Goal: Complete application form: Complete application form

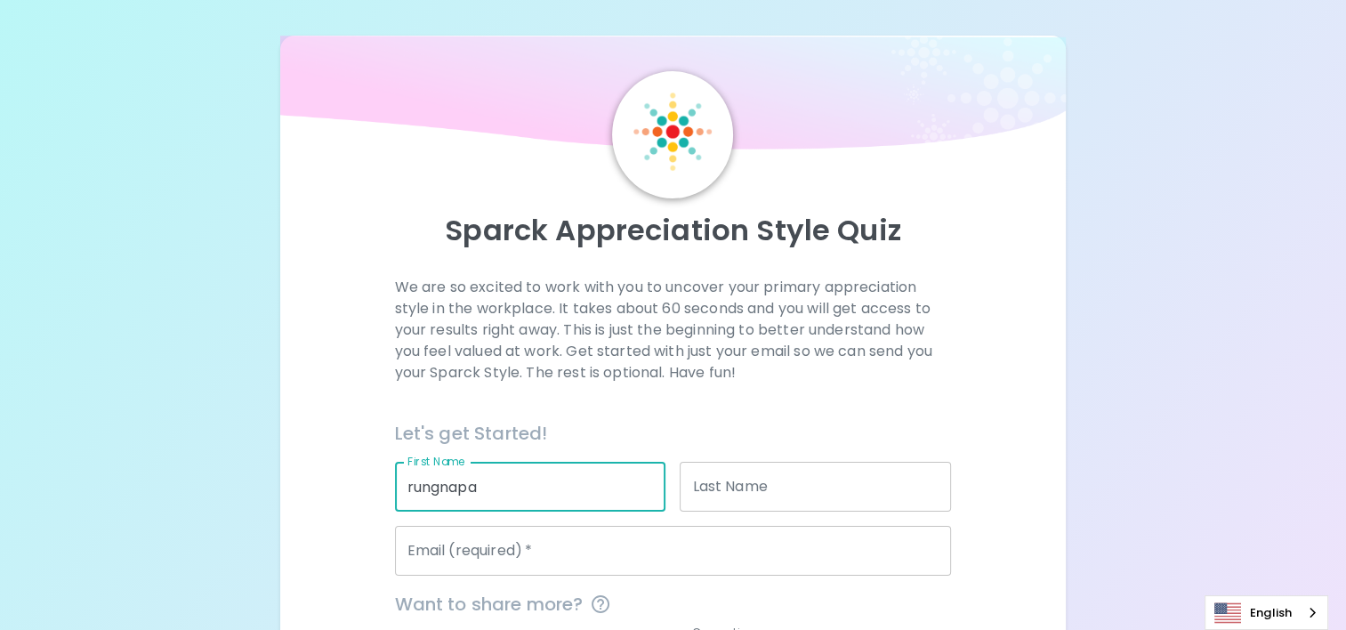
type input "rungnapa"
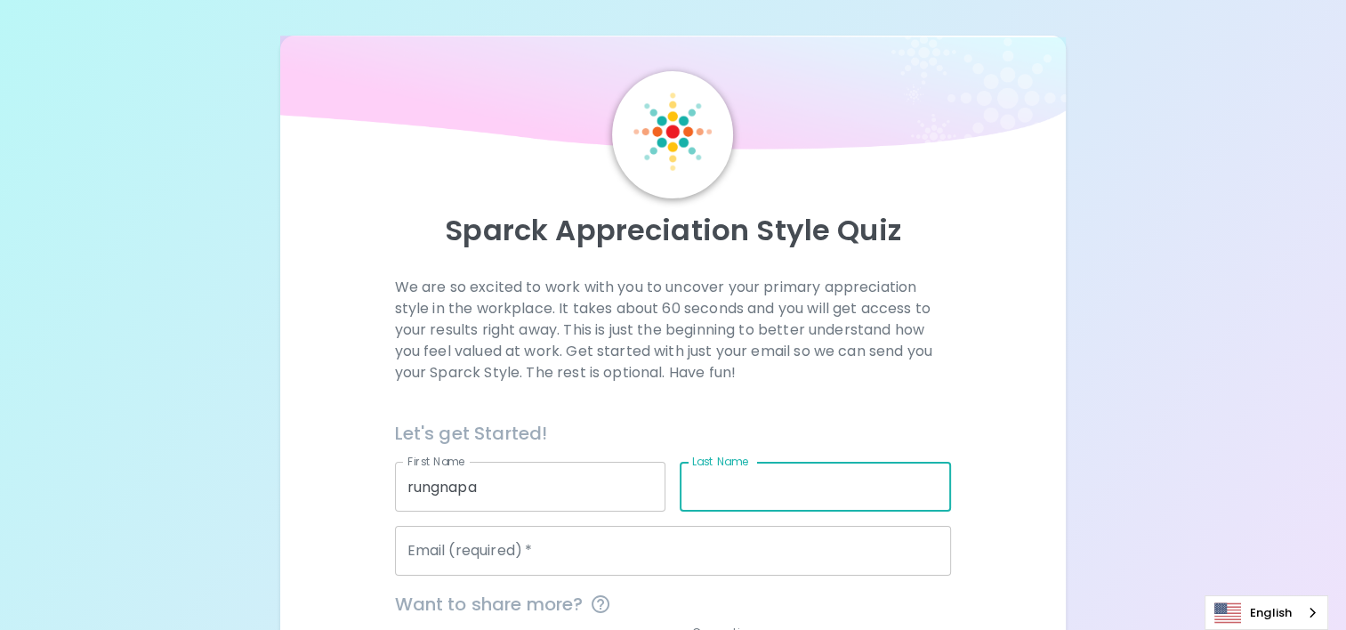
click at [736, 473] on input "Last Name" at bounding box center [814, 487] width 271 height 50
type input "ASSAWASAENGPITAK"
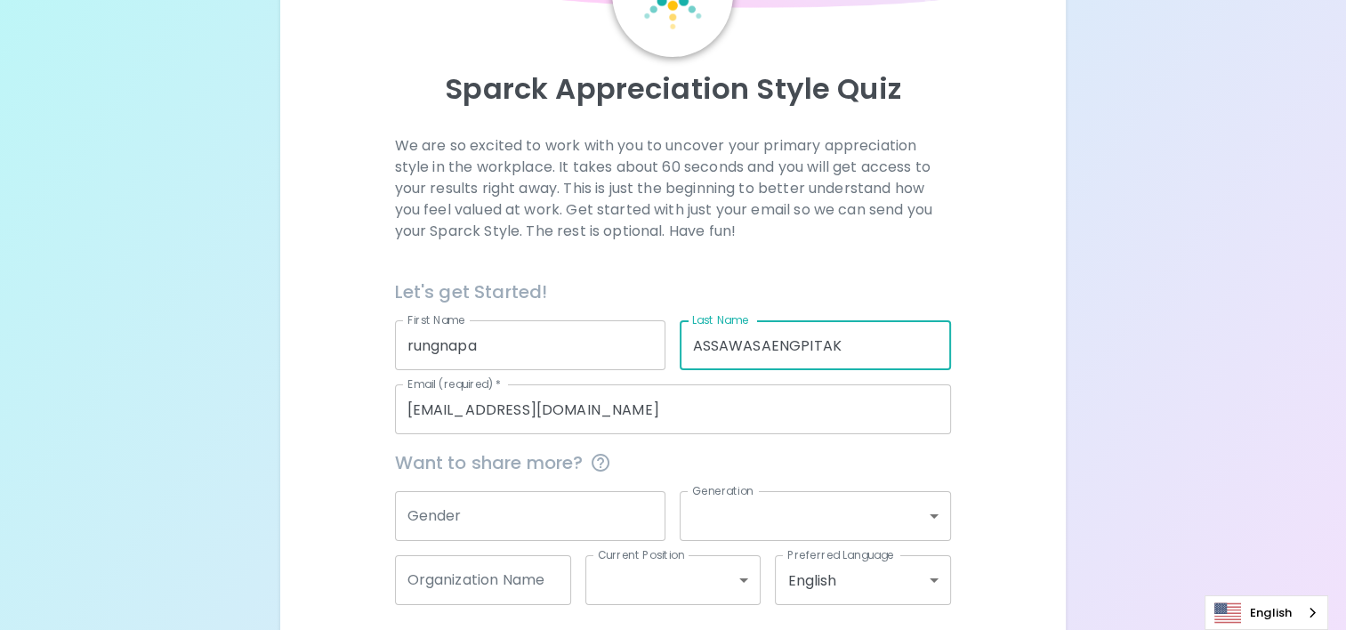
scroll to position [217, 0]
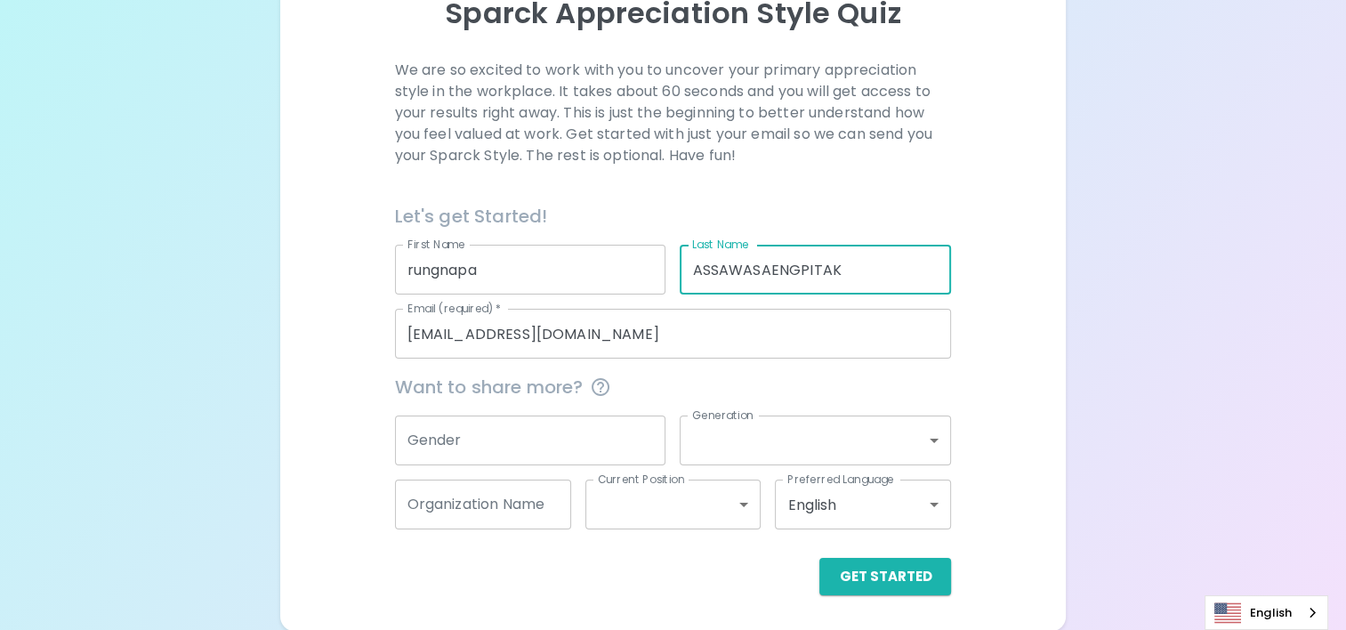
click at [631, 331] on input "Rung2280@hotmail.com" at bounding box center [673, 334] width 557 height 50
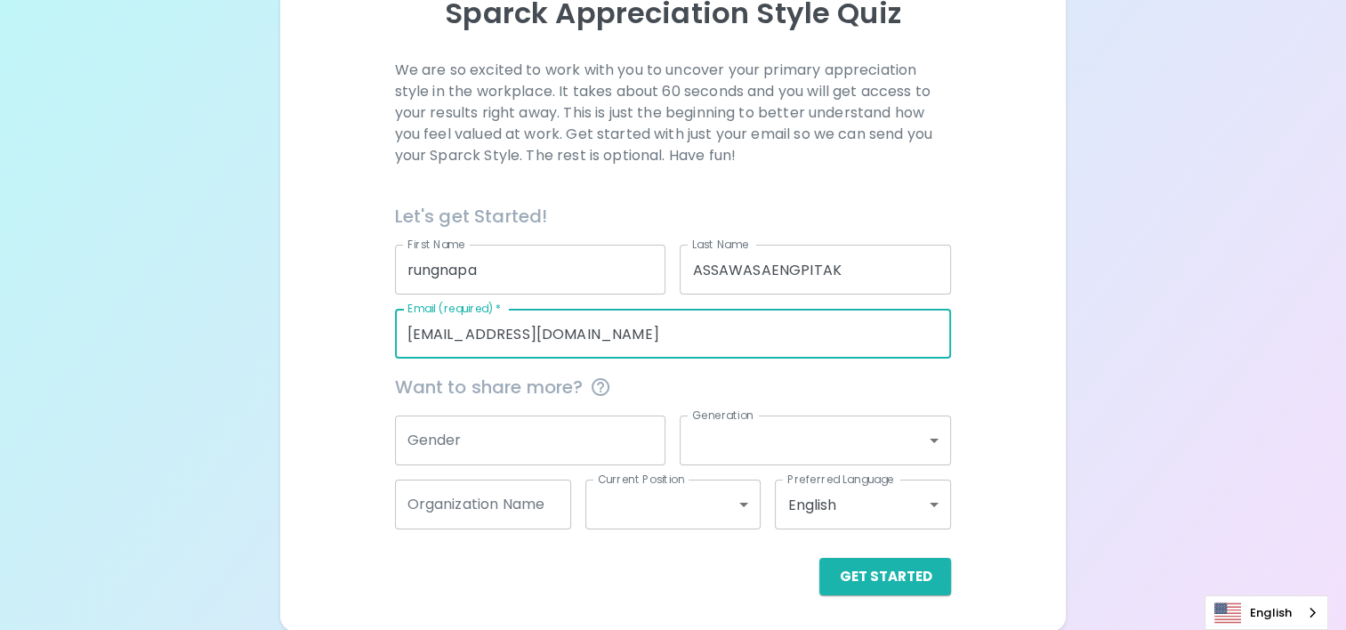
drag, startPoint x: 631, startPoint y: 331, endPoint x: 447, endPoint y: 326, distance: 184.2
click at [447, 326] on input "Rung2280@hotmail.com" at bounding box center [673, 334] width 557 height 50
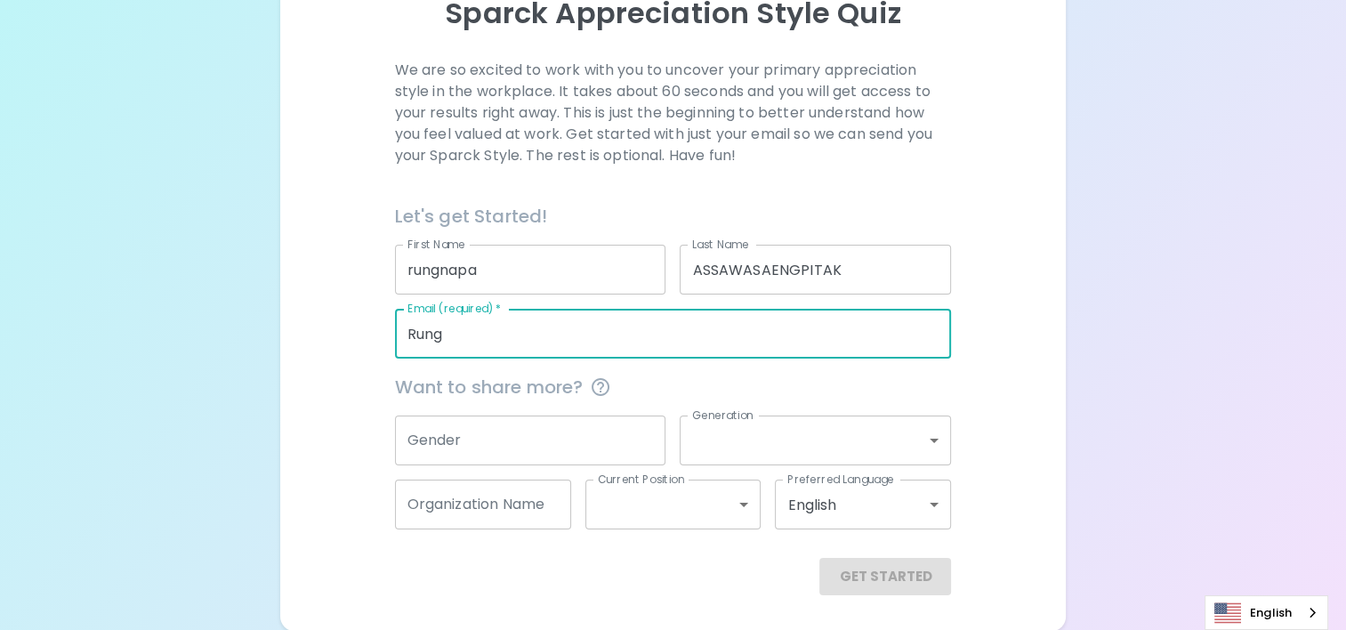
type input "[EMAIL_ADDRESS][DOMAIN_NAME]"
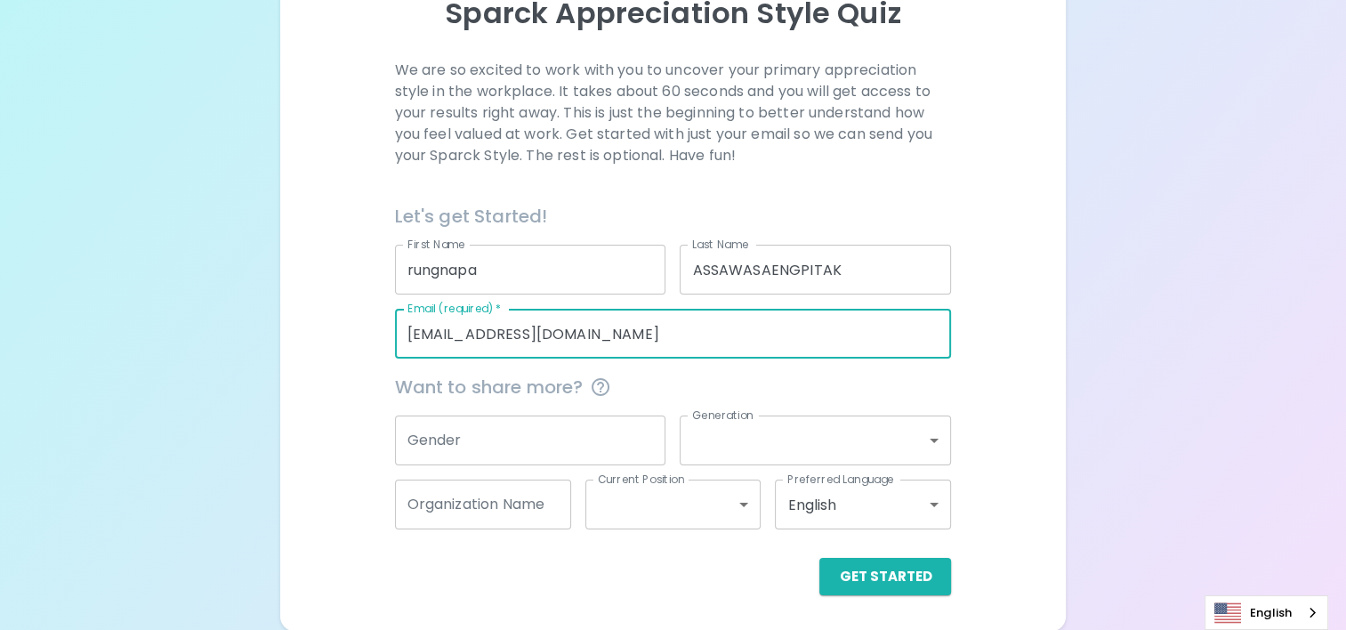
click at [544, 431] on input "Gender" at bounding box center [530, 440] width 271 height 50
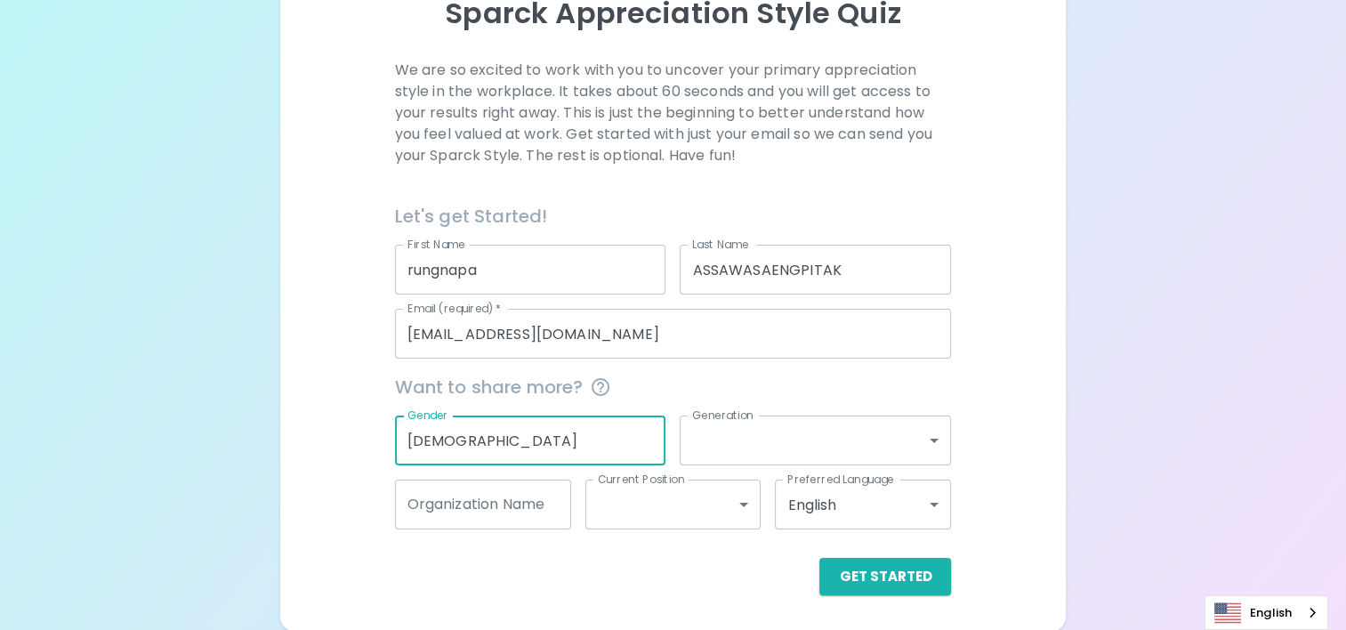
type input "[DEMOGRAPHIC_DATA]"
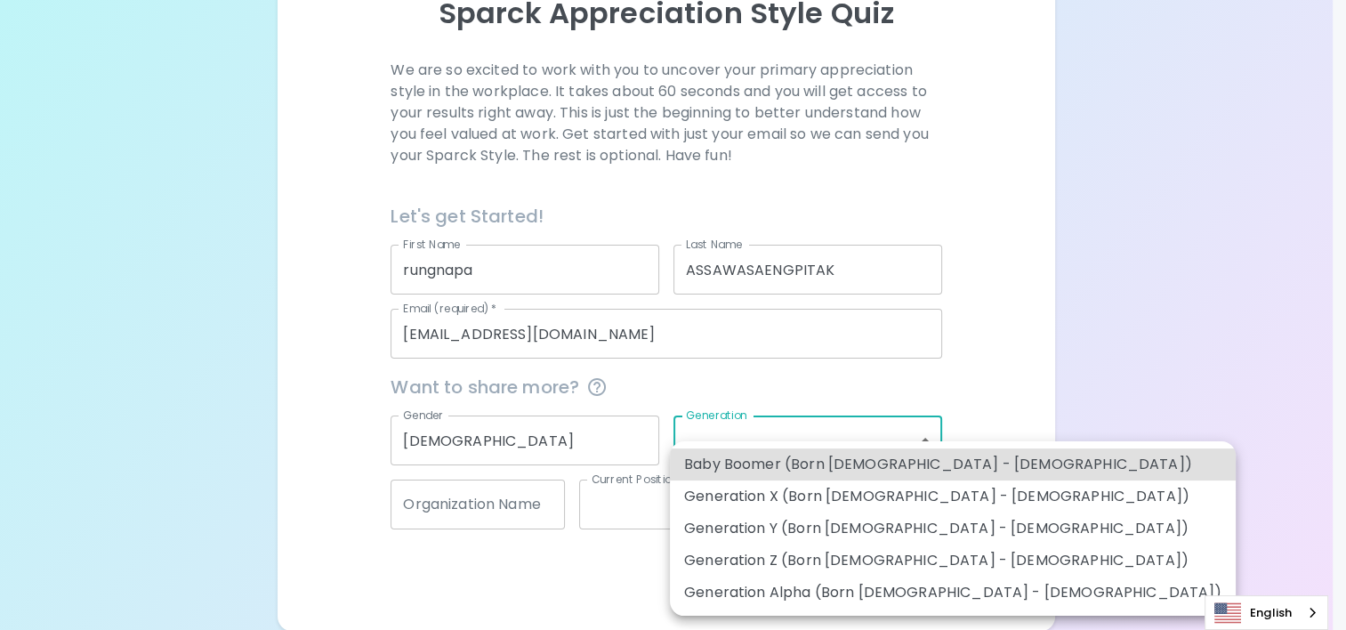
click at [760, 425] on body "Sparck Appreciation Style Quiz We are so excited to work with you to uncover yo…" at bounding box center [673, 207] width 1346 height 848
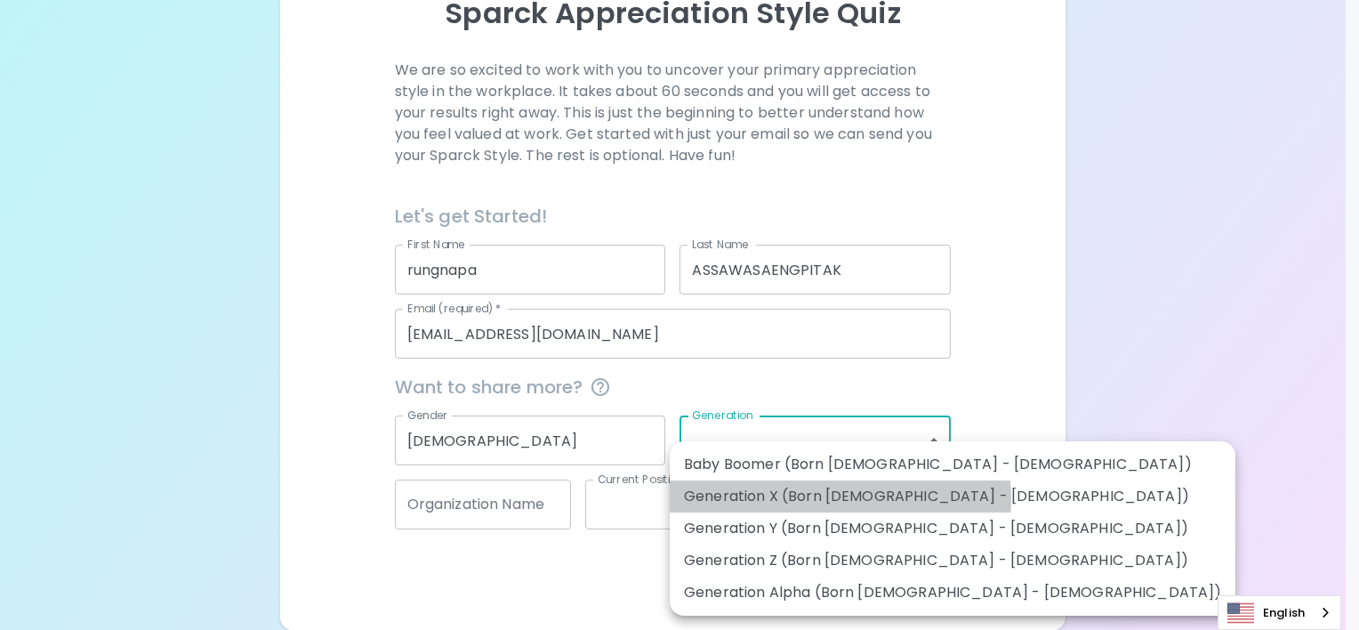
click at [840, 498] on li "Generation X (Born [DEMOGRAPHIC_DATA] - [DEMOGRAPHIC_DATA])" at bounding box center [953, 496] width 566 height 32
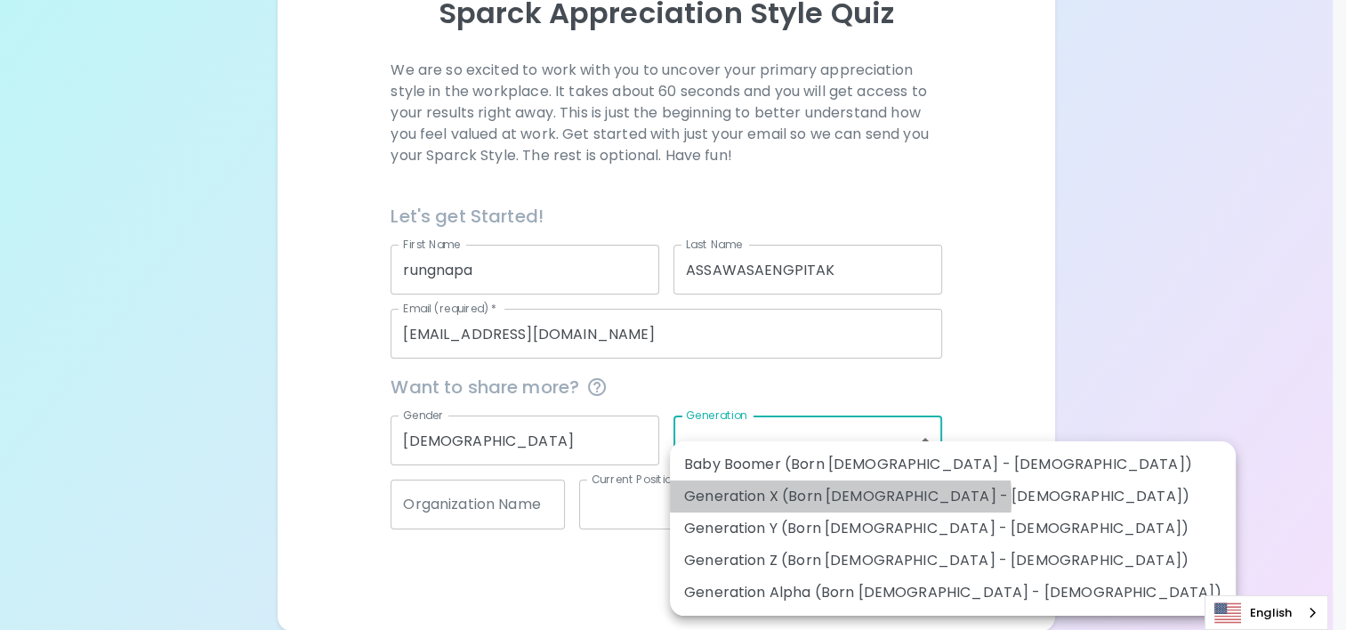
type input "generation_x"
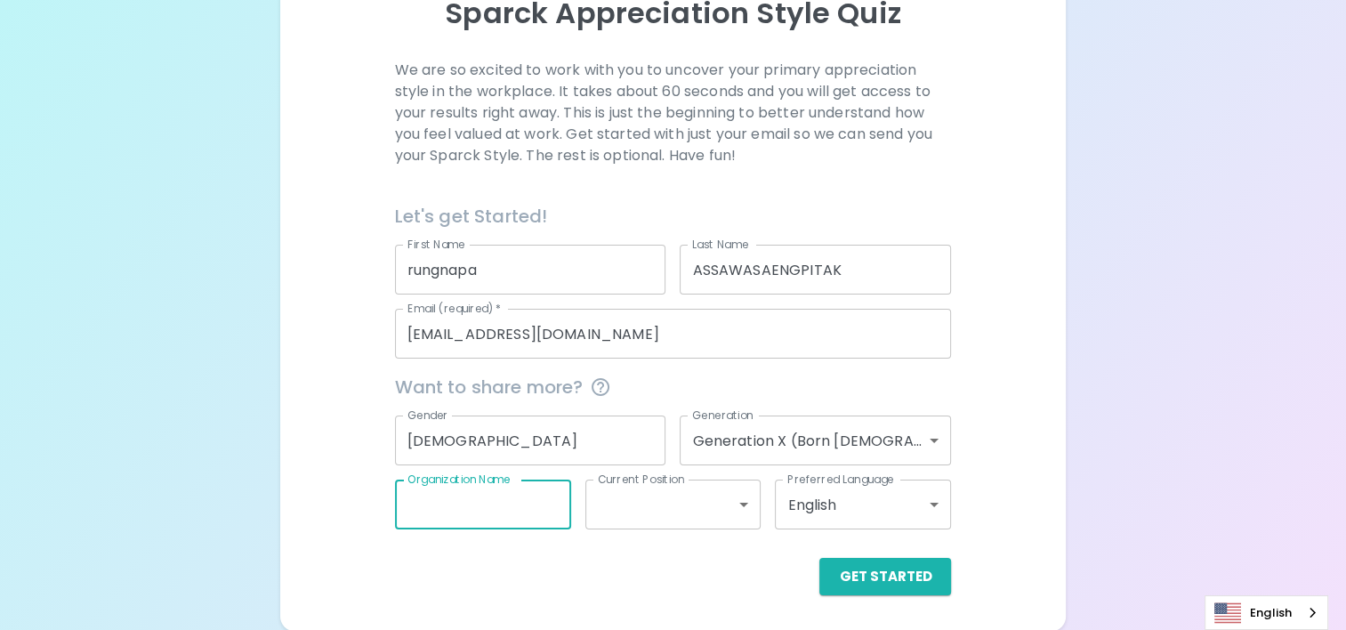
click at [468, 505] on input "Organization Name" at bounding box center [483, 504] width 176 height 50
type input "m"
type input "Drive MFG"
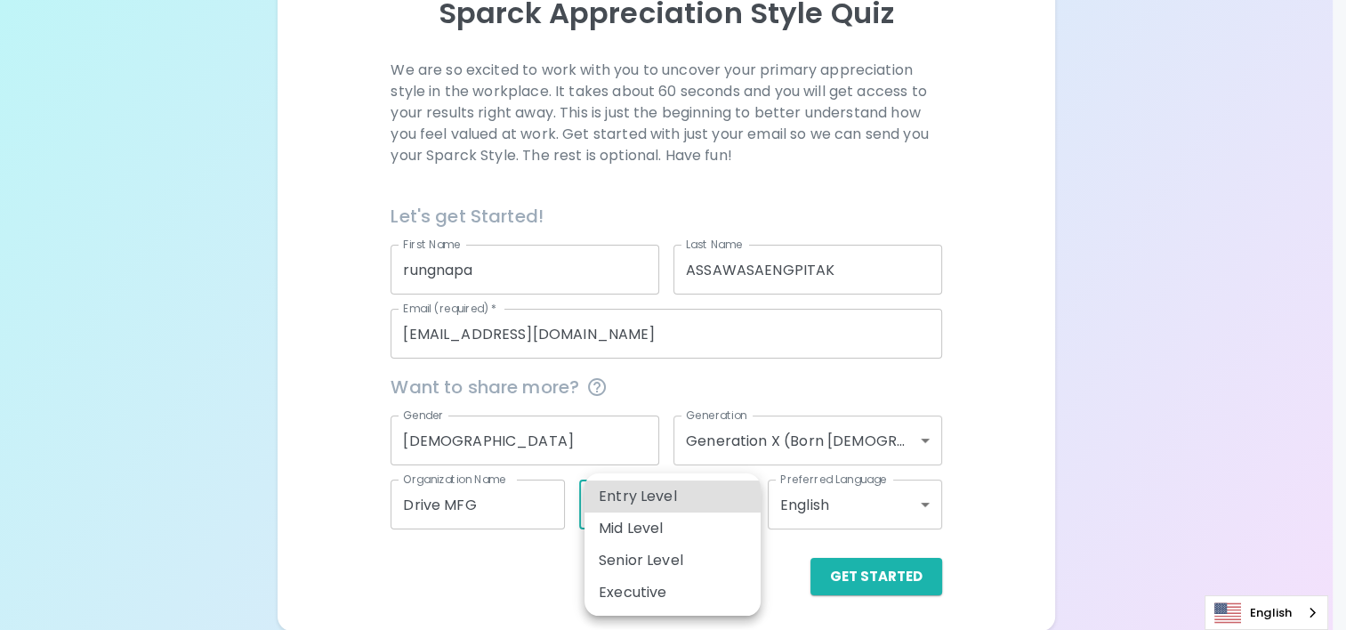
drag, startPoint x: 750, startPoint y: 501, endPoint x: 740, endPoint y: 508, distance: 12.1
click at [748, 501] on body "Sparck Appreciation Style Quiz We are so excited to work with you to uncover yo…" at bounding box center [673, 207] width 1346 height 848
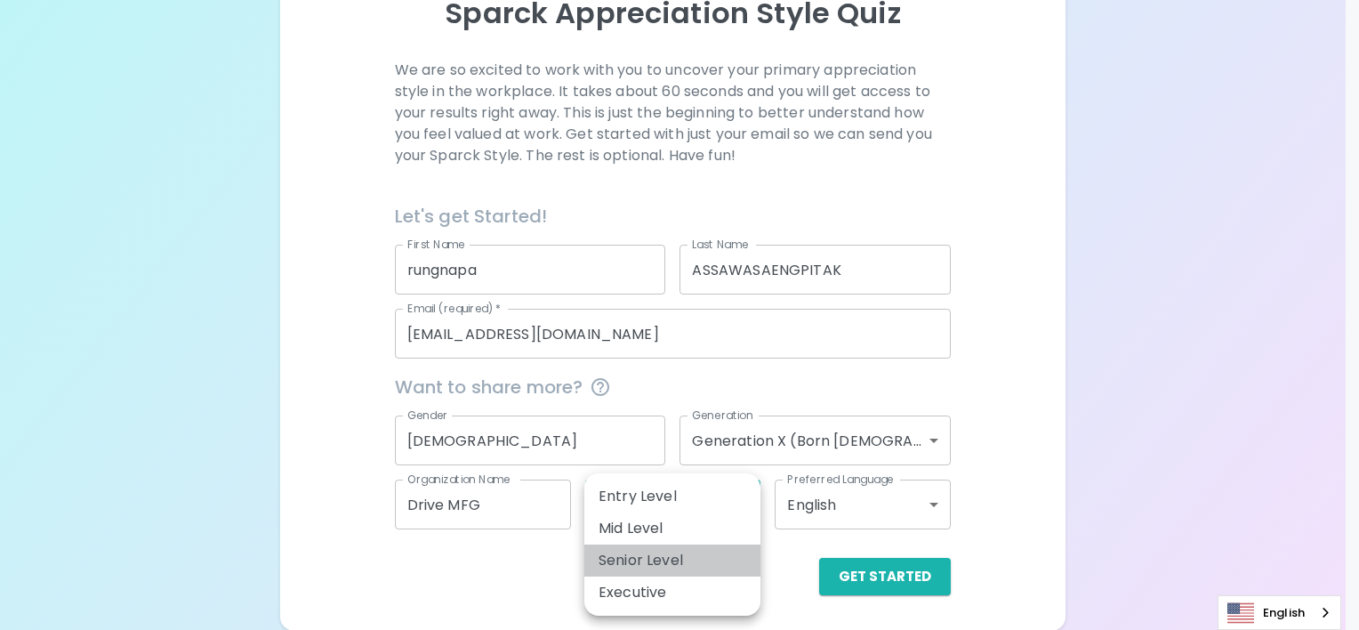
click at [694, 544] on li "Senior Level" at bounding box center [672, 560] width 176 height 32
type input "senior_level"
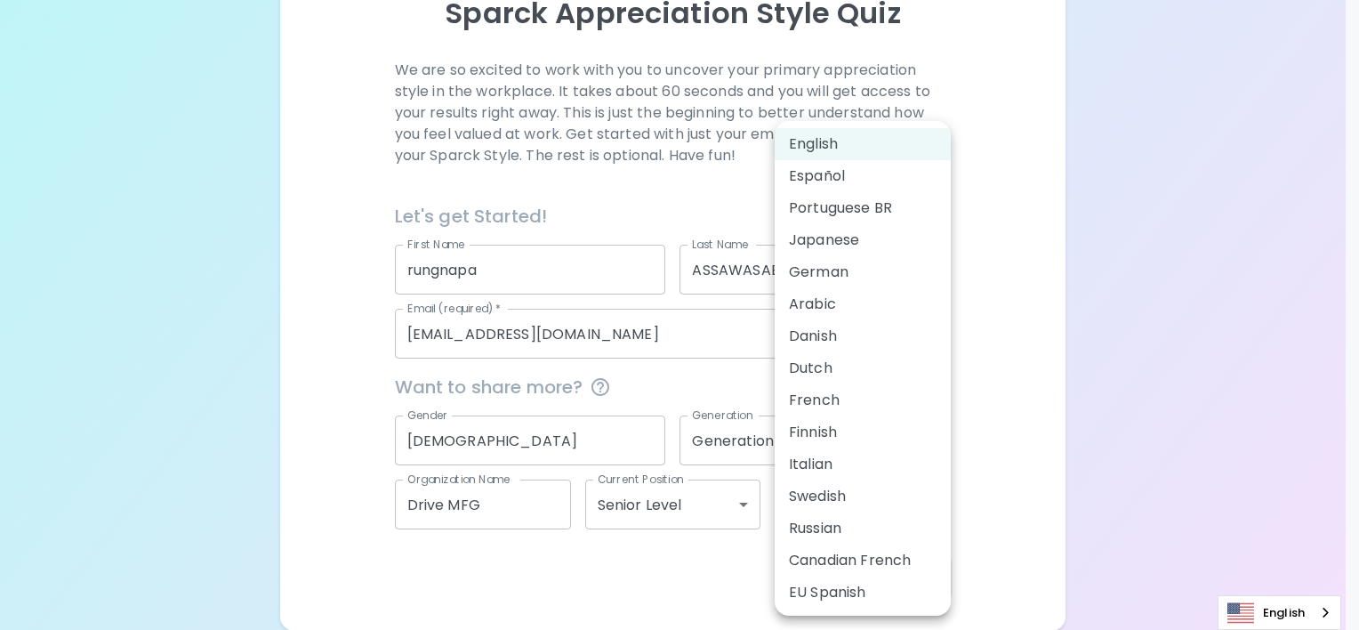
click at [934, 492] on body "Sparck Appreciation Style Quiz We are so excited to work with you to uncover yo…" at bounding box center [679, 207] width 1359 height 848
click at [844, 133] on li "English" at bounding box center [863, 144] width 176 height 32
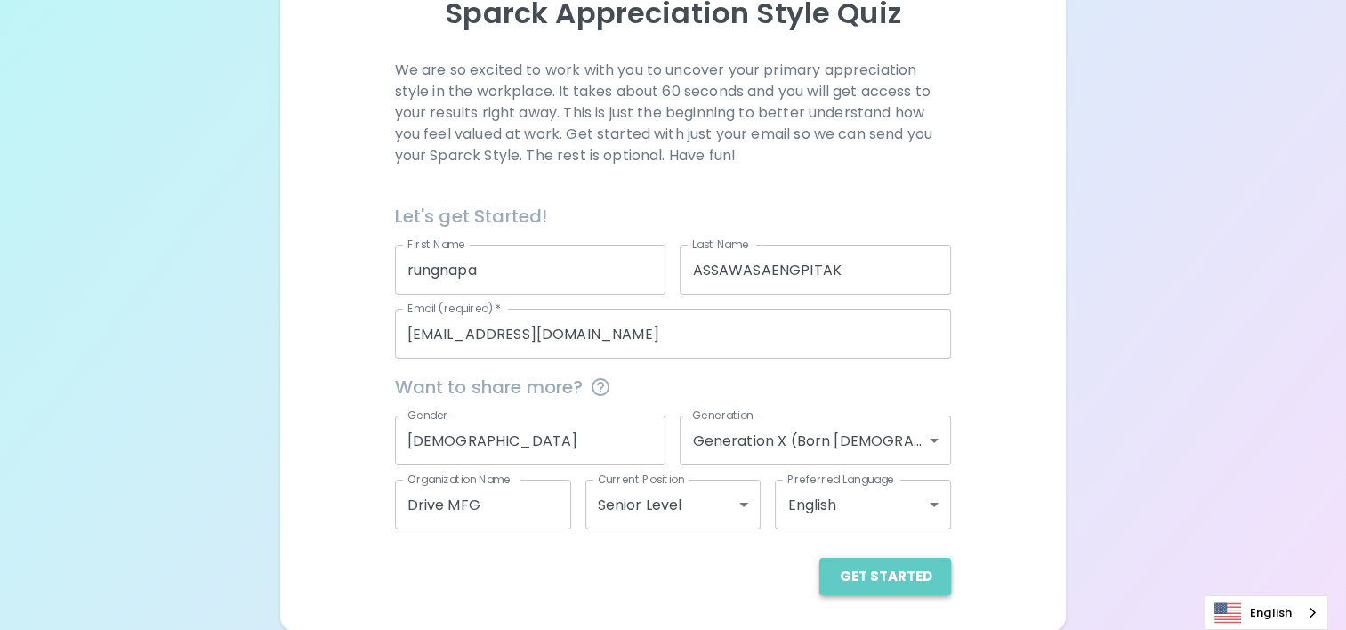
click at [921, 570] on button "Get Started" at bounding box center [885, 576] width 132 height 37
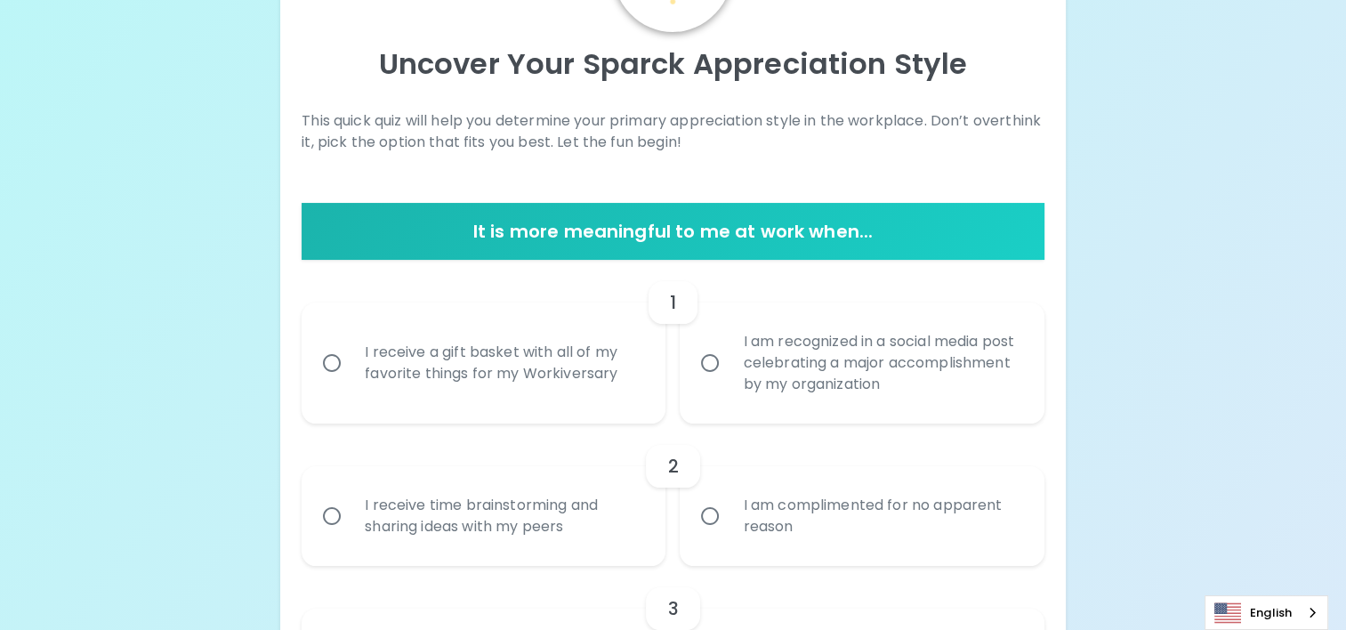
scroll to position [356, 0]
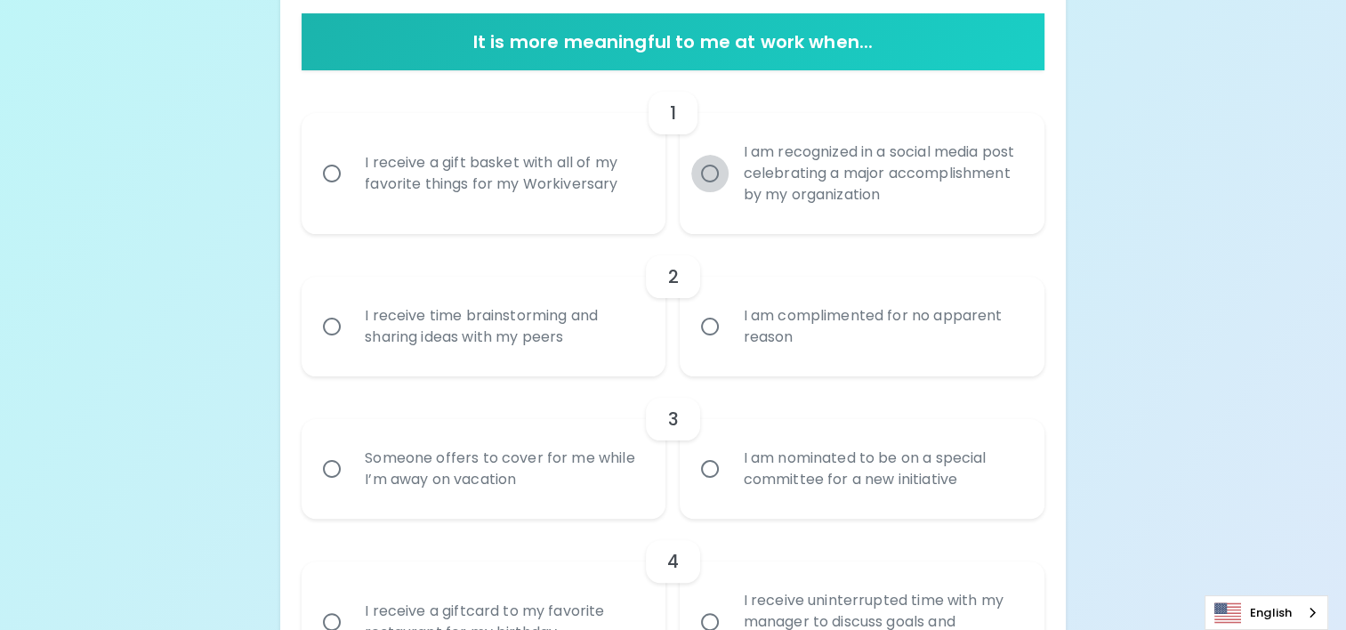
click at [703, 171] on input "I am recognized in a social media post celebrating a major accomplishment by my…" at bounding box center [709, 173] width 37 height 37
radio input "true"
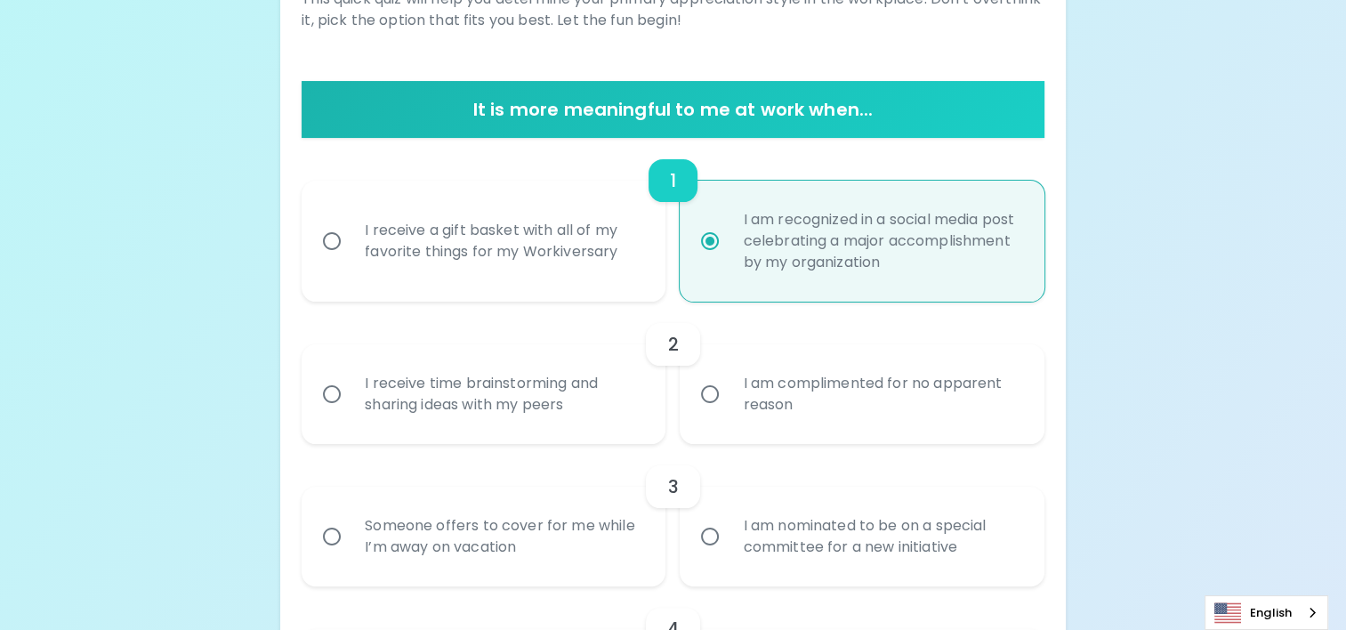
scroll to position [231, 0]
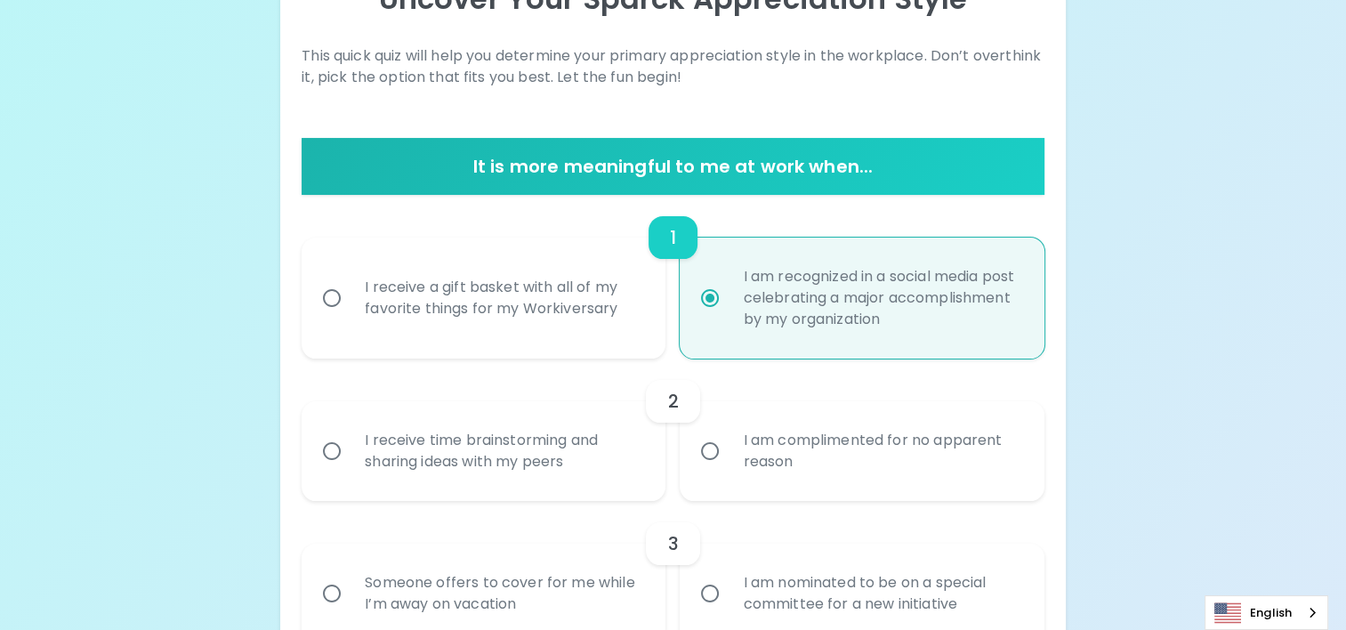
click at [338, 450] on input "I receive time brainstorming and sharing ideas with my peers" at bounding box center [331, 450] width 37 height 37
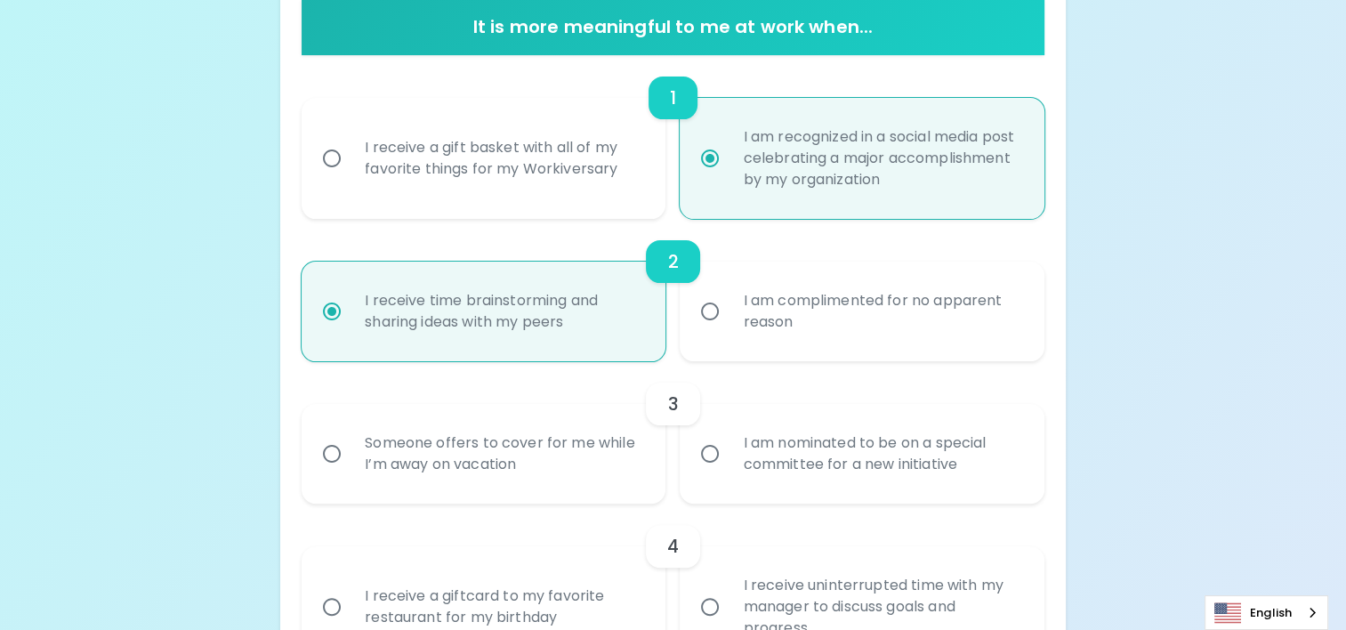
scroll to position [374, 0]
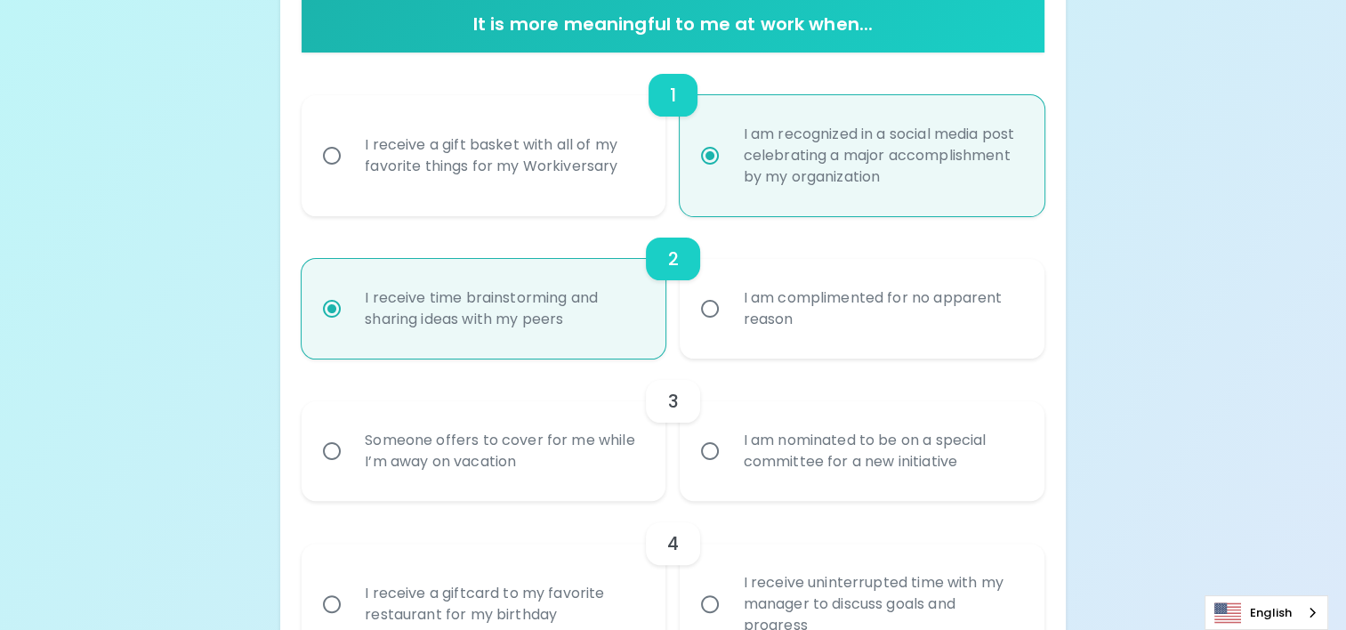
radio input "true"
drag, startPoint x: 739, startPoint y: 291, endPoint x: 955, endPoint y: 329, distance: 219.5
click at [955, 329] on div "I am complimented for no apparent reason" at bounding box center [880, 308] width 305 height 85
drag, startPoint x: 955, startPoint y: 329, endPoint x: 913, endPoint y: 299, distance: 51.6
copy div "I am complimented for no apparent reason"
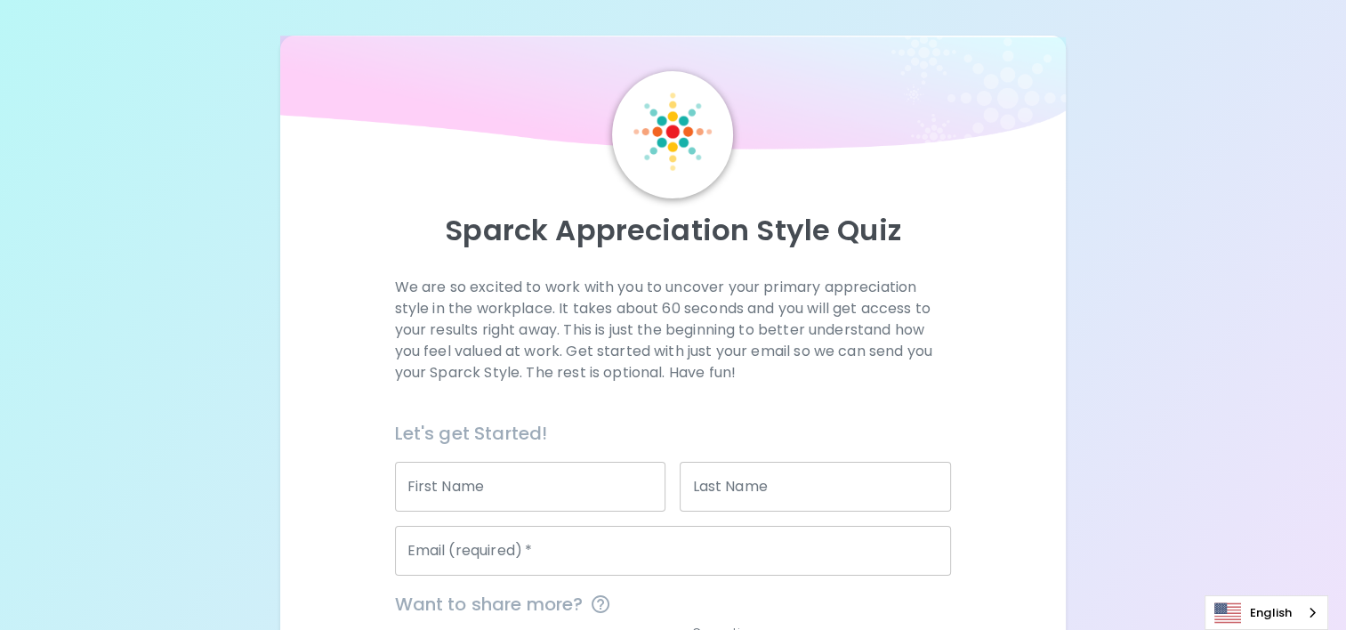
click at [489, 484] on input "First Name" at bounding box center [530, 487] width 271 height 50
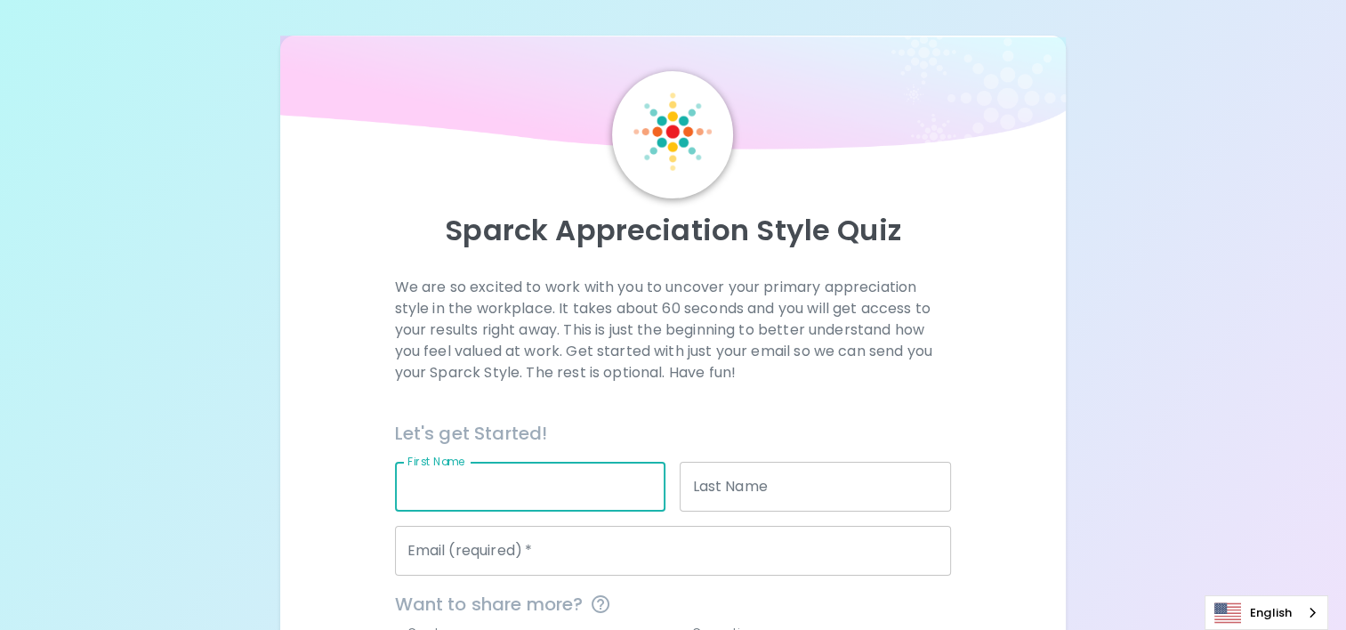
type input "rungnapa"
type input "ASSAWASAENGPITAK"
type input "[EMAIL_ADDRESS][DOMAIN_NAME]"
type input "[DEMOGRAPHIC_DATA]"
type input "generation_x"
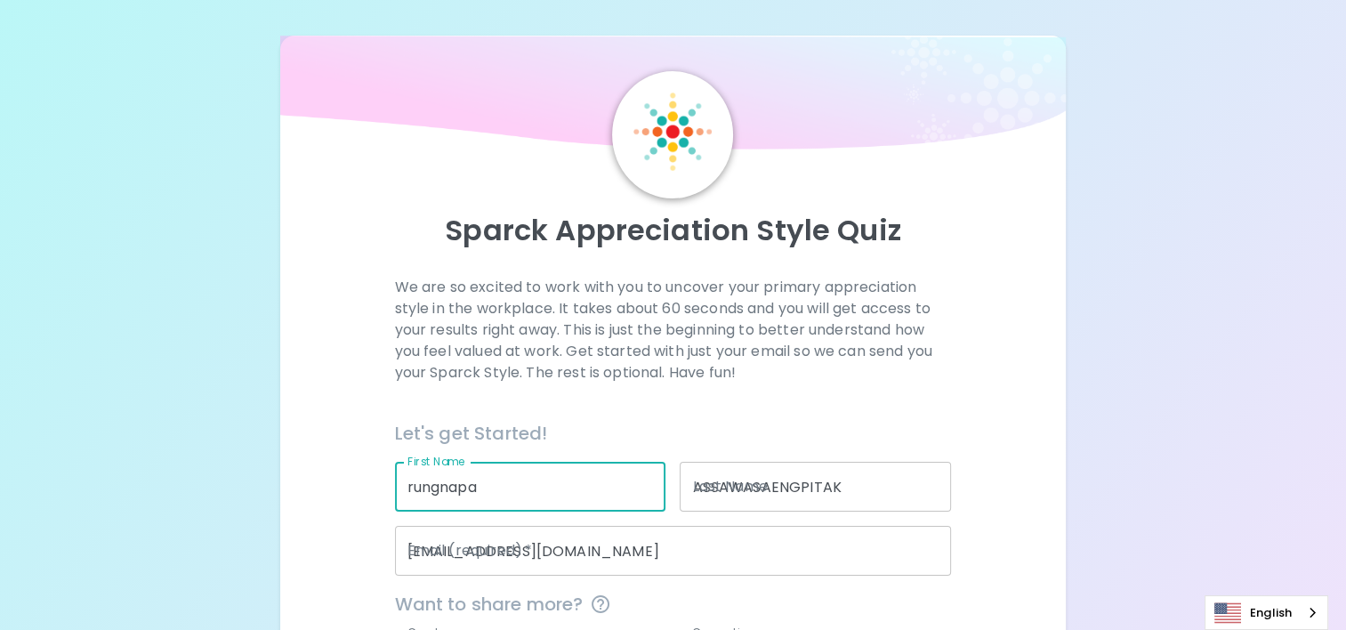
type input "Drive MFG"
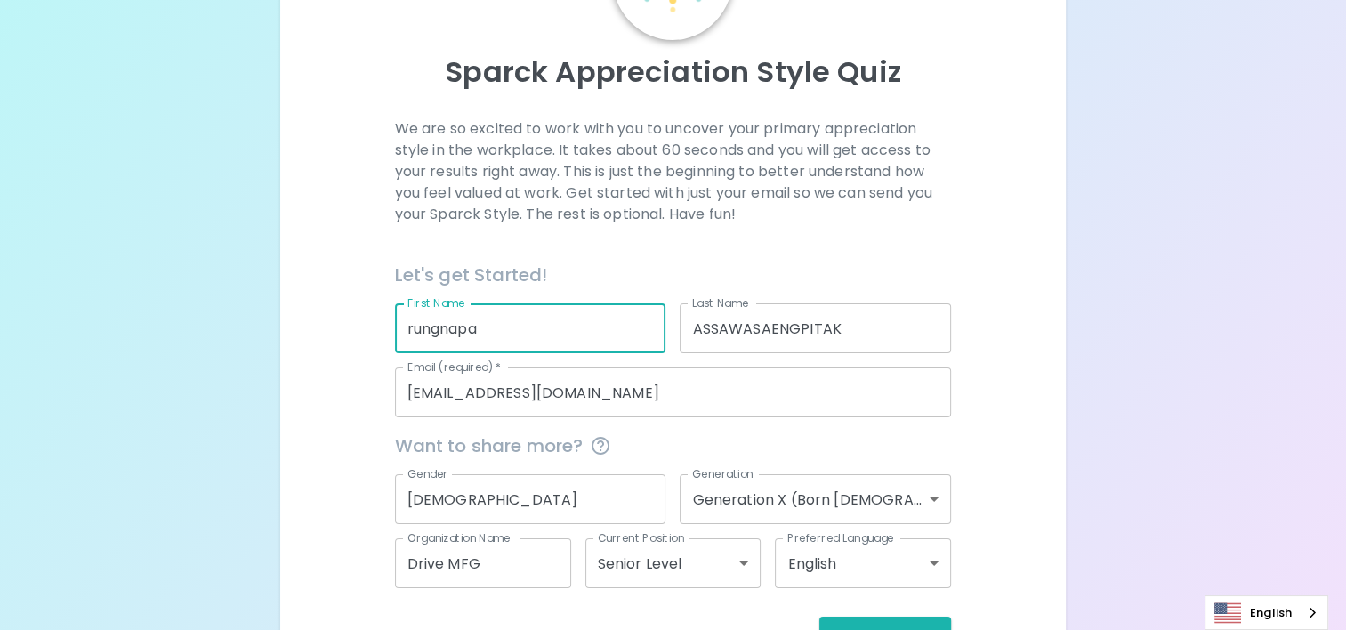
scroll to position [217, 0]
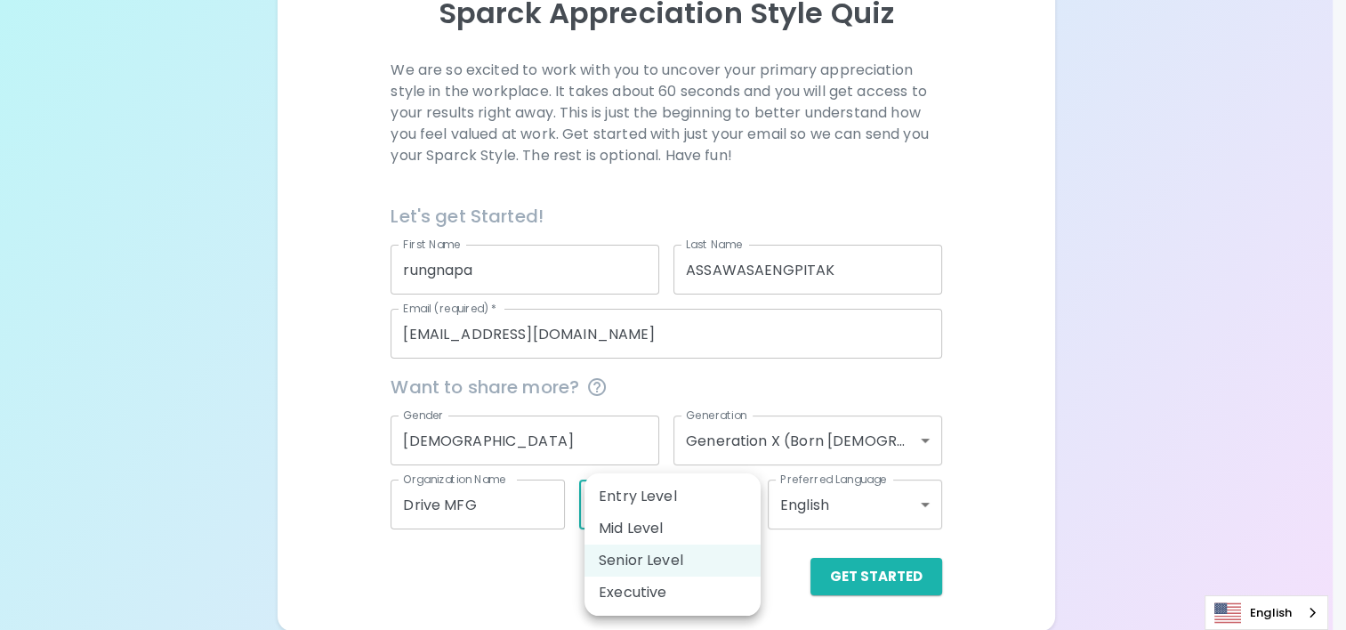
click at [745, 498] on body "Sparck Appreciation Style Quiz We are so excited to work with you to uncover yo…" at bounding box center [673, 207] width 1346 height 848
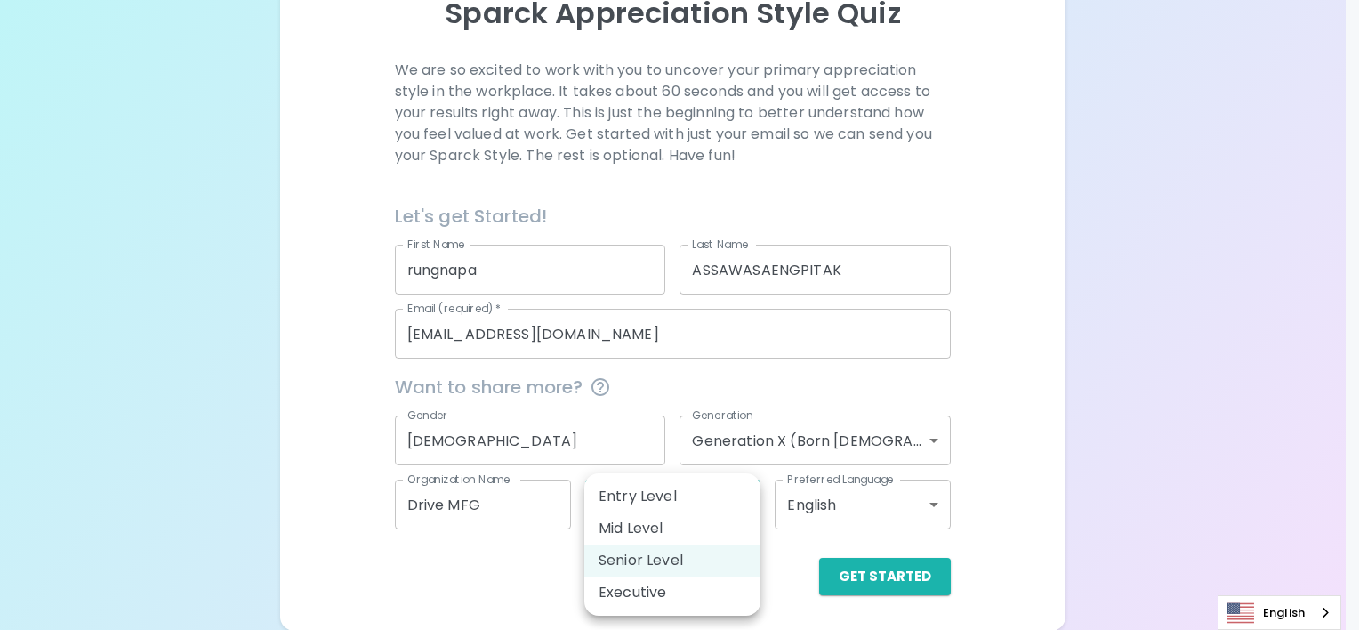
drag, startPoint x: 709, startPoint y: 518, endPoint x: 751, endPoint y: 517, distance: 41.8
click at [711, 518] on li "Mid Level" at bounding box center [672, 528] width 176 height 32
type input "mid_level"
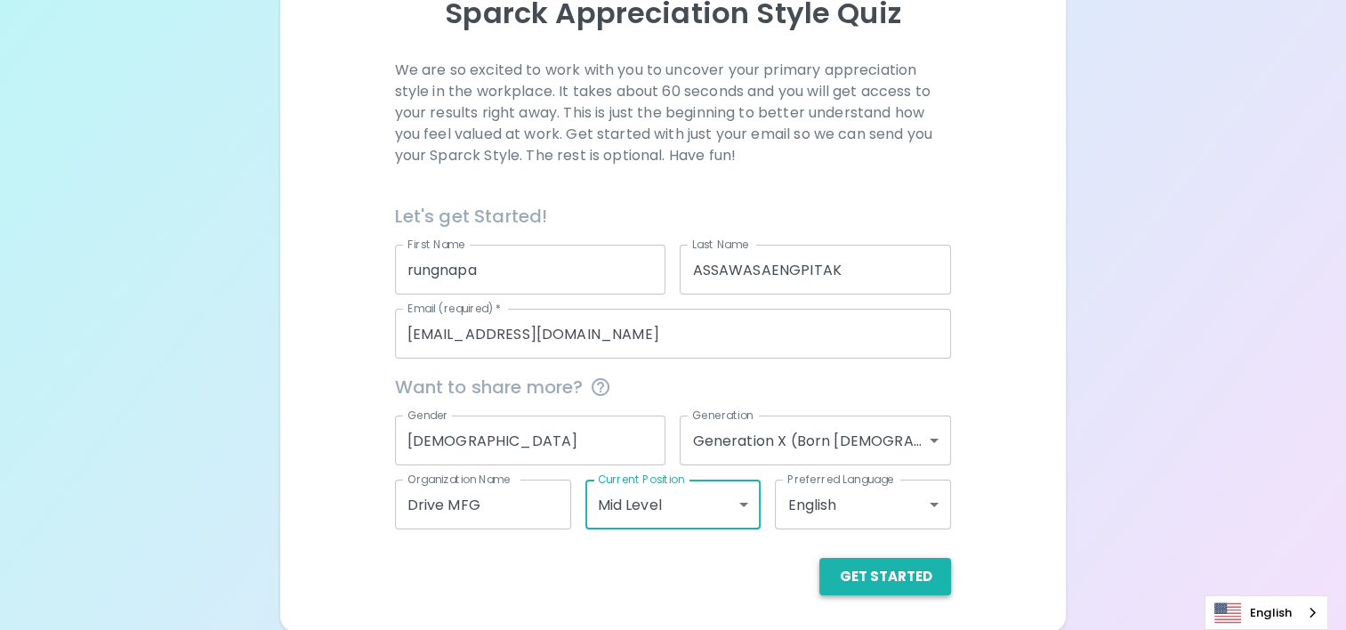
click at [914, 573] on button "Get Started" at bounding box center [885, 576] width 132 height 37
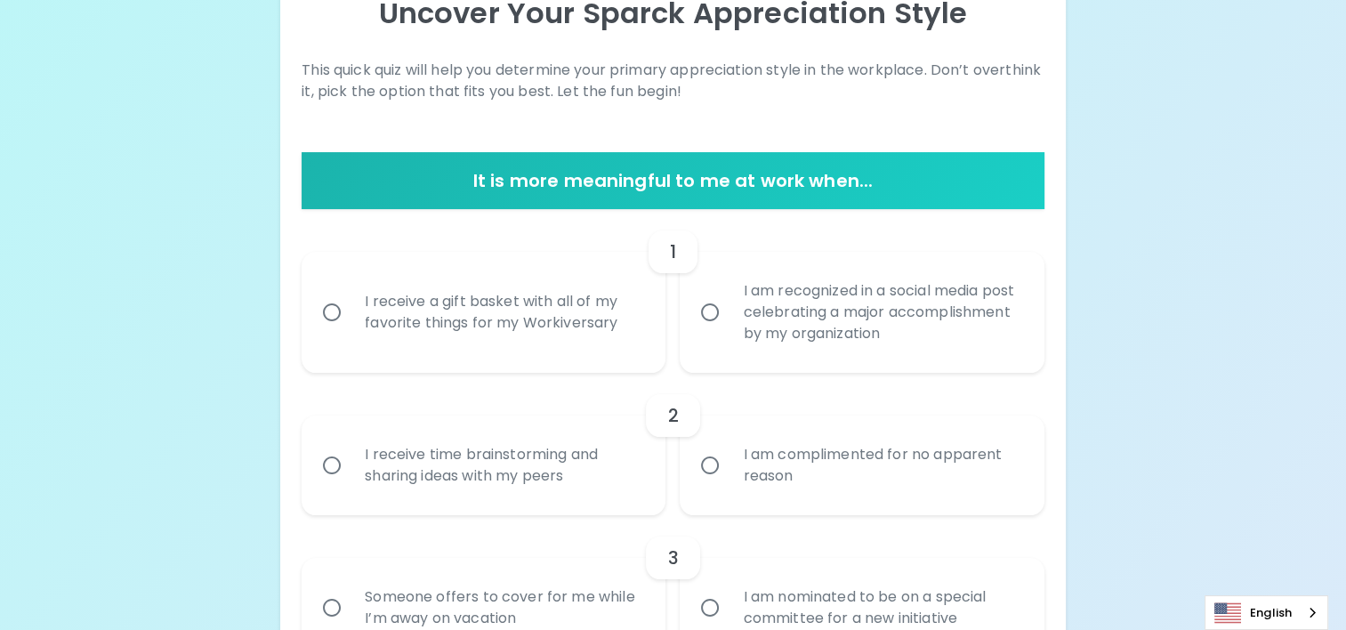
click at [1309, 608] on div "English" at bounding box center [1266, 612] width 124 height 35
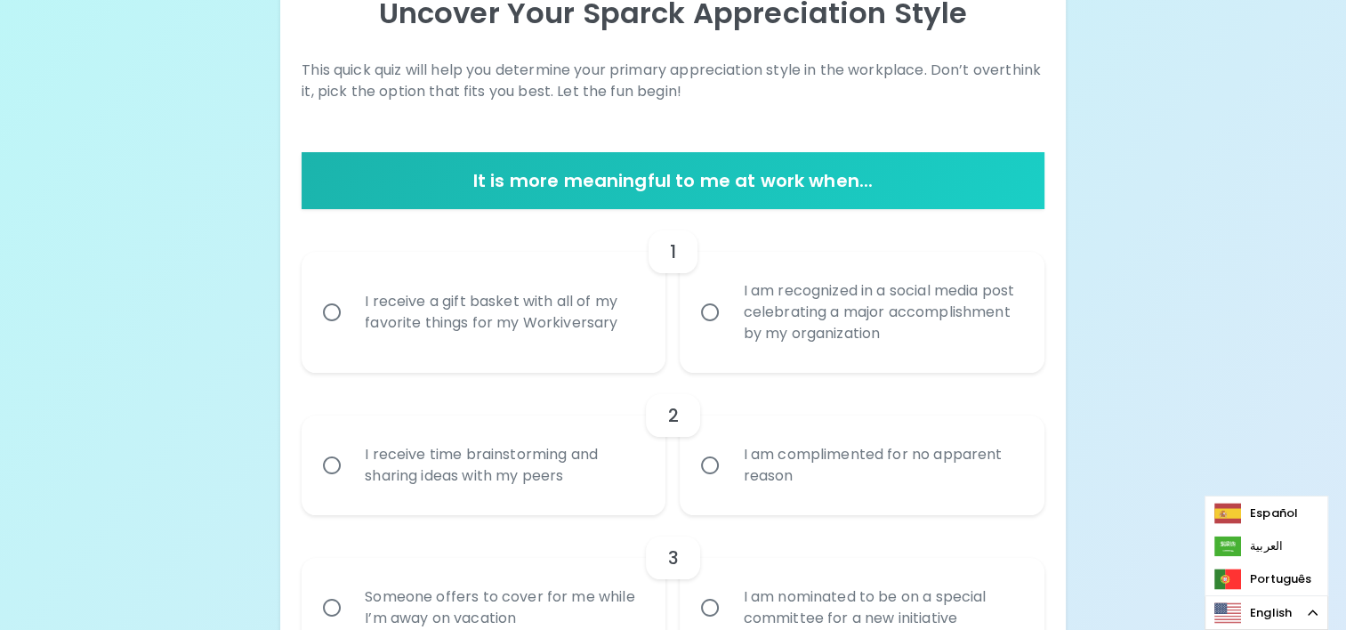
click at [1278, 609] on link "English" at bounding box center [1266, 612] width 122 height 33
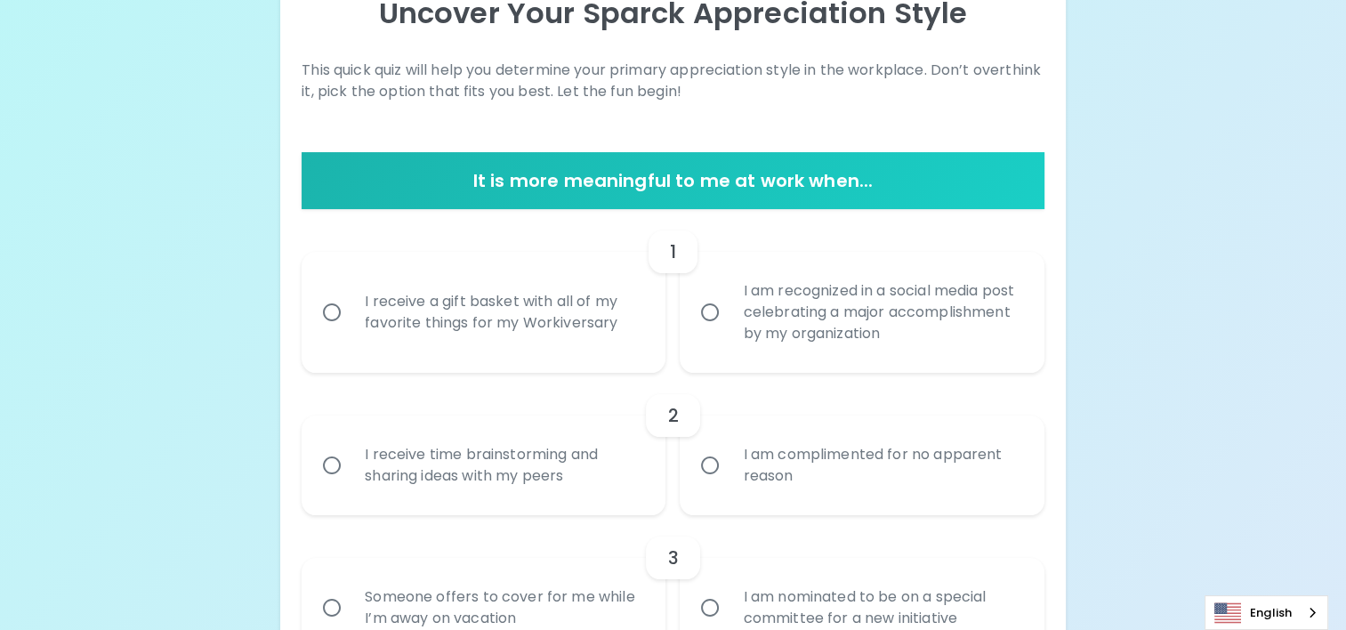
click at [338, 471] on input "I receive time brainstorming and sharing ideas with my peers" at bounding box center [331, 464] width 37 height 37
radio input "true"
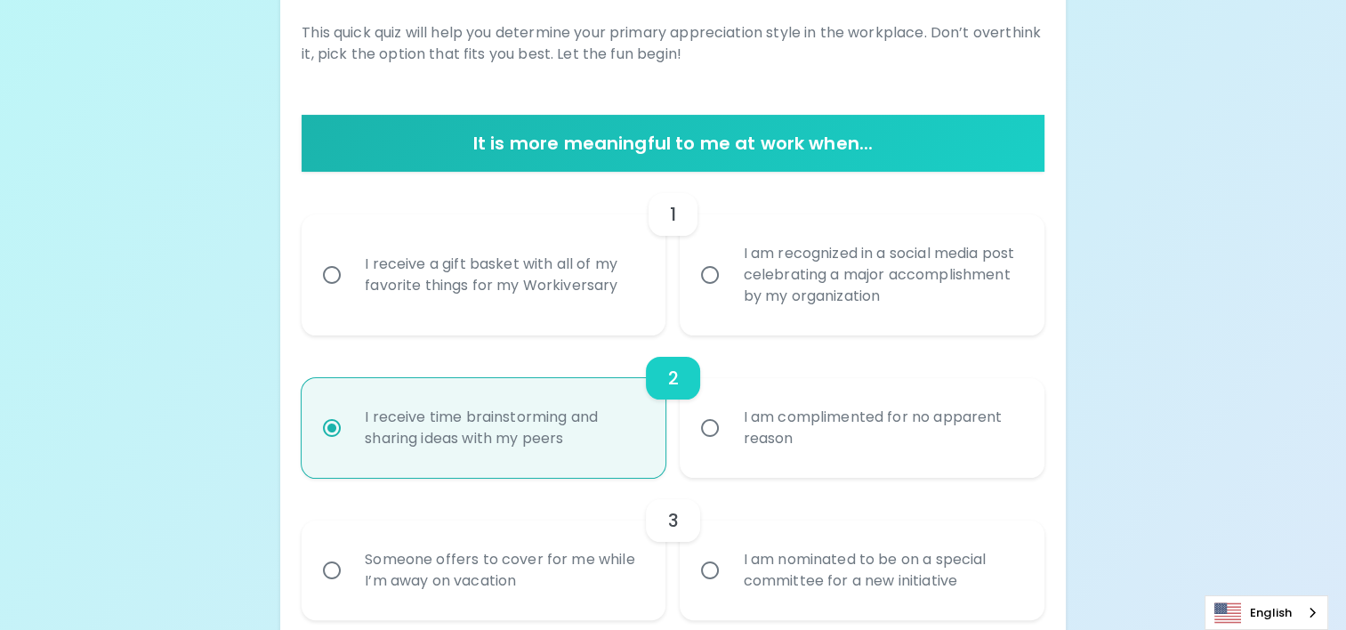
scroll to position [359, 0]
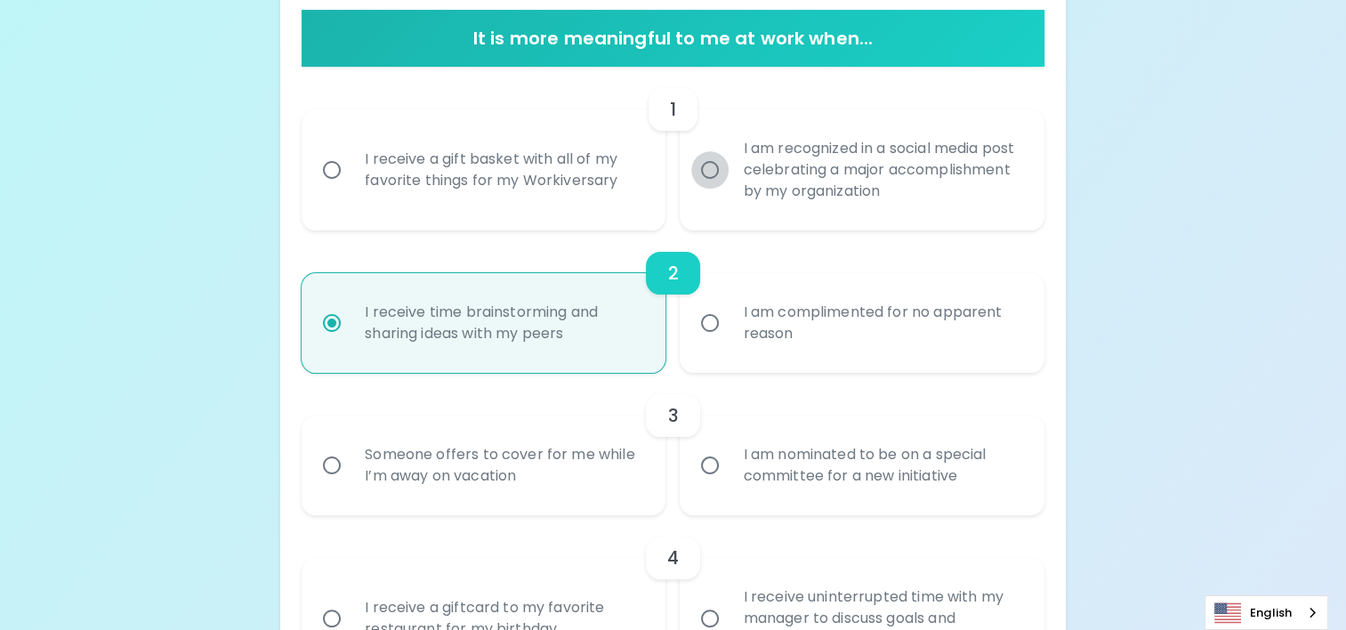
click at [719, 175] on input "I am recognized in a social media post celebrating a major accomplishment by my…" at bounding box center [709, 169] width 37 height 37
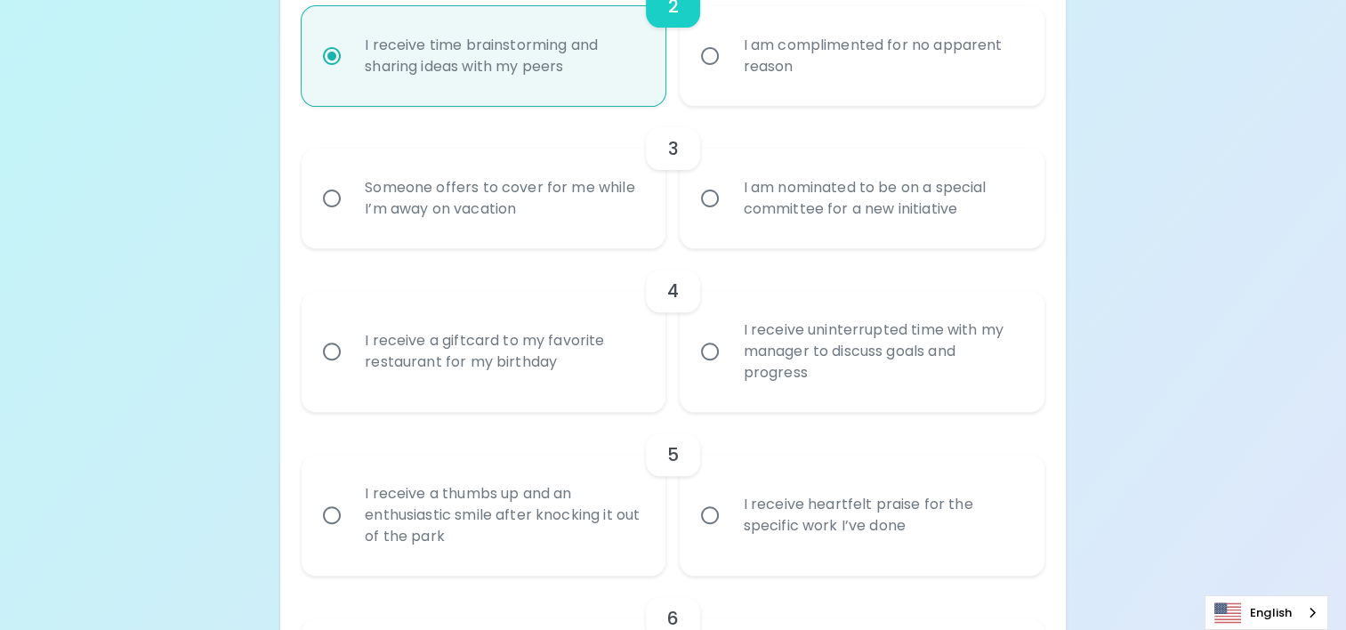
scroll to position [679, 0]
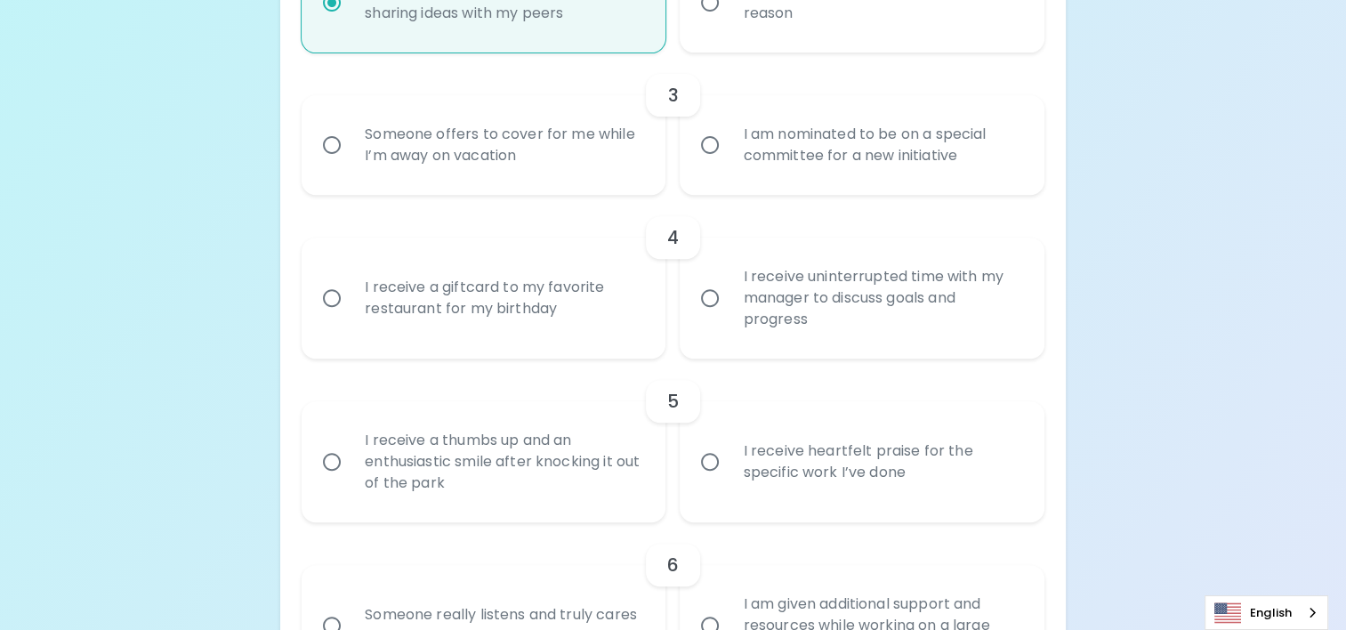
radio input "true"
click at [350, 141] on div "Someone offers to cover for me while I’m away on vacation" at bounding box center [502, 144] width 305 height 85
click at [350, 141] on input "Someone offers to cover for me while I’m away on vacation" at bounding box center [331, 144] width 37 height 37
radio input "true"
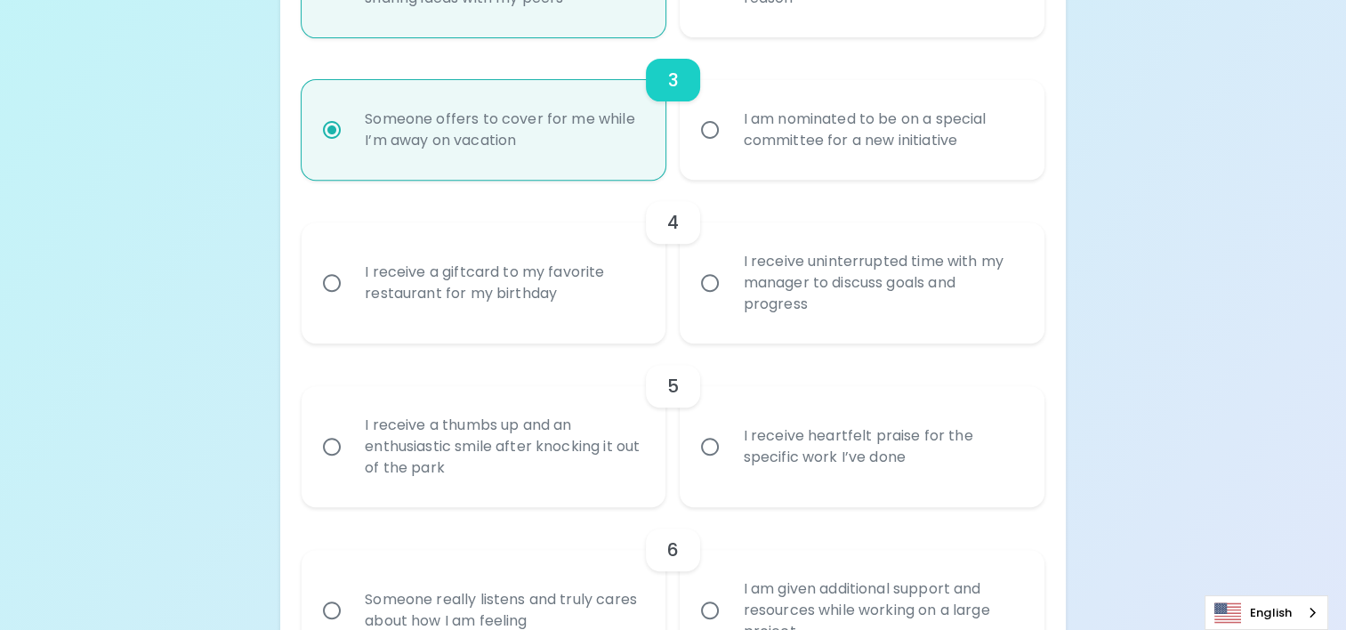
scroll to position [822, 0]
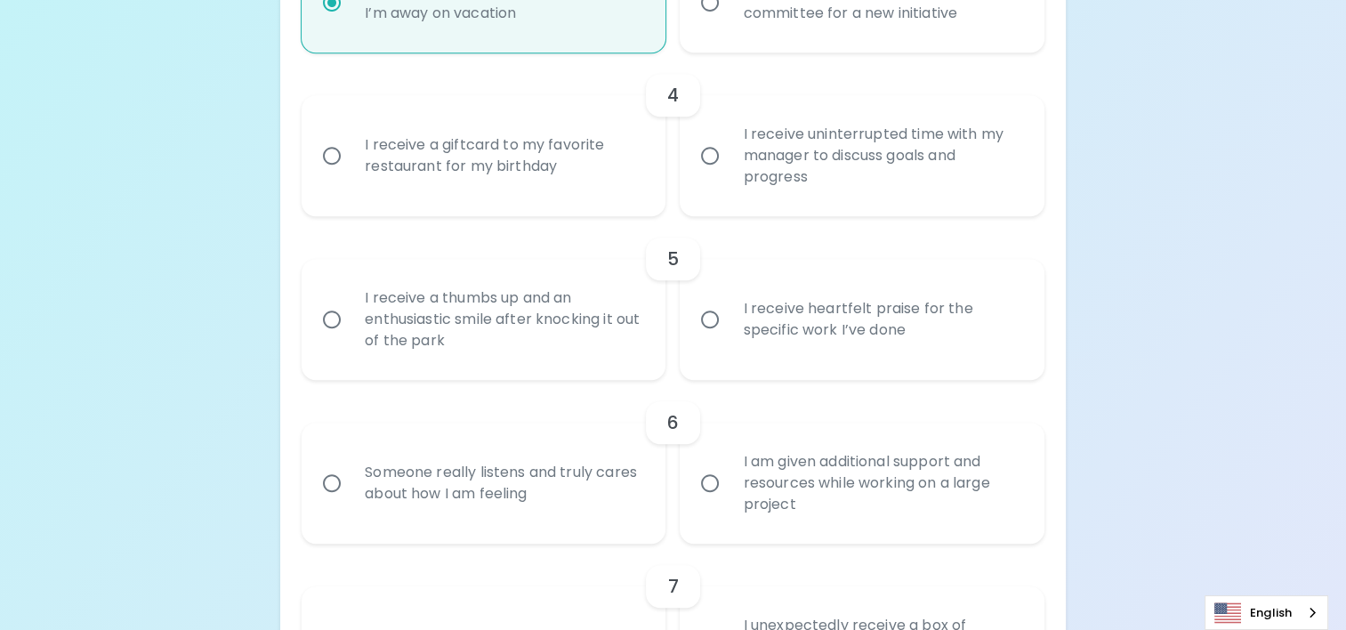
radio input "true"
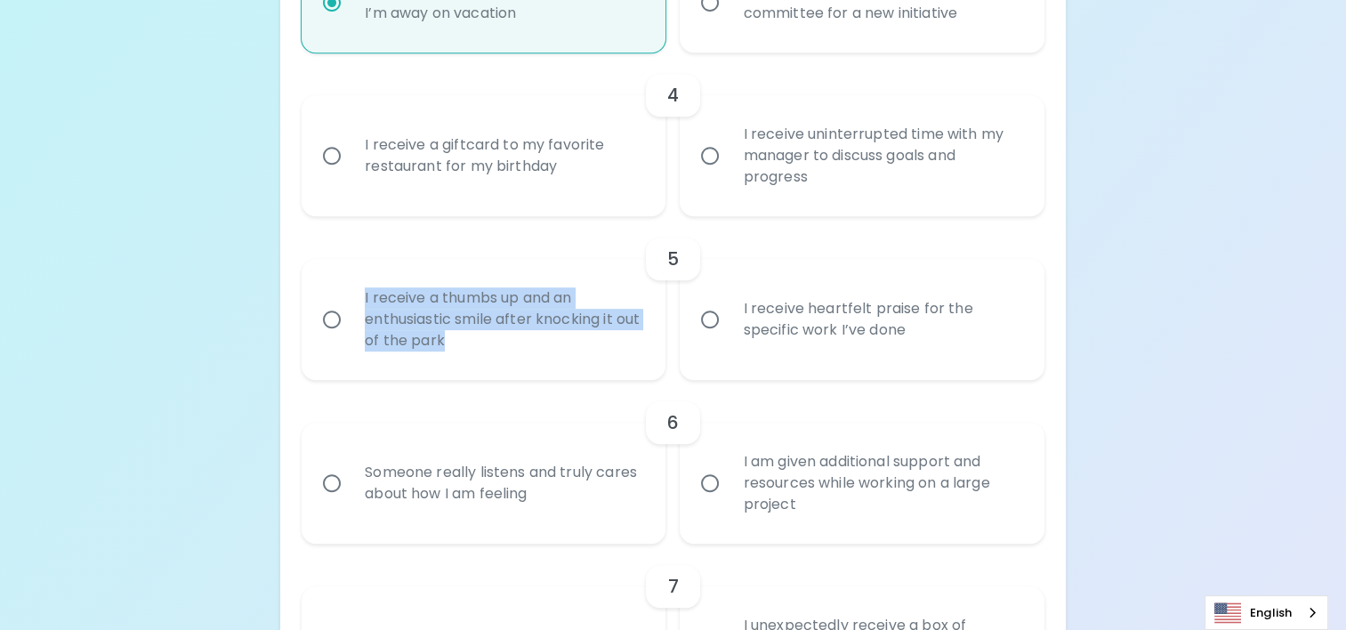
drag, startPoint x: 356, startPoint y: 285, endPoint x: 615, endPoint y: 347, distance: 266.2
click at [615, 347] on div "I receive a thumbs up and an enthusiastic smile after knocking it out of the pa…" at bounding box center [502, 319] width 305 height 107
drag, startPoint x: 615, startPoint y: 347, endPoint x: 518, endPoint y: 298, distance: 107.8
copy div "I receive a thumbs up and an enthusiastic smile after knocking it out of the pa…"
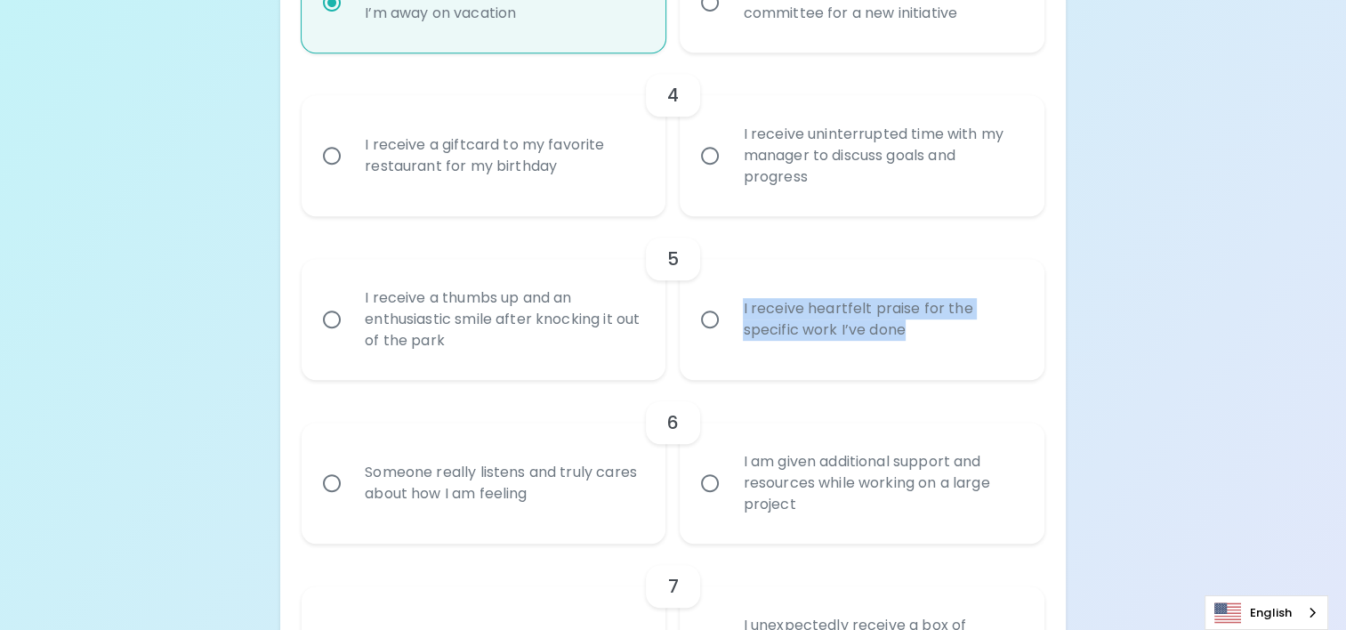
drag, startPoint x: 734, startPoint y: 302, endPoint x: 950, endPoint y: 348, distance: 220.8
click at [950, 348] on div "I receive heartfelt praise for the specific work I’ve done" at bounding box center [880, 319] width 305 height 85
drag, startPoint x: 950, startPoint y: 348, endPoint x: 869, endPoint y: 320, distance: 85.5
copy div "I receive heartfelt praise for the specific work I’ve done"
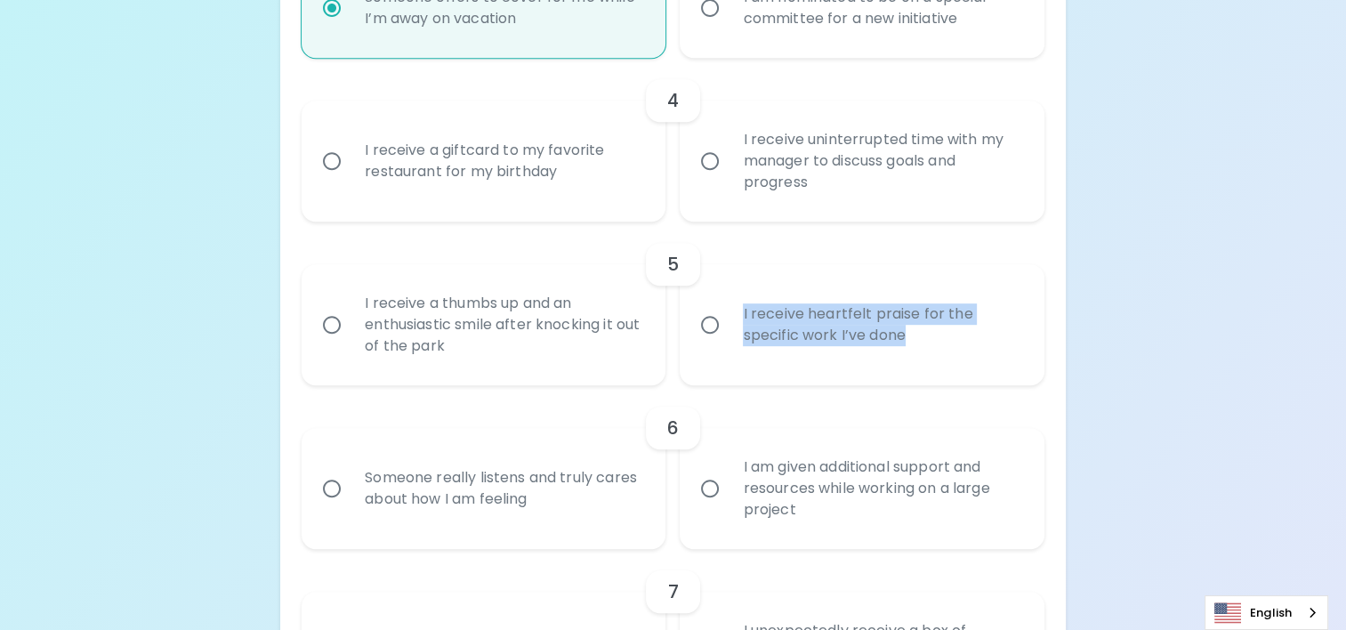
scroll to position [555, 0]
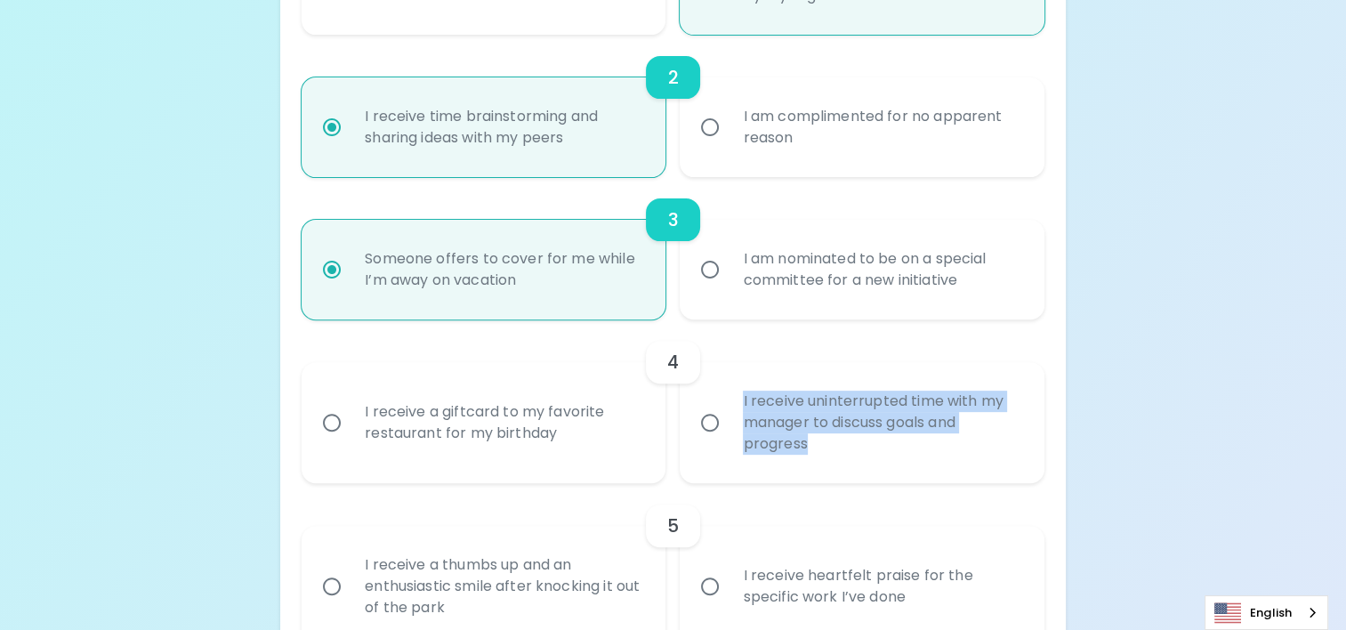
drag, startPoint x: 733, startPoint y: 391, endPoint x: 1001, endPoint y: 457, distance: 275.7
click at [1001, 457] on div "I receive uninterrupted time with my manager to discuss goals and progress" at bounding box center [880, 422] width 305 height 107
copy div "I receive uninterrupted time with my manager to discuss goals and progress"
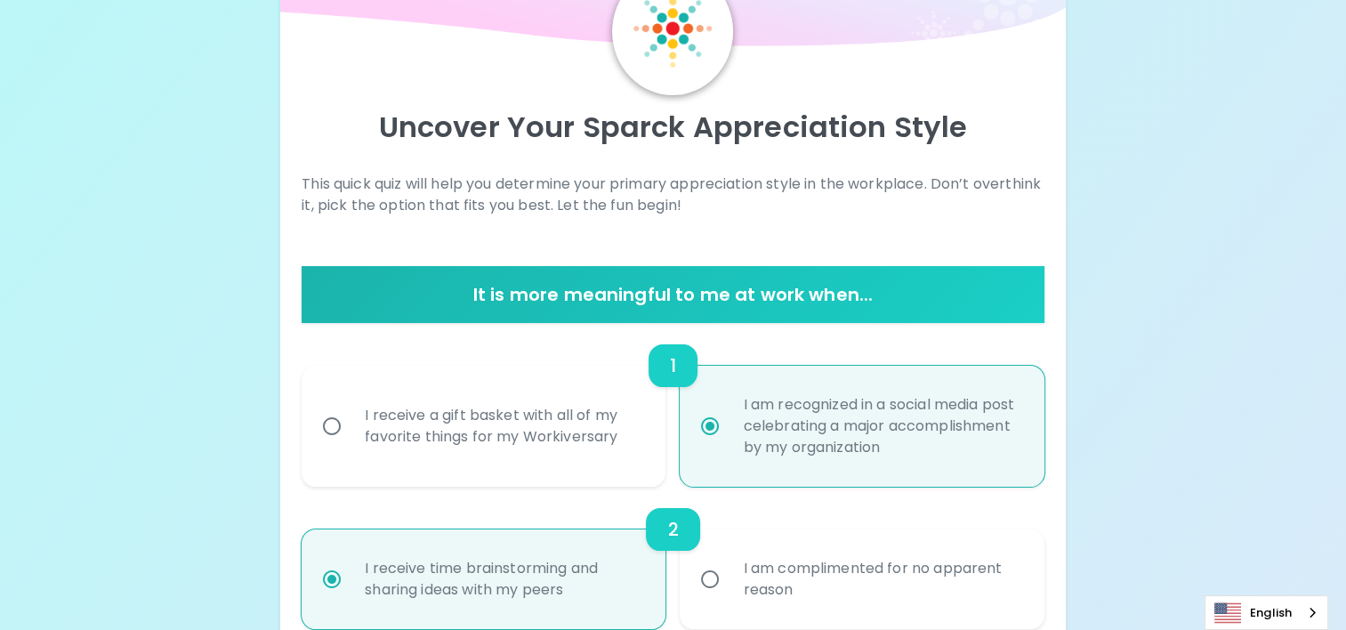
scroll to position [199, 0]
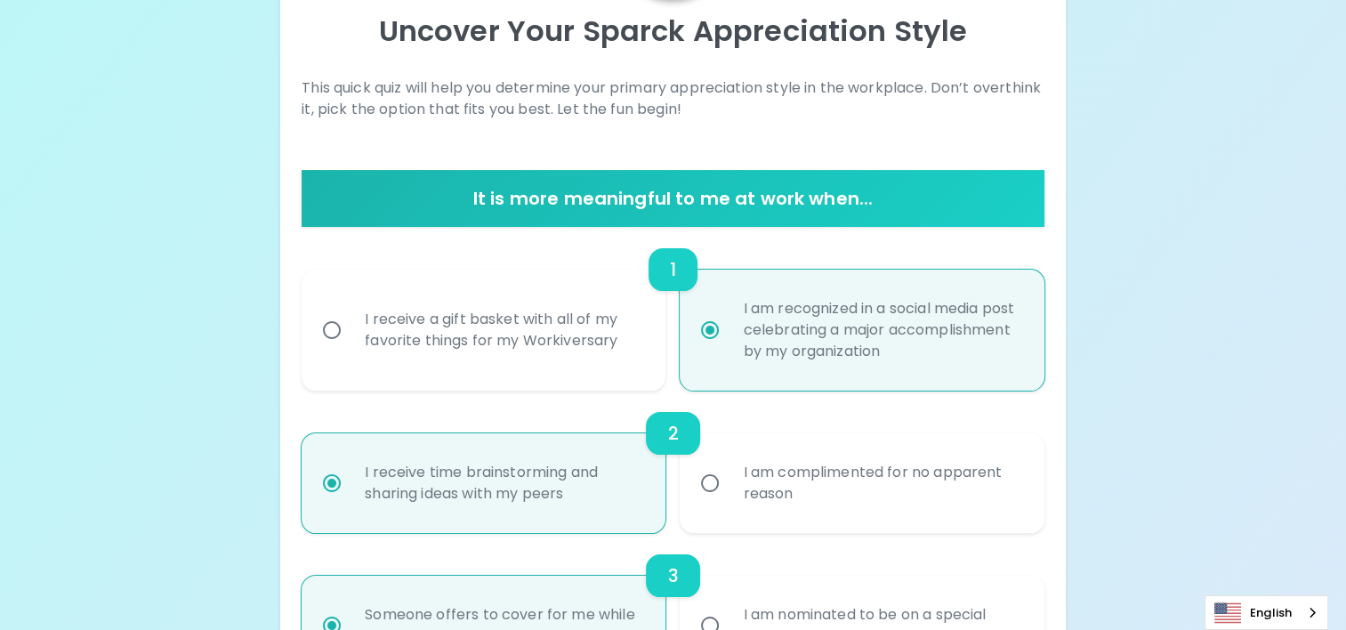
radio input "true"
drag, startPoint x: 695, startPoint y: 485, endPoint x: 707, endPoint y: 485, distance: 11.6
click at [697, 485] on input "I am complimented for no apparent reason" at bounding box center [709, 482] width 37 height 37
radio input "false"
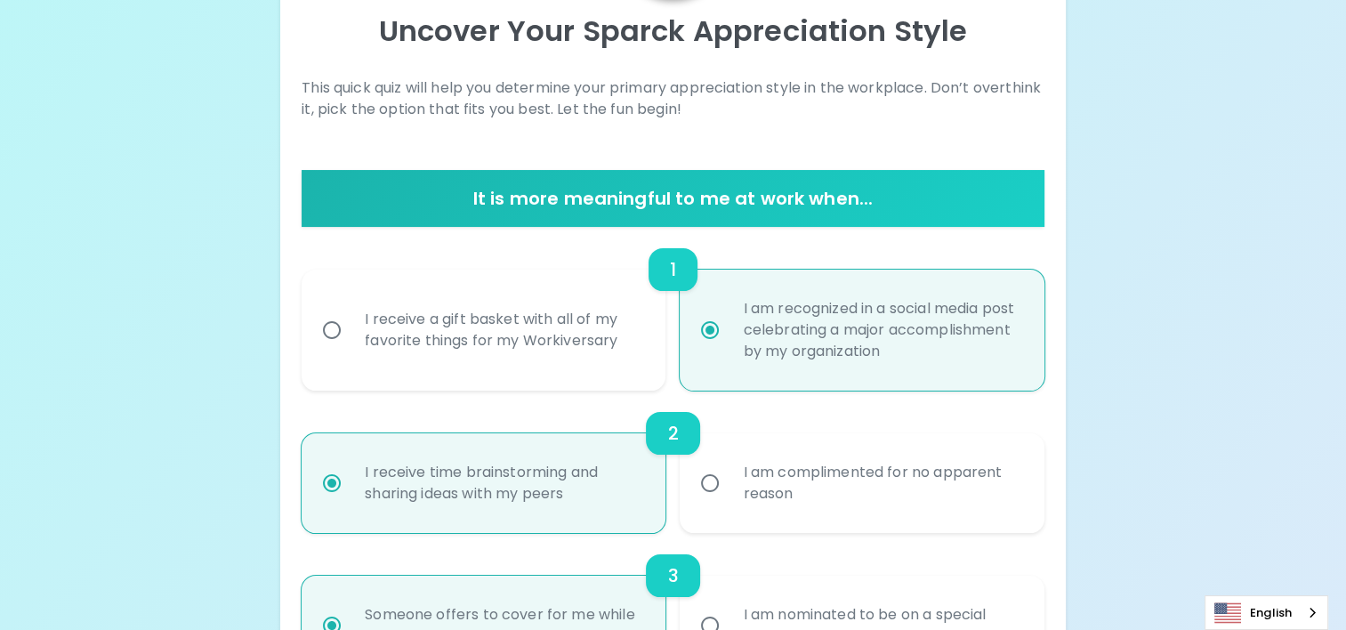
radio input "false"
radio input "true"
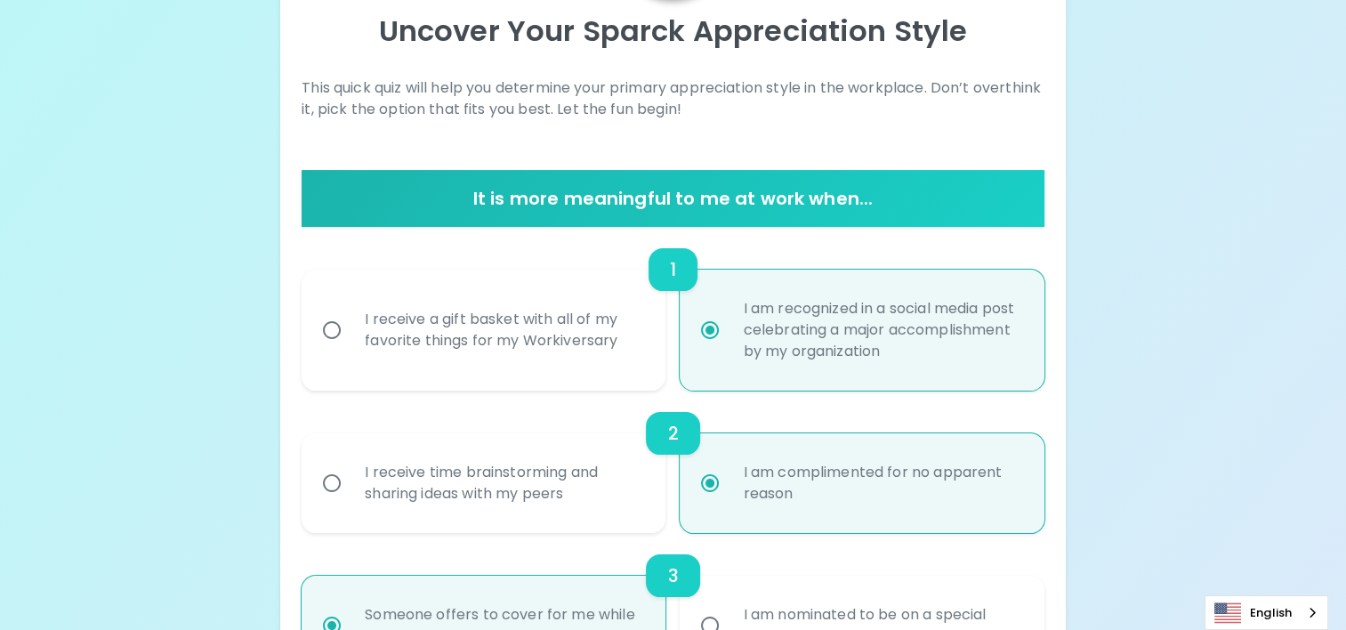
radio input "true"
drag, startPoint x: 734, startPoint y: 462, endPoint x: 911, endPoint y: 510, distance: 183.1
click at [911, 510] on div "I am complimented for no apparent reason" at bounding box center [880, 482] width 305 height 85
drag, startPoint x: 911, startPoint y: 510, endPoint x: 868, endPoint y: 476, distance: 54.4
copy div "I am complimented for no apparent reason"
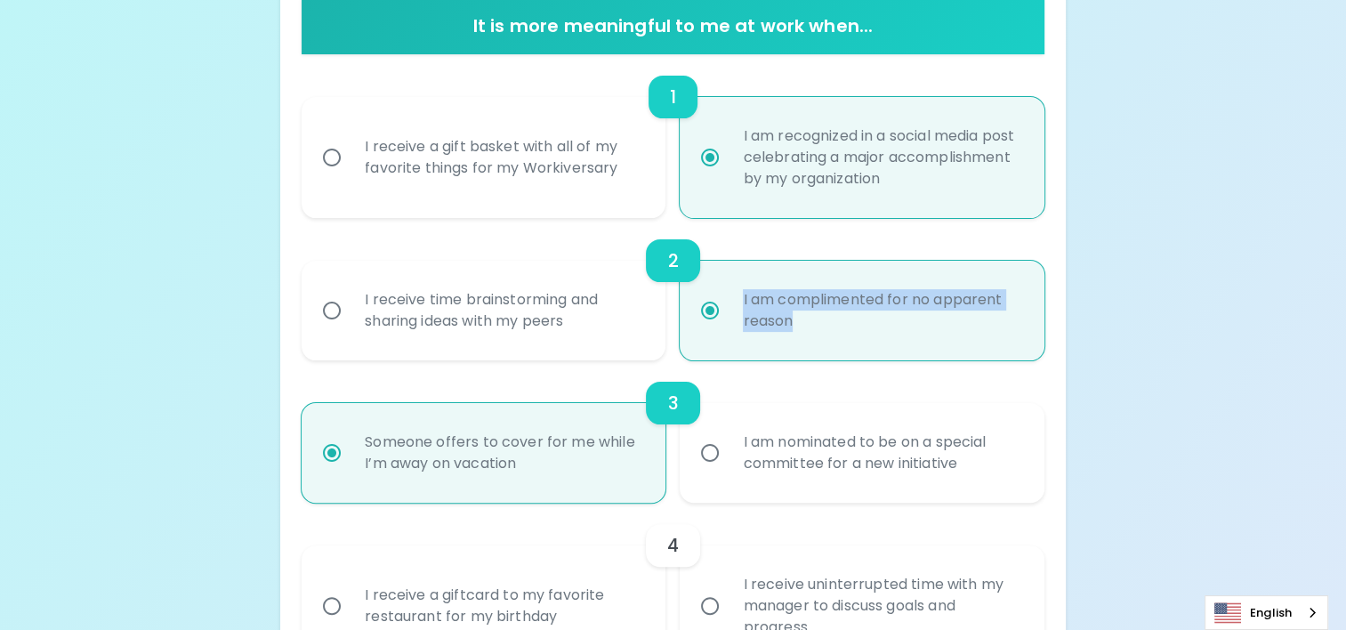
scroll to position [377, 0]
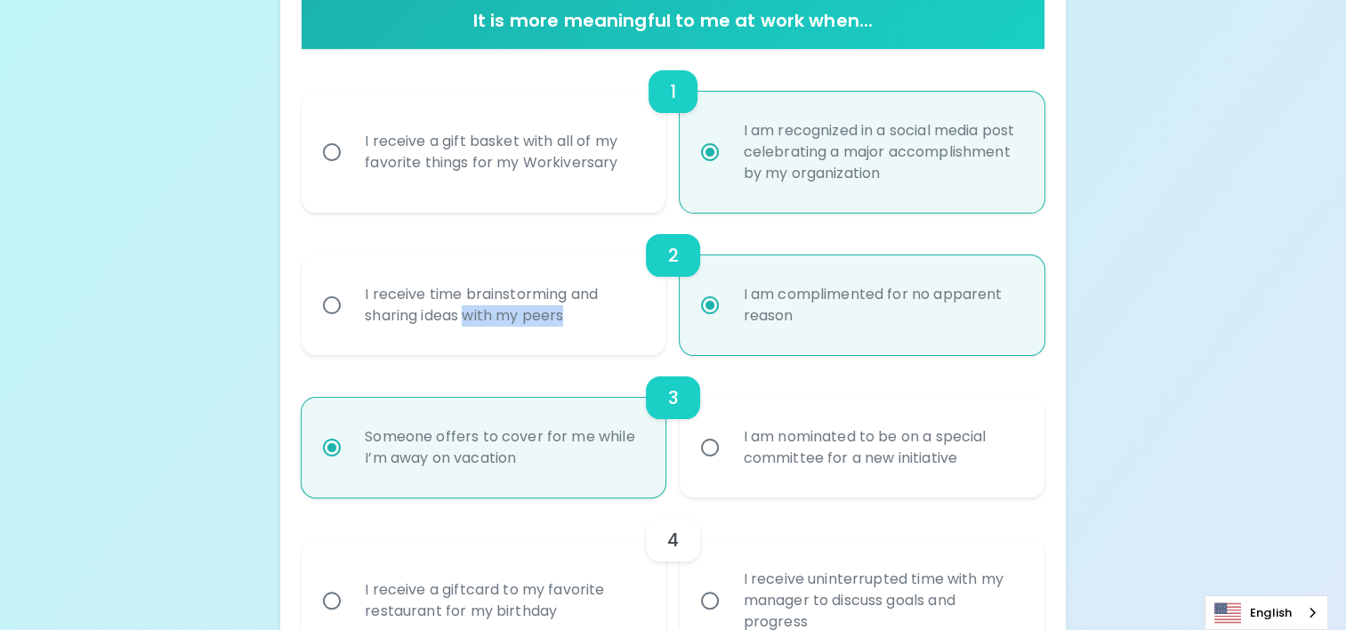
drag, startPoint x: 586, startPoint y: 313, endPoint x: 469, endPoint y: 315, distance: 117.4
click at [469, 315] on div "I receive time brainstorming and sharing ideas with my peers" at bounding box center [502, 304] width 305 height 85
drag, startPoint x: 469, startPoint y: 315, endPoint x: 477, endPoint y: 331, distance: 17.9
click at [331, 303] on input "I receive time brainstorming and sharing ideas with my peers" at bounding box center [331, 304] width 37 height 37
radio input "false"
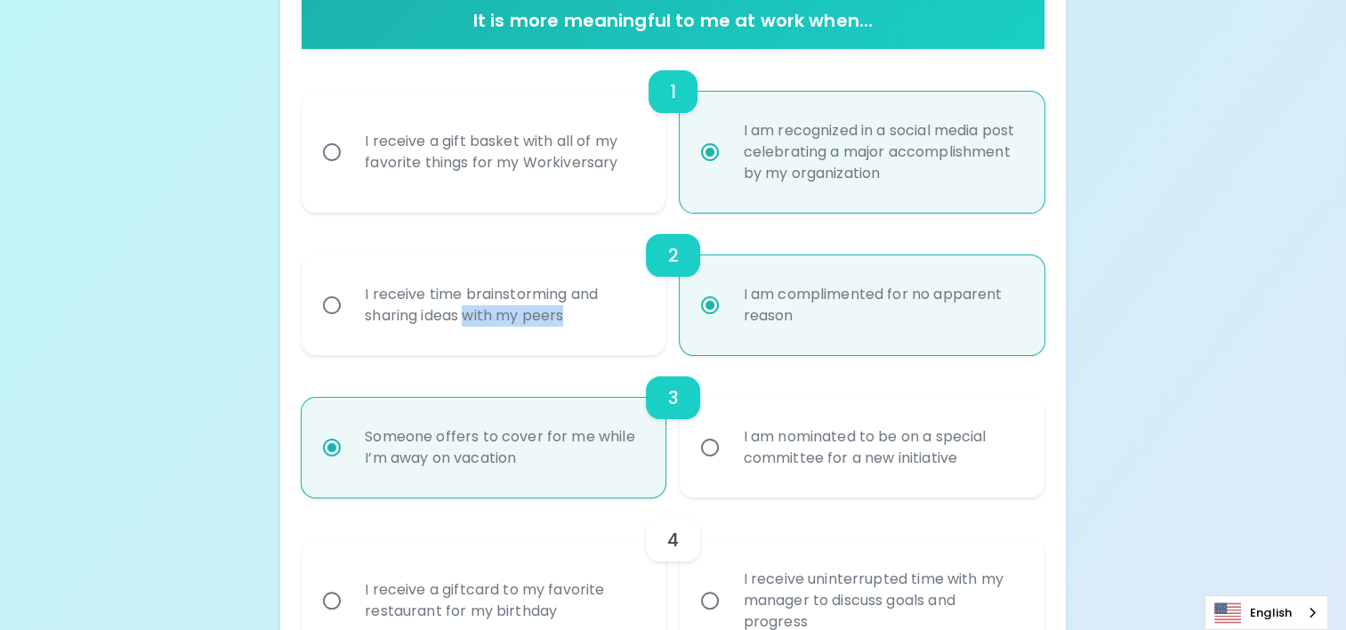
radio input "false"
radio input "true"
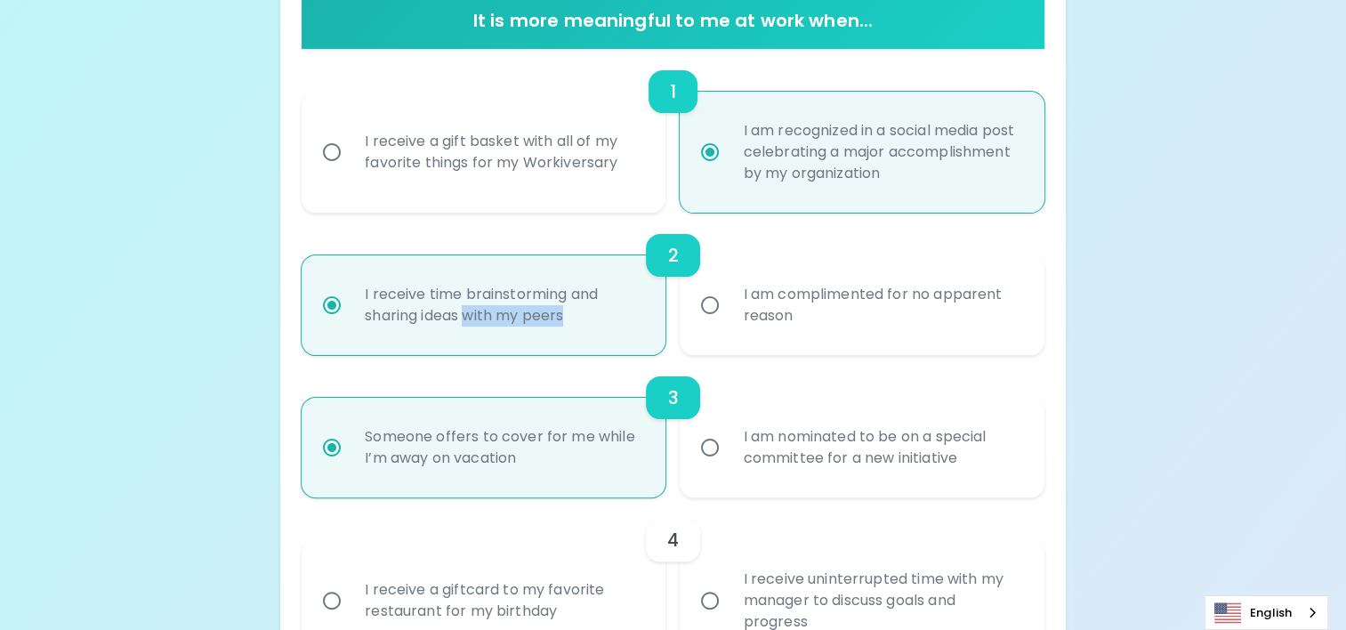
radio input "true"
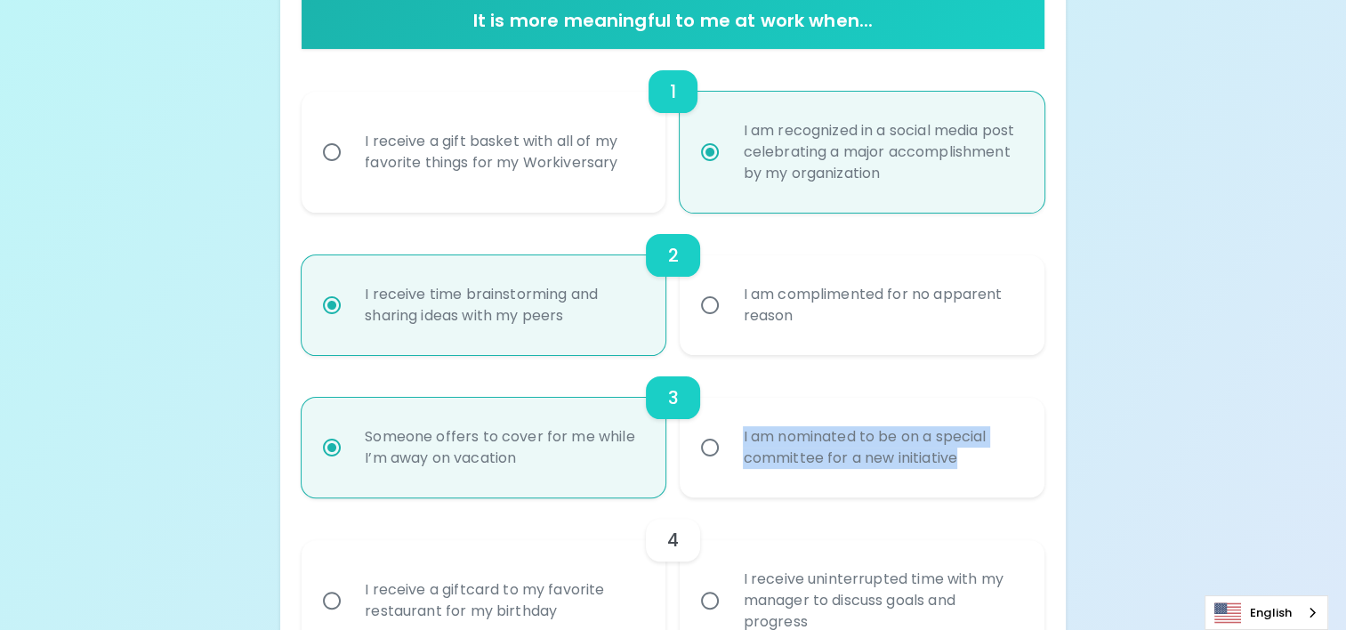
drag, startPoint x: 738, startPoint y: 430, endPoint x: 971, endPoint y: 470, distance: 236.3
click at [971, 470] on div "I am nominated to be on a special committee for a new initiative" at bounding box center [880, 447] width 305 height 85
drag, startPoint x: 971, startPoint y: 470, endPoint x: 931, endPoint y: 447, distance: 45.8
copy div "I am nominated to be on a special committee for a new initiative"
radio input "true"
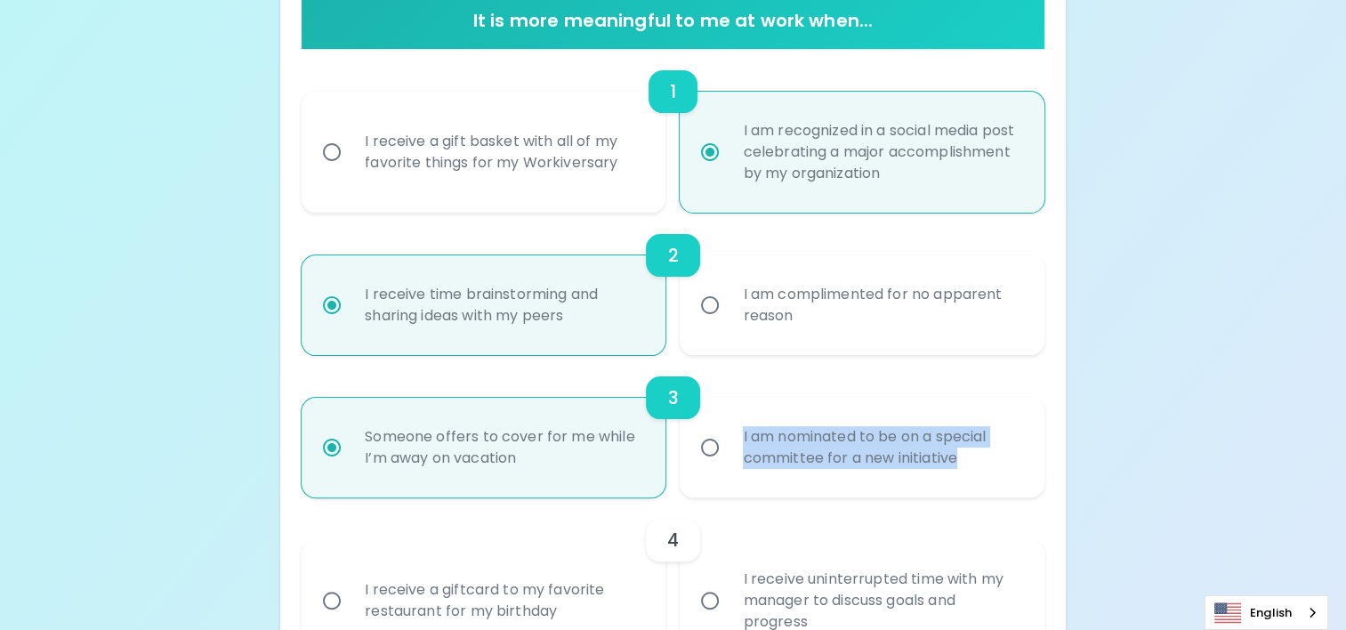
drag, startPoint x: 708, startPoint y: 449, endPoint x: 530, endPoint y: 498, distance: 184.5
click at [708, 448] on input "I am nominated to be on a special committee for a new initiative" at bounding box center [709, 447] width 37 height 37
radio input "false"
radio input "true"
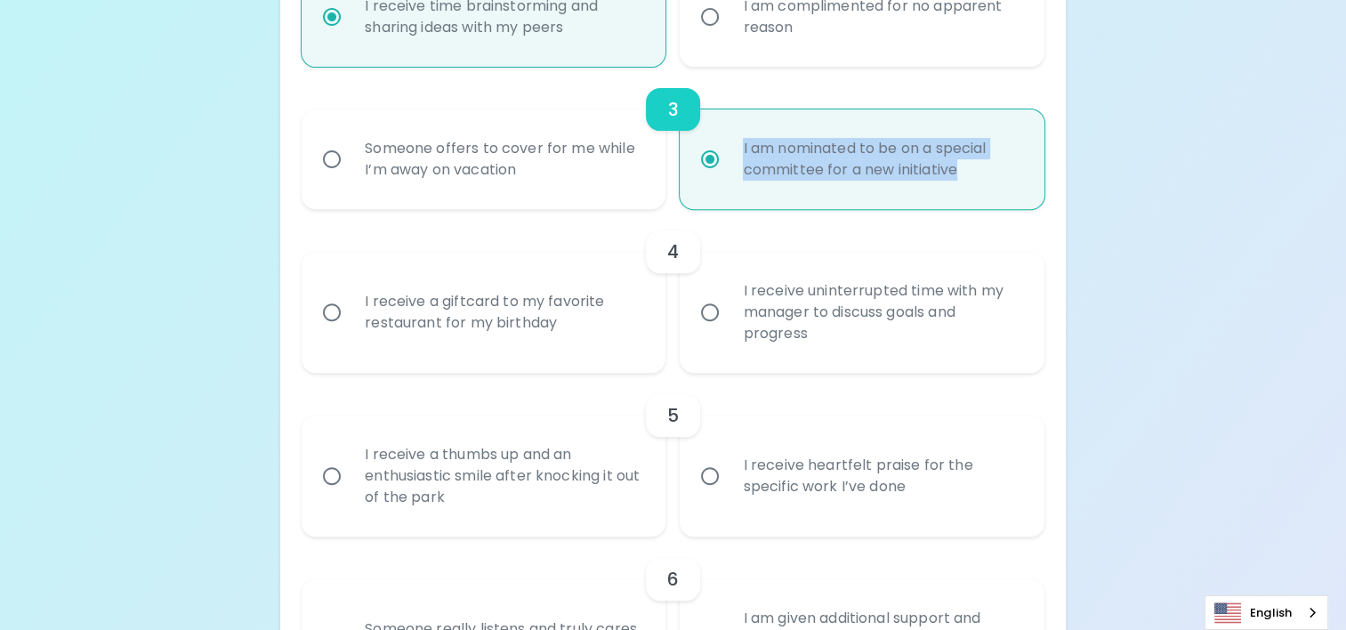
scroll to position [733, 0]
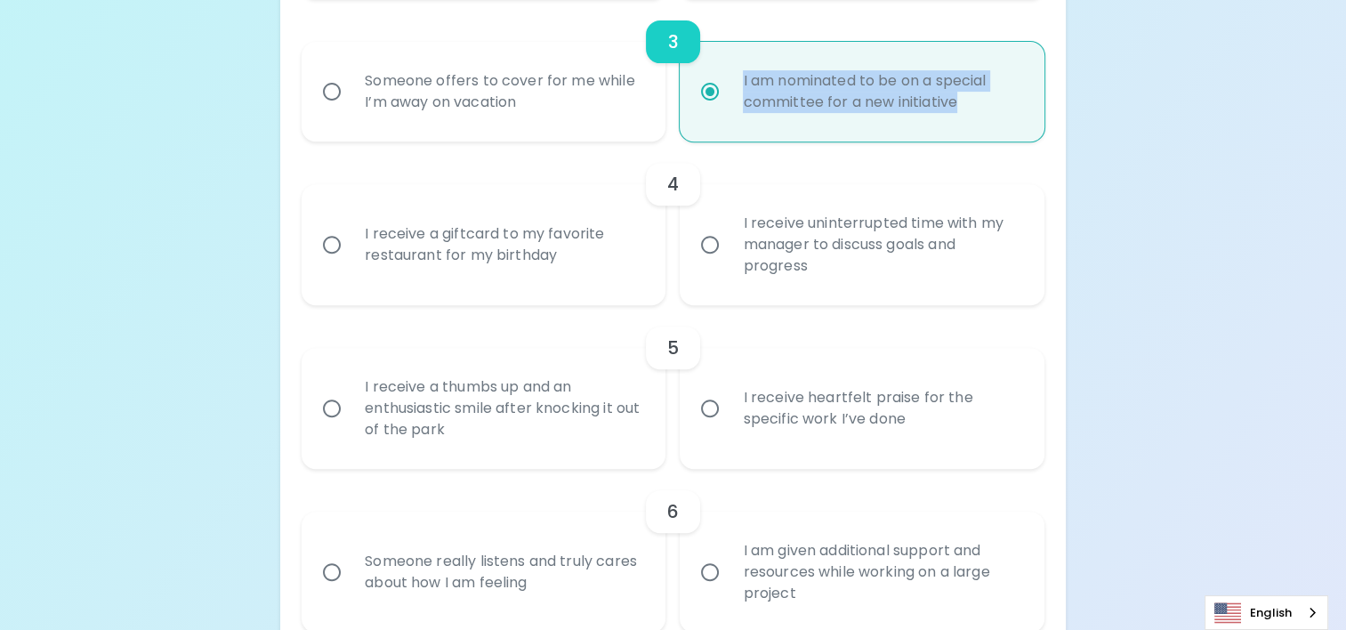
radio input "true"
click at [723, 248] on input "I receive uninterrupted time with my manager to discuss goals and progress" at bounding box center [709, 244] width 37 height 37
radio input "false"
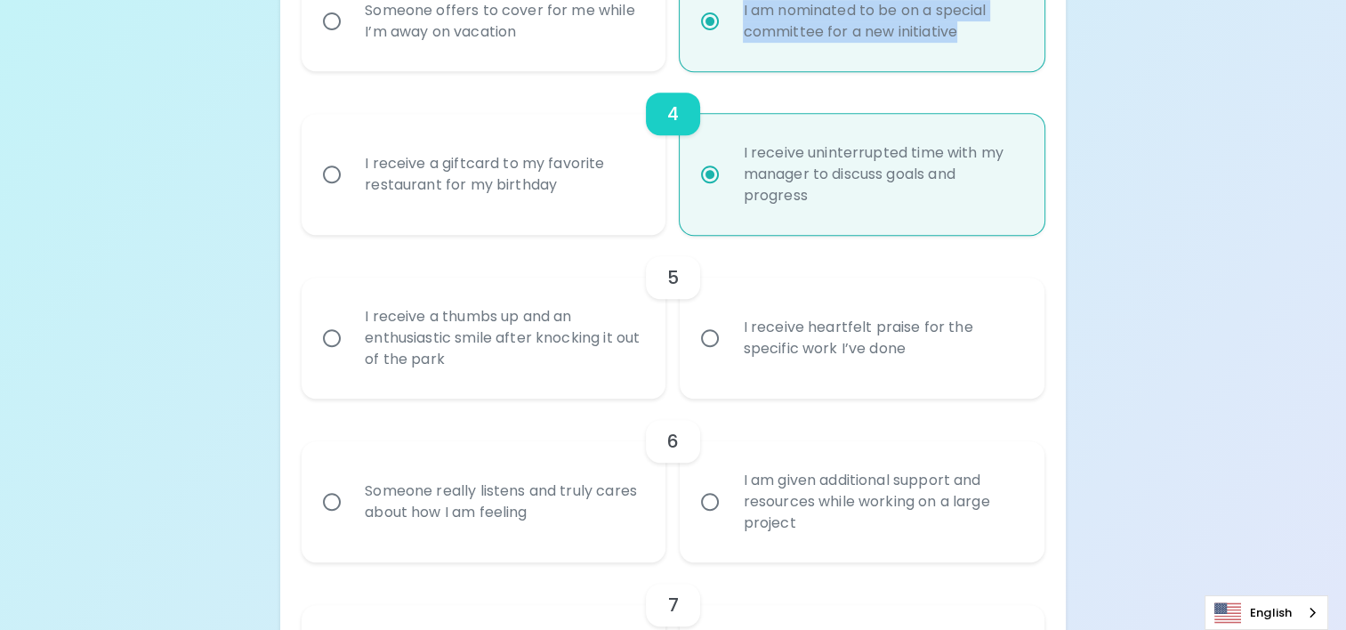
scroll to position [875, 0]
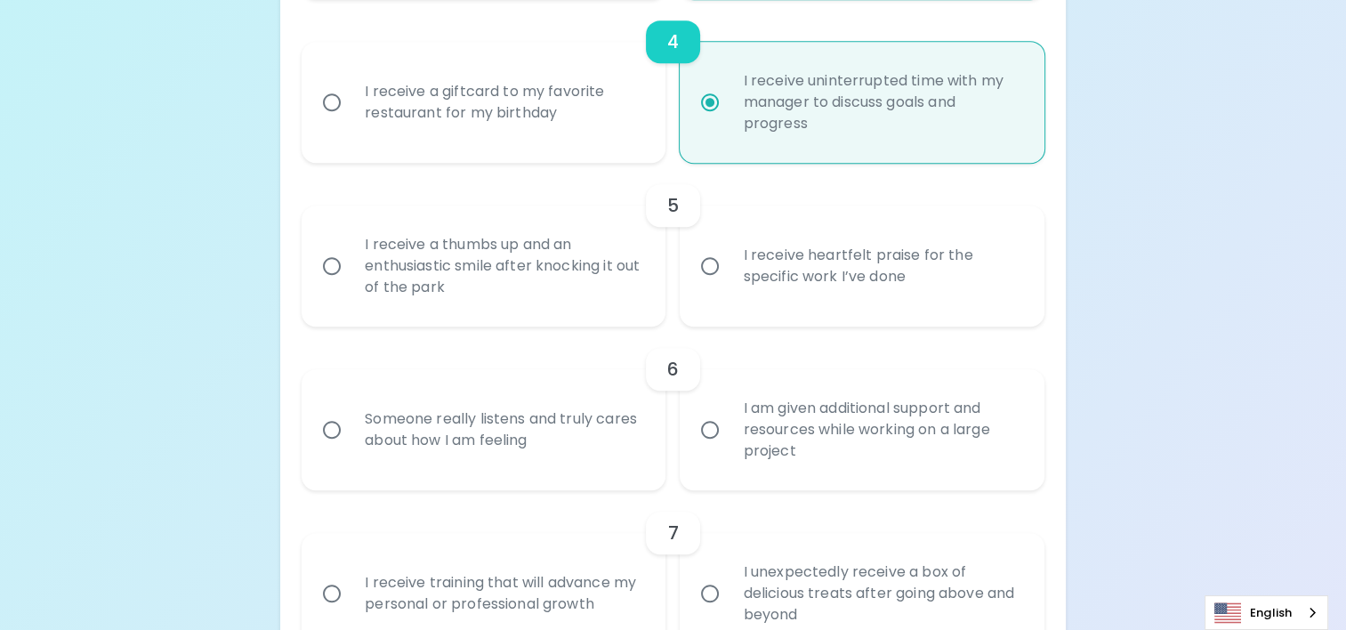
radio input "true"
click at [714, 268] on input "I receive heartfelt praise for the specific work I’ve done" at bounding box center [709, 265] width 37 height 37
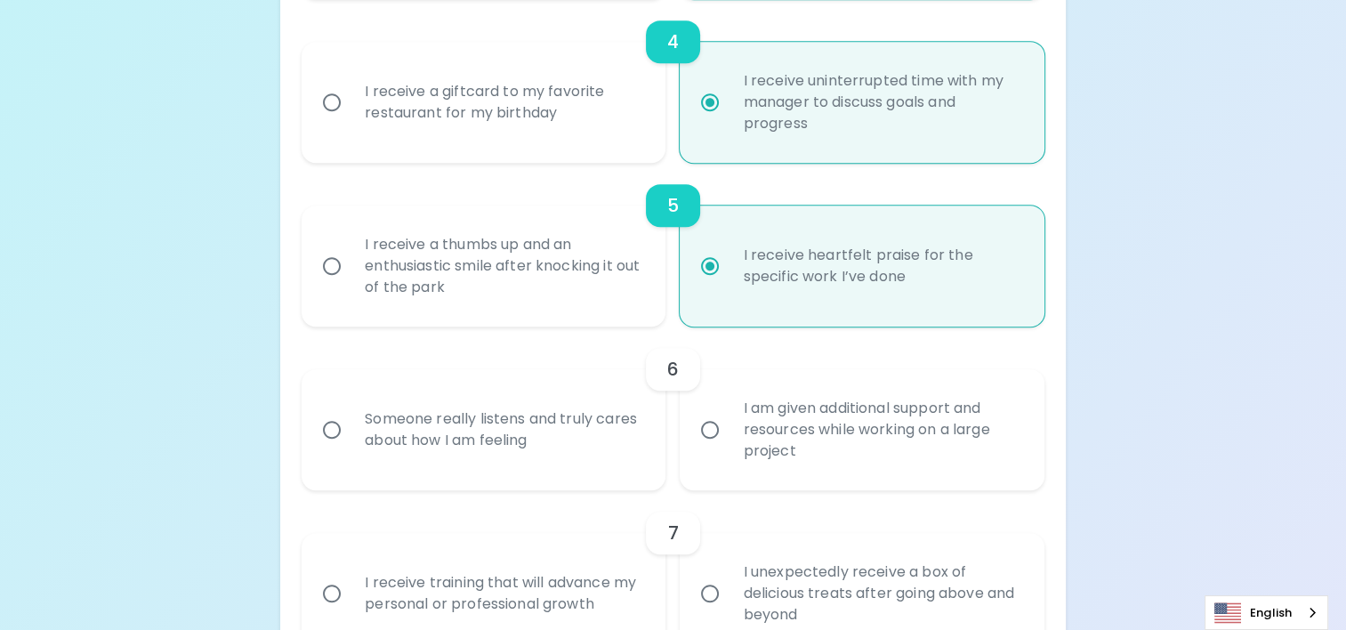
radio input "false"
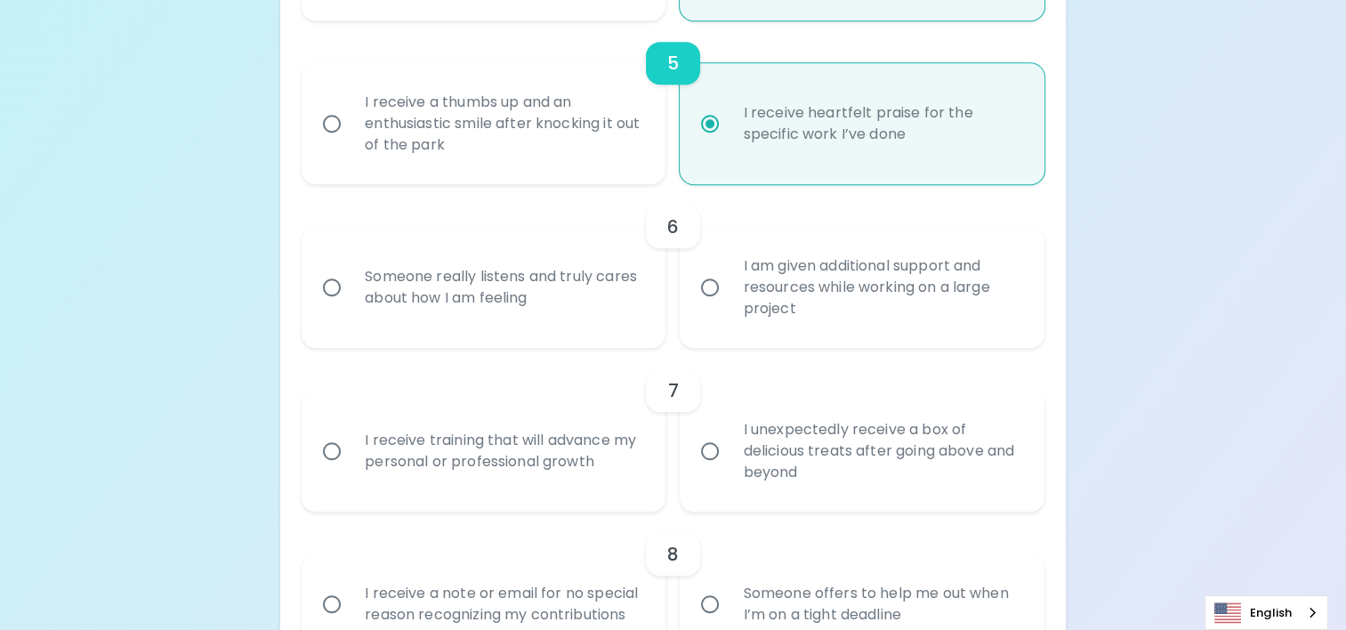
radio input "true"
click at [334, 288] on input "Someone really listens and truly cares about how I am feeling" at bounding box center [331, 287] width 37 height 37
radio input "false"
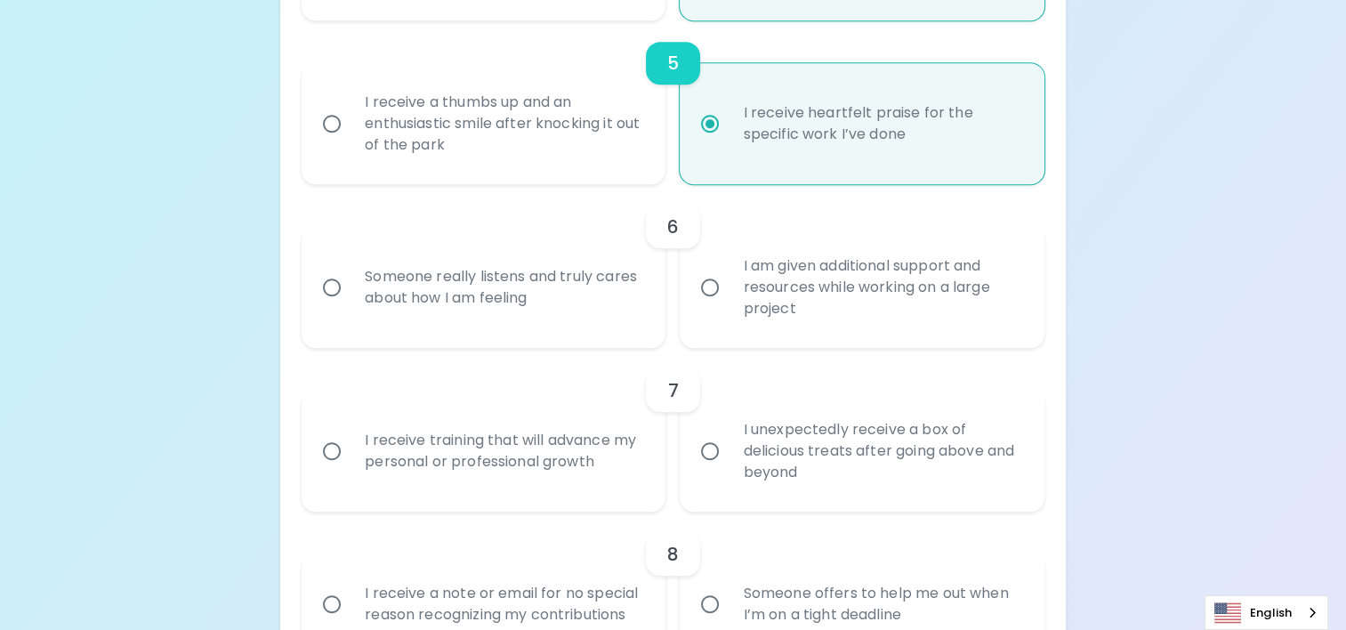
radio input "false"
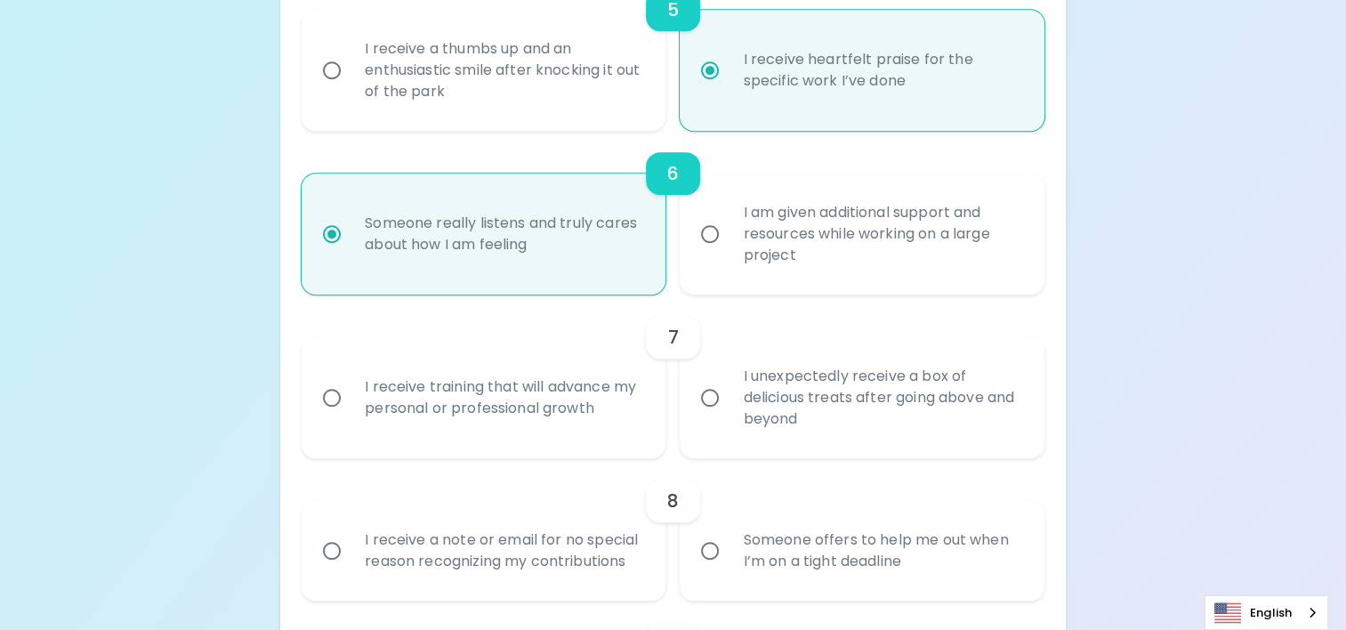
scroll to position [1160, 0]
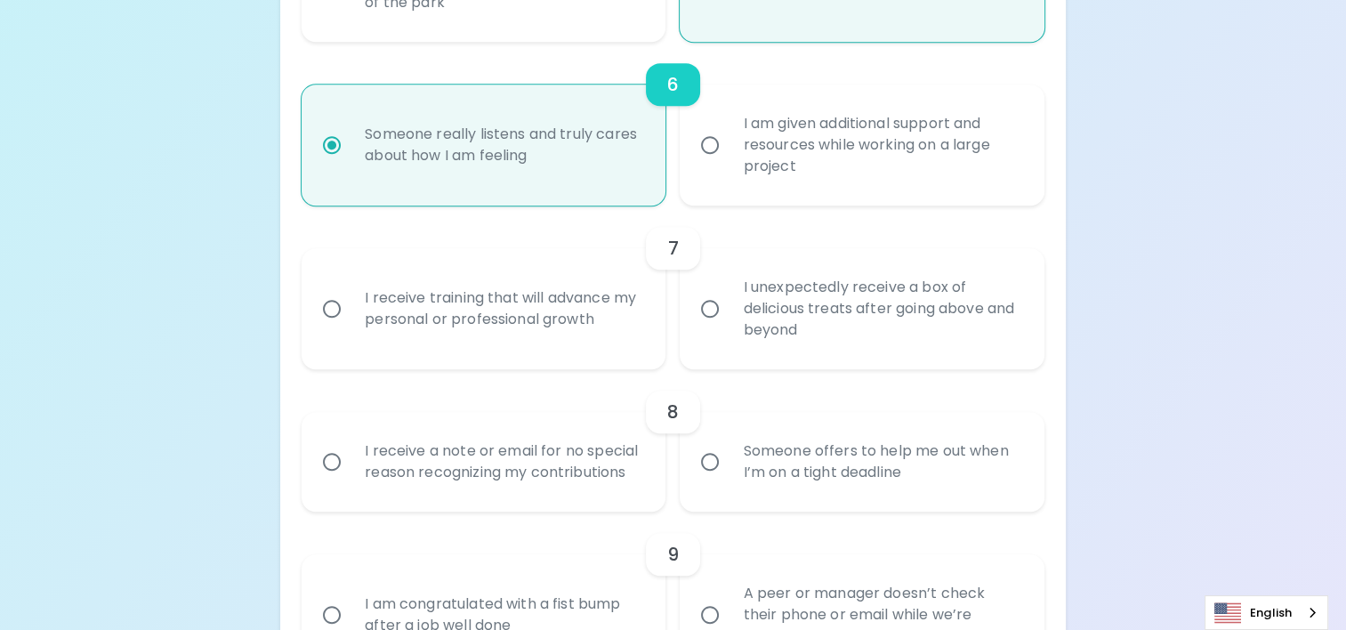
radio input "true"
click at [338, 466] on input "I receive a note or email for no special reason recognizing my contributions" at bounding box center [331, 461] width 37 height 37
radio input "false"
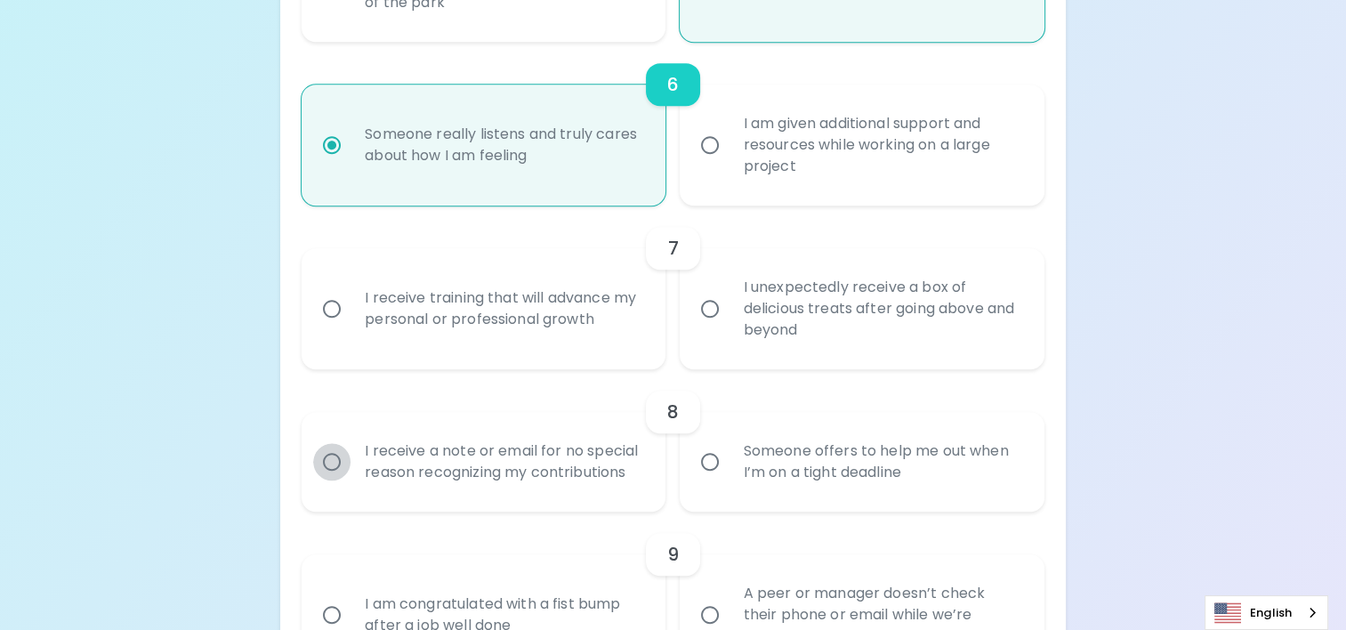
radio input "false"
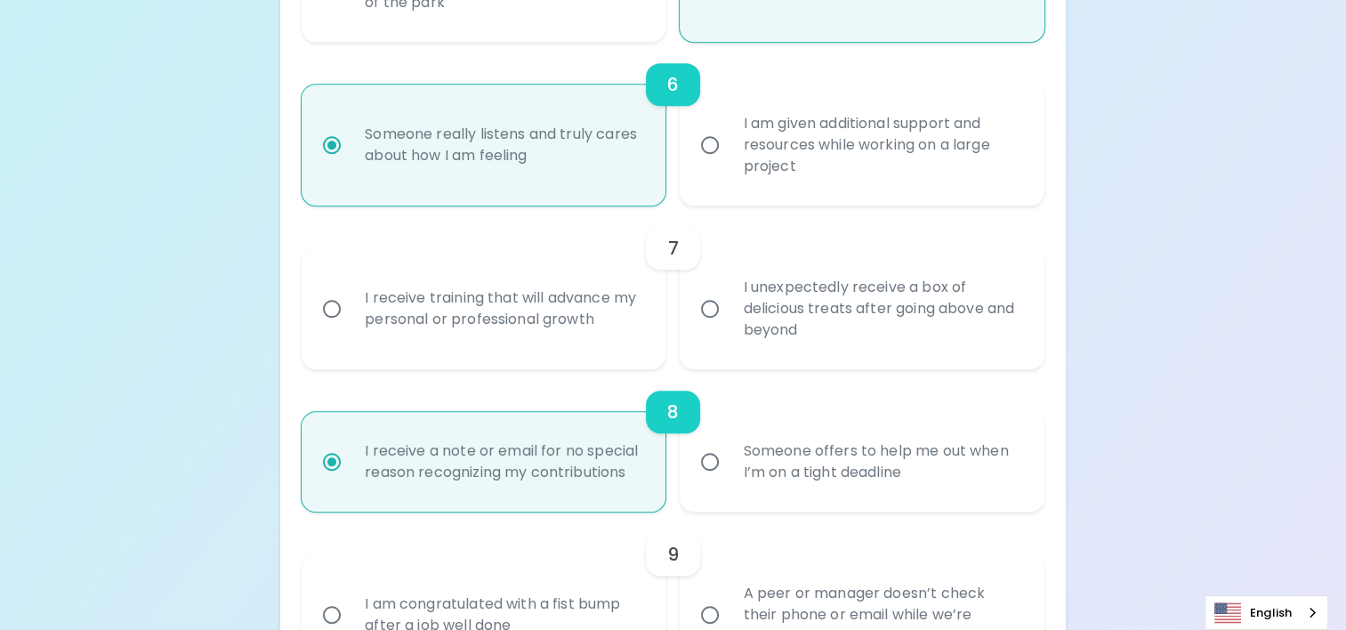
scroll to position [1302, 0]
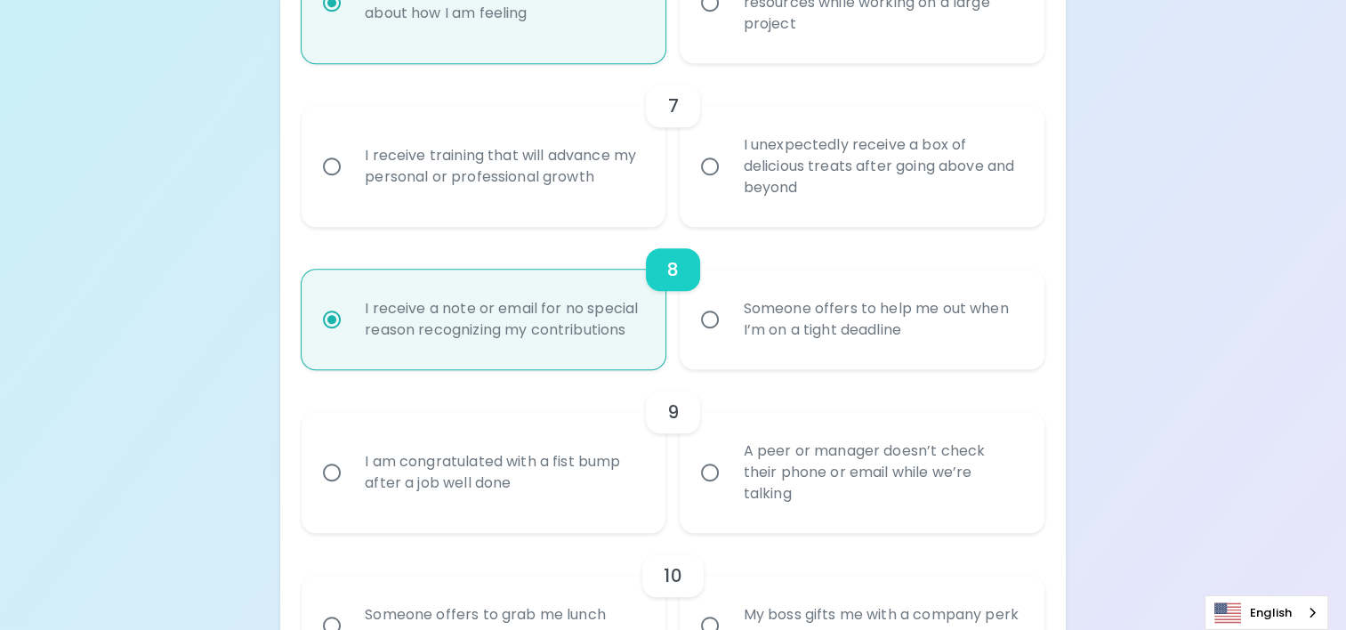
radio input "true"
drag, startPoint x: 345, startPoint y: 160, endPoint x: 530, endPoint y: 185, distance: 186.7
click at [348, 160] on input "I receive training that will advance my personal or professional growth" at bounding box center [331, 166] width 37 height 37
radio input "false"
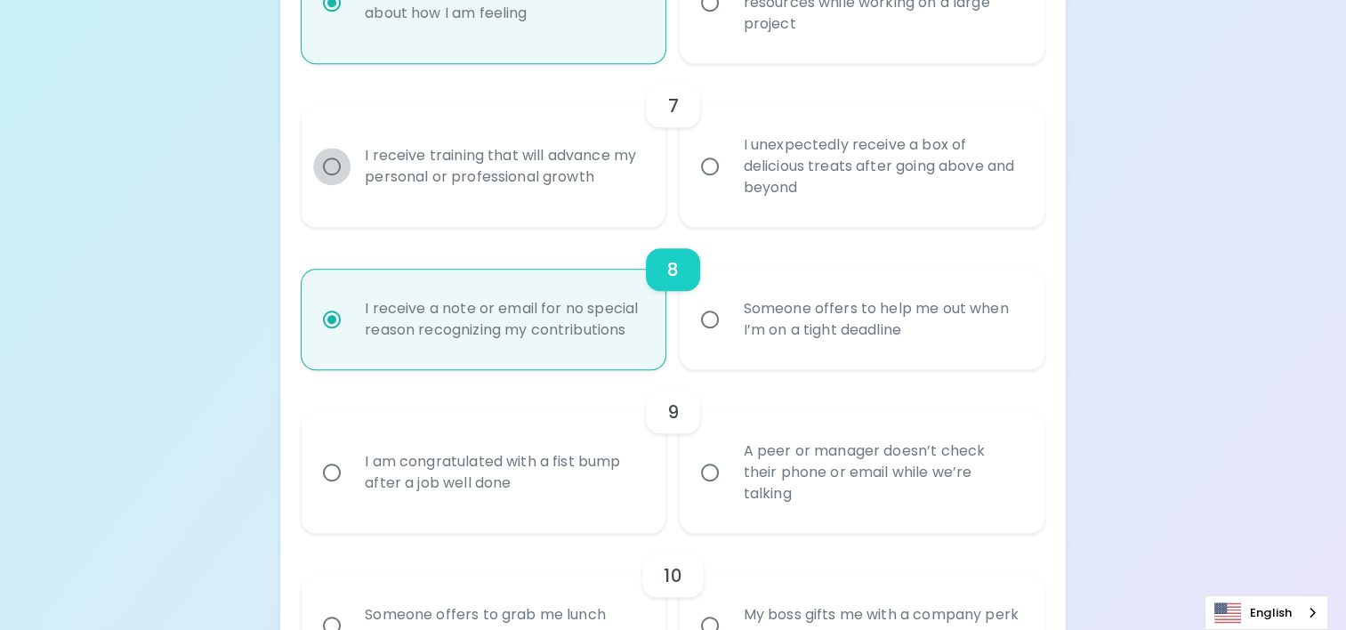
radio input "false"
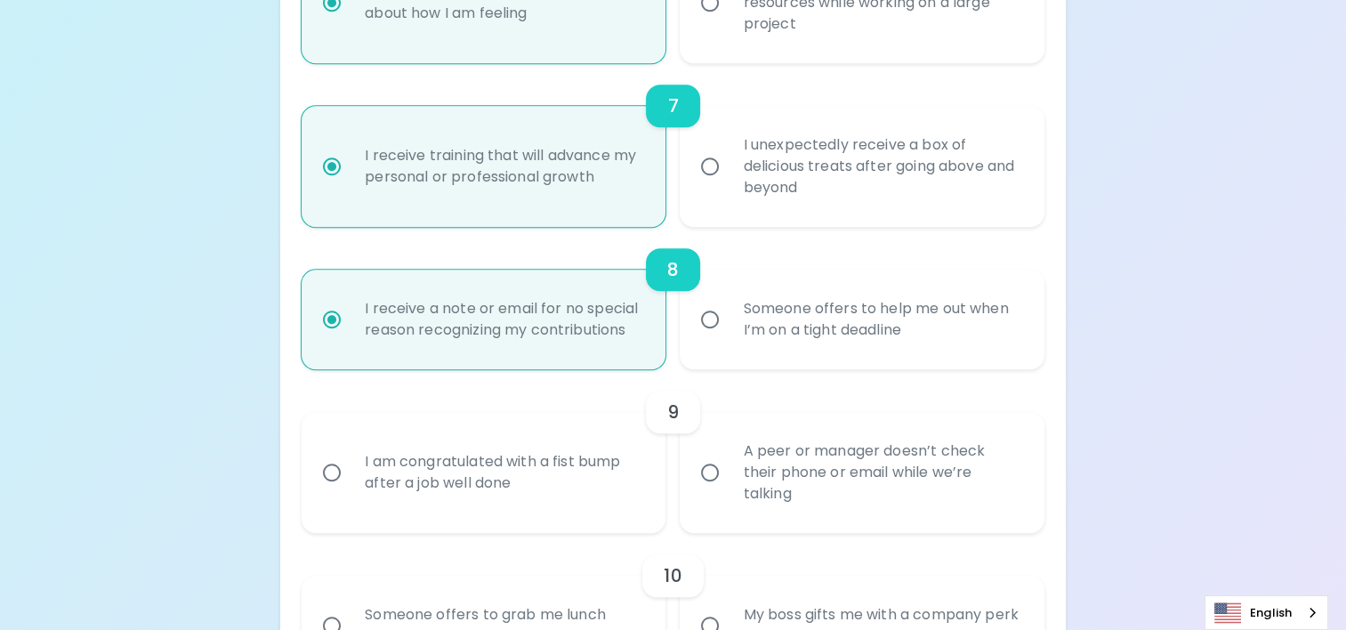
scroll to position [1444, 0]
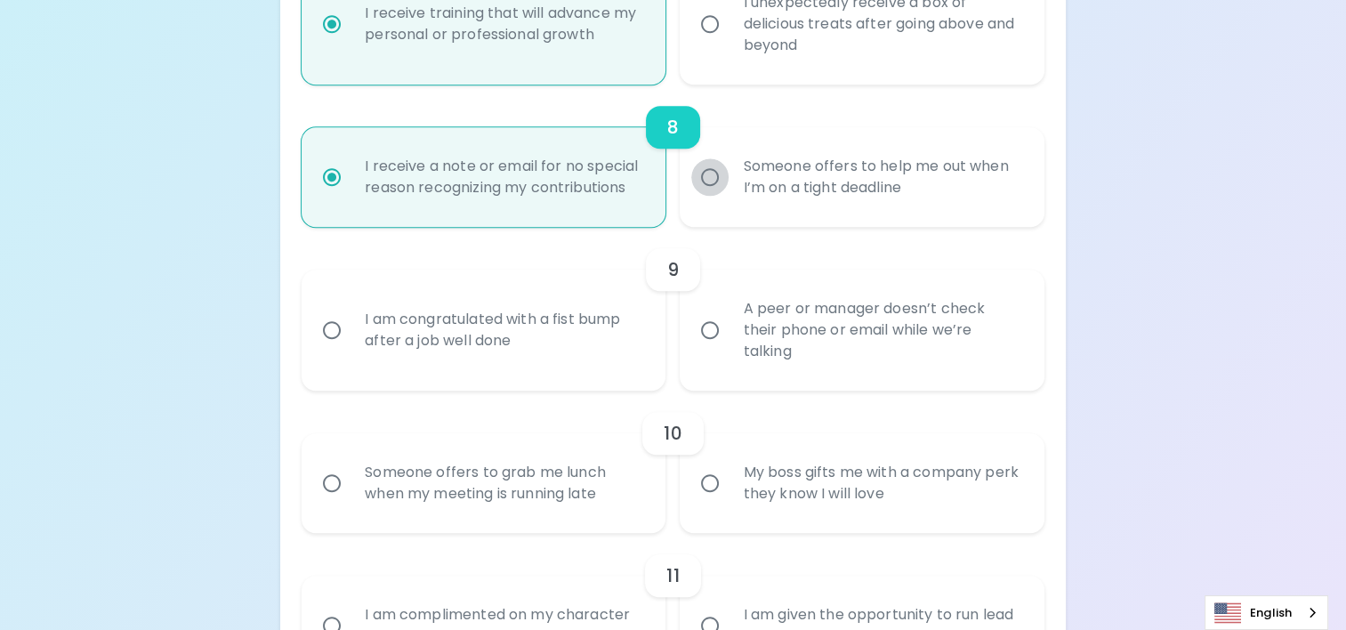
radio input "false"
click at [712, 173] on input "Someone offers to help me out when I’m on a tight deadline" at bounding box center [709, 176] width 37 height 37
radio input "false"
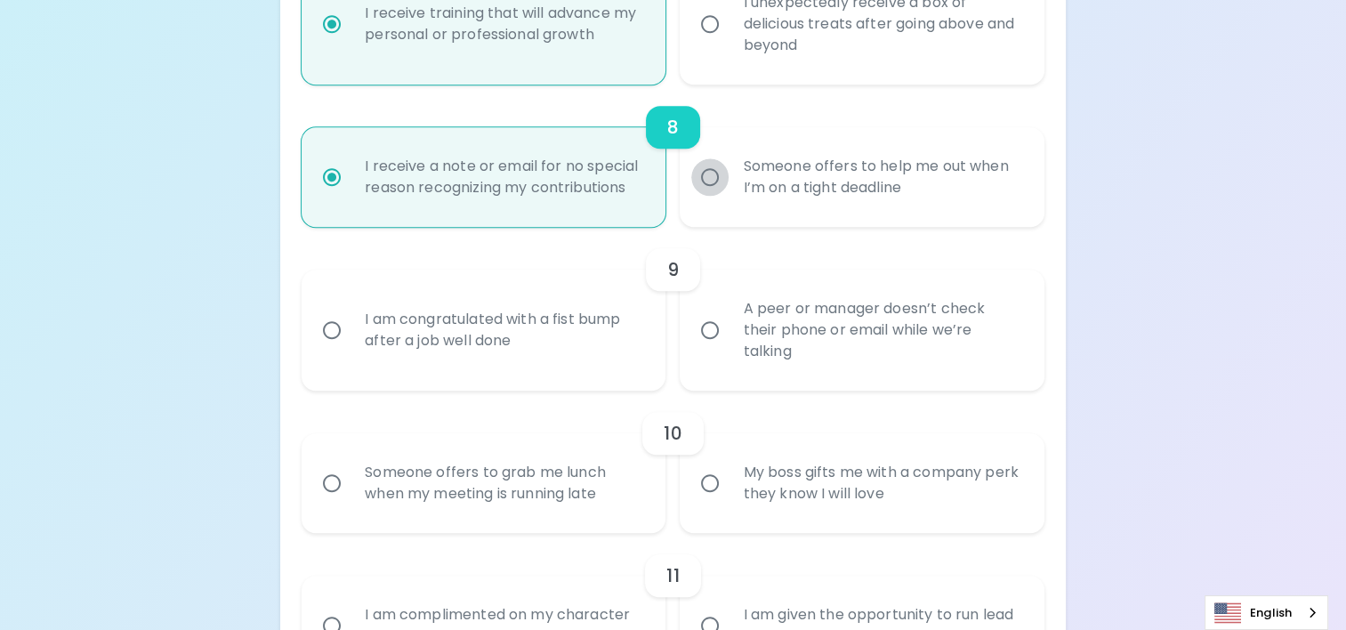
radio input "false"
radio input "true"
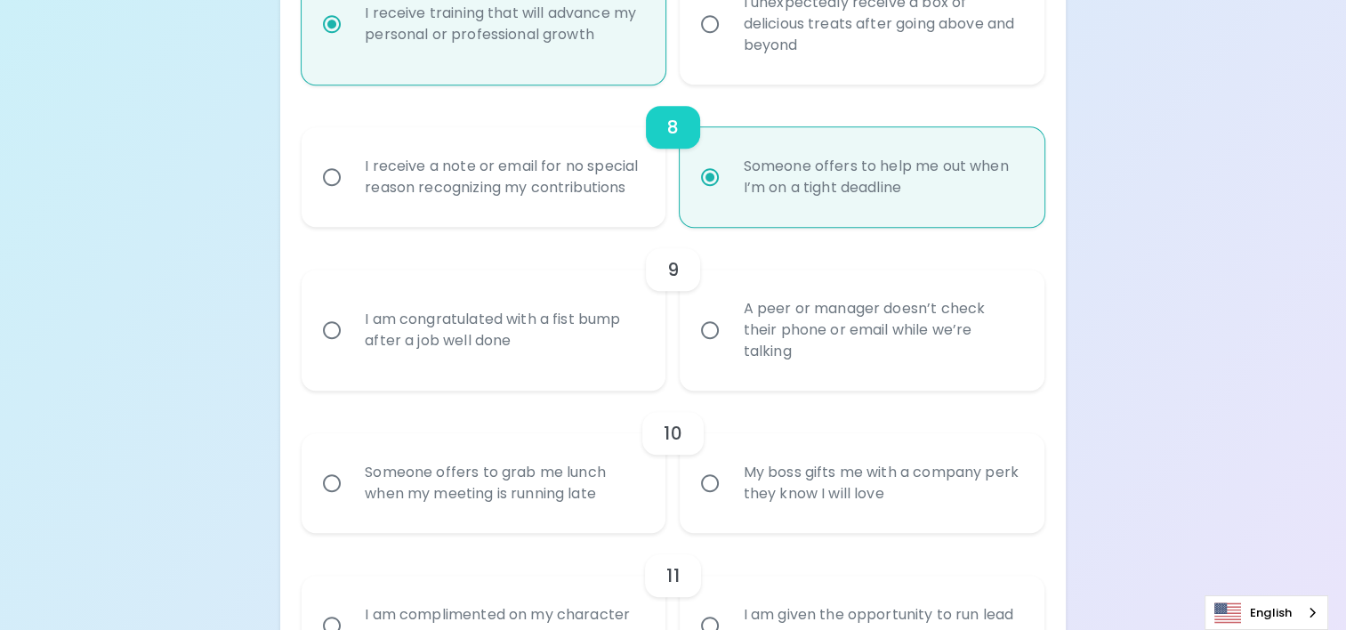
radio input "true"
click at [347, 334] on input "I am congratulated with a fist bump after a job well done" at bounding box center [331, 329] width 37 height 37
radio input "false"
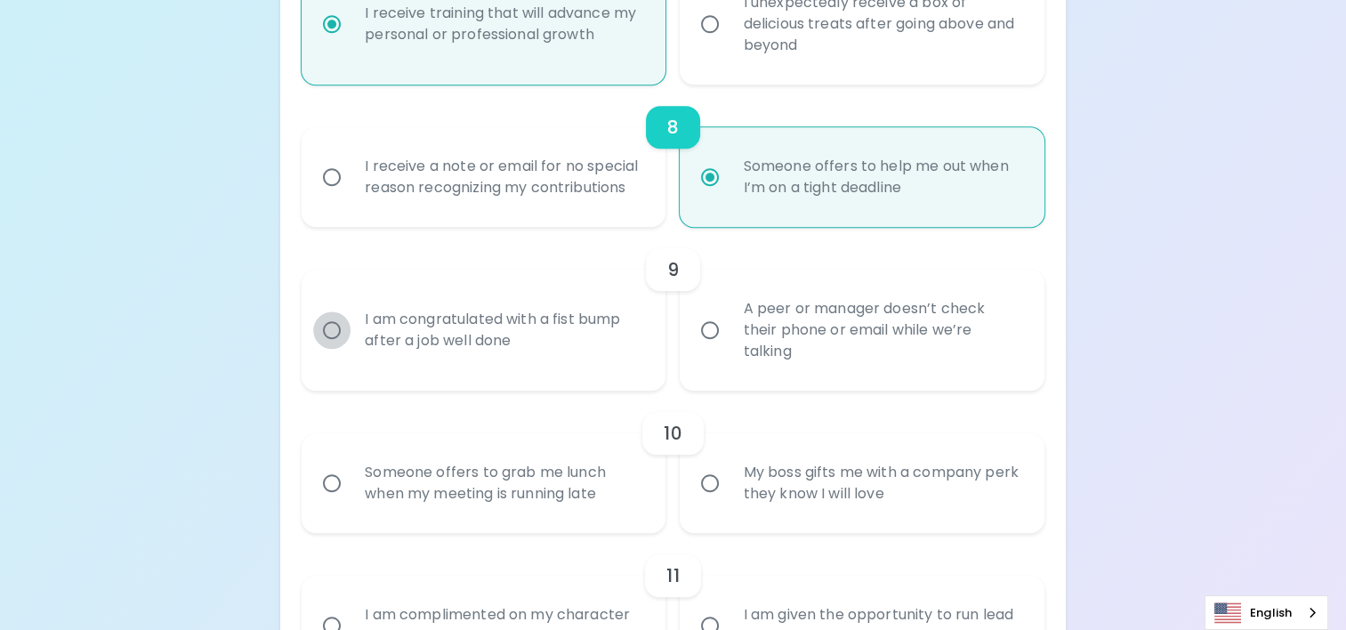
radio input "false"
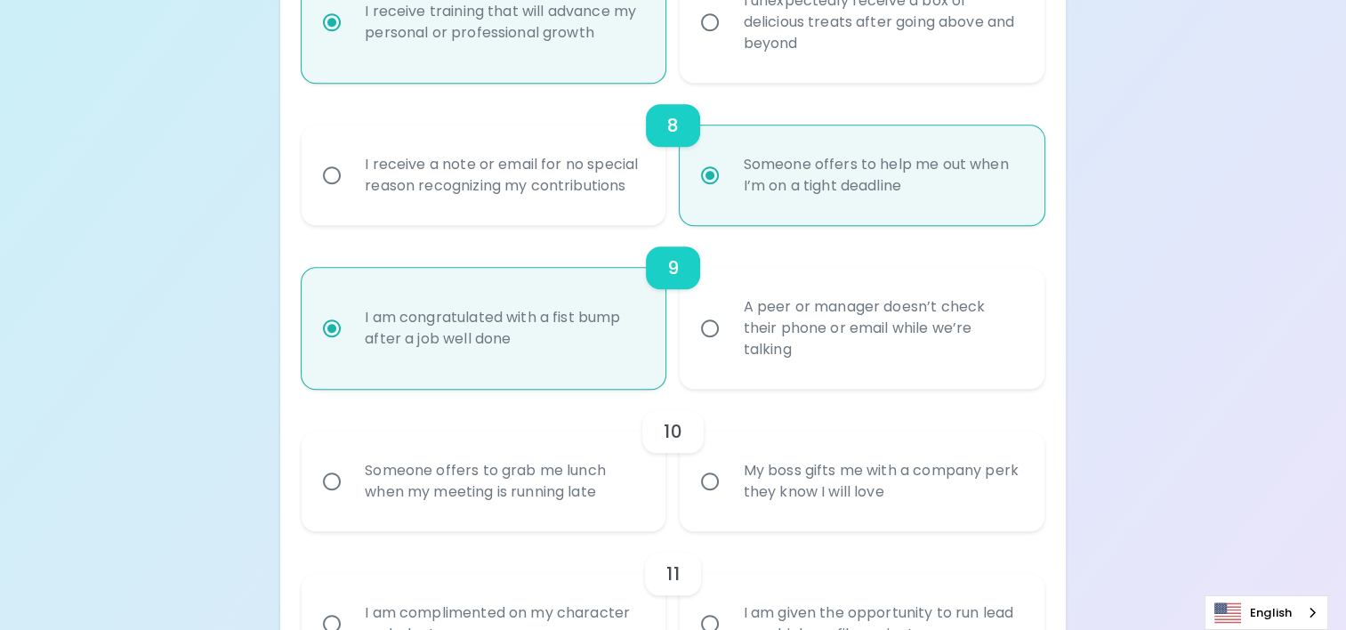
scroll to position [1587, 0]
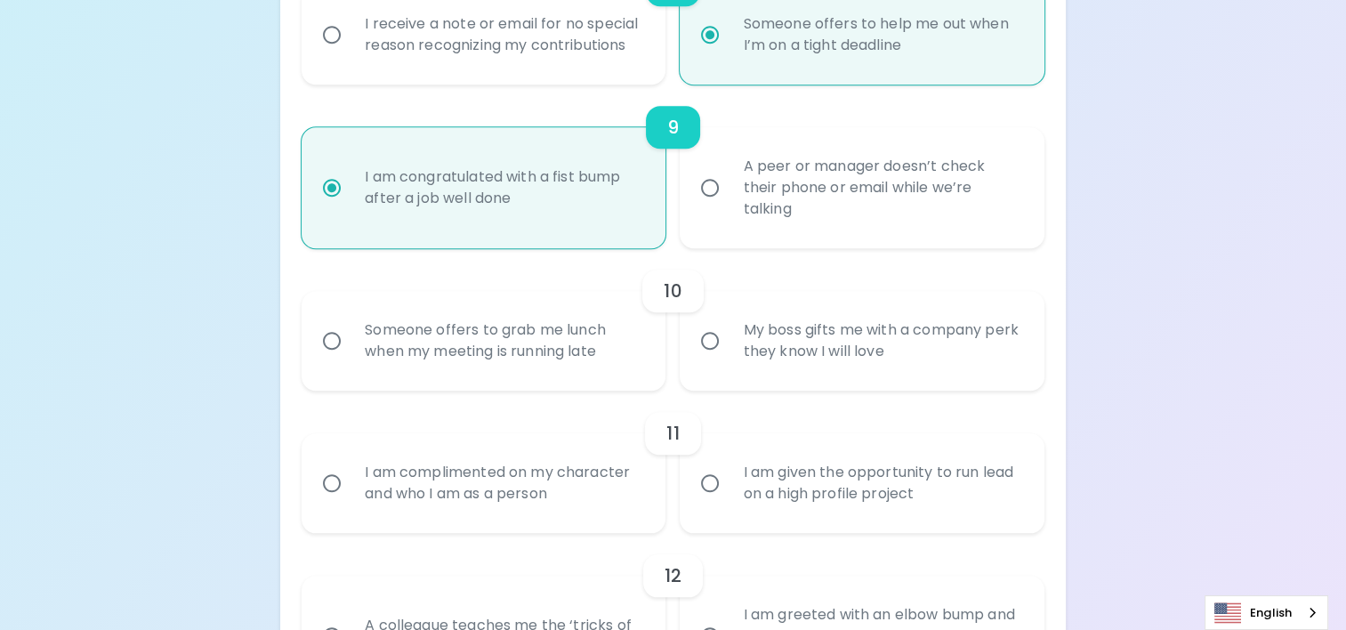
radio input "true"
click at [715, 341] on input "My boss gifts me with a company perk they know I will love" at bounding box center [709, 340] width 37 height 37
radio input "false"
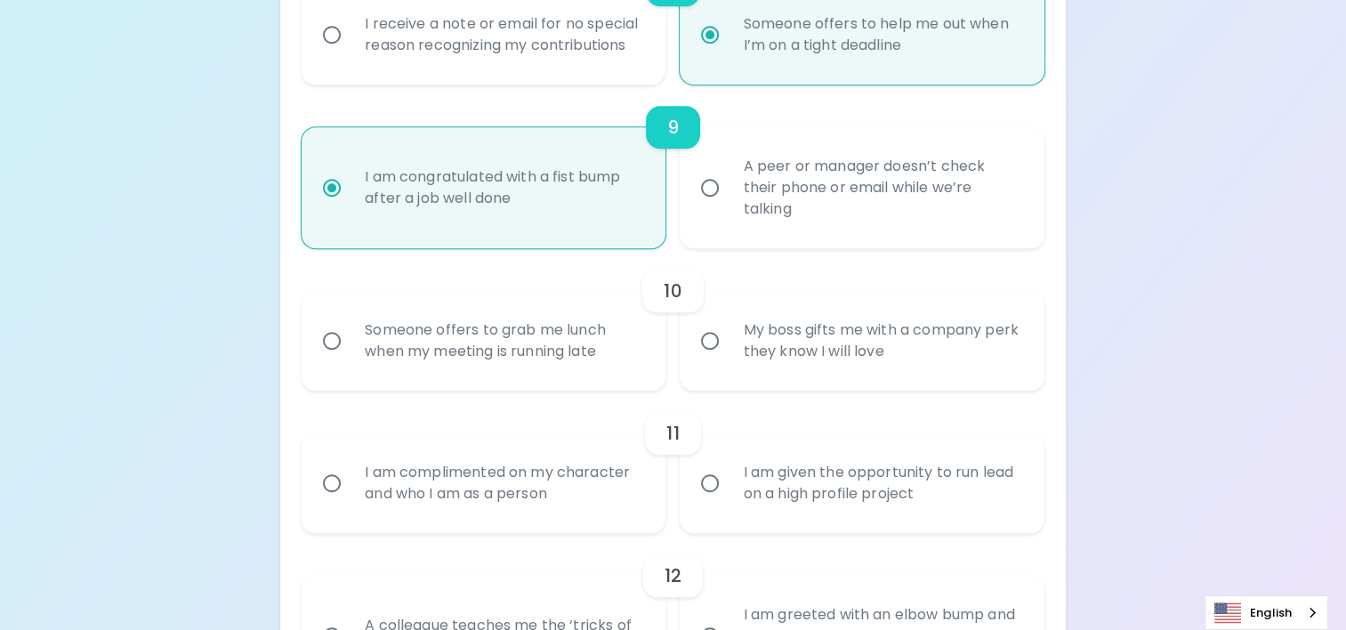
radio input "false"
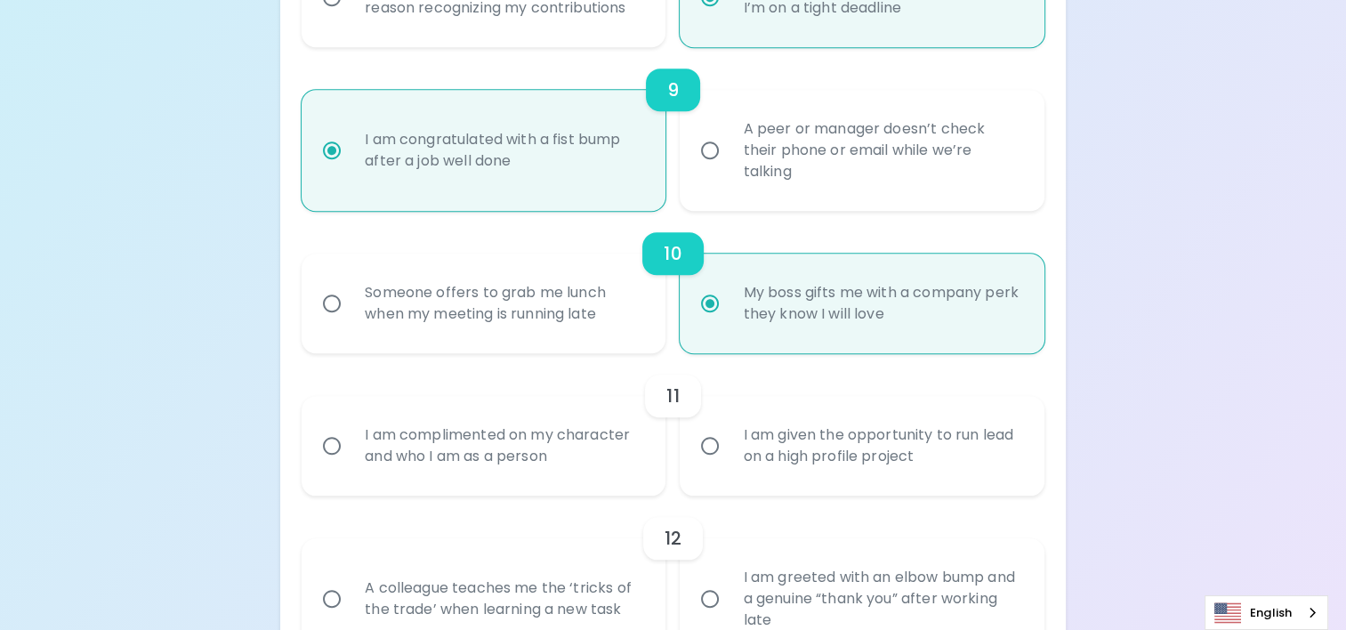
scroll to position [1729, 0]
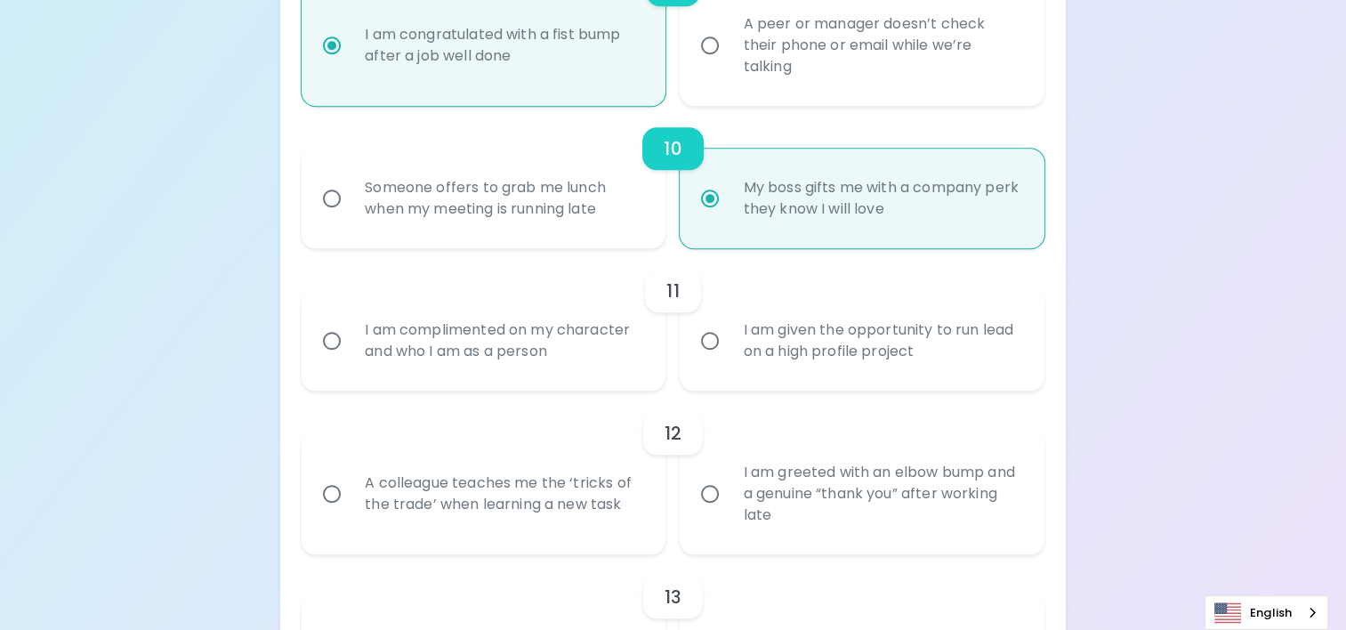
radio input "true"
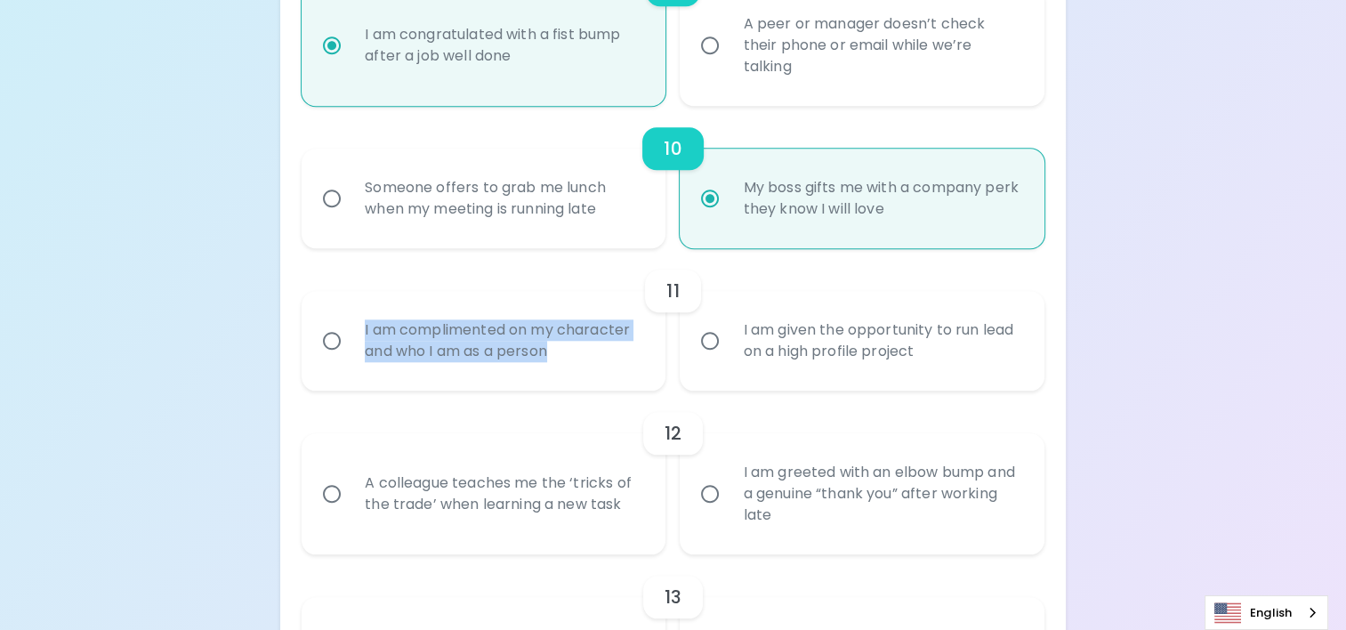
drag, startPoint x: 361, startPoint y: 328, endPoint x: 640, endPoint y: 356, distance: 280.6
click at [640, 356] on div "I am complimented on my character and who I am as a person" at bounding box center [502, 340] width 305 height 85
copy div "I am complimented on my character and who I am as a person"
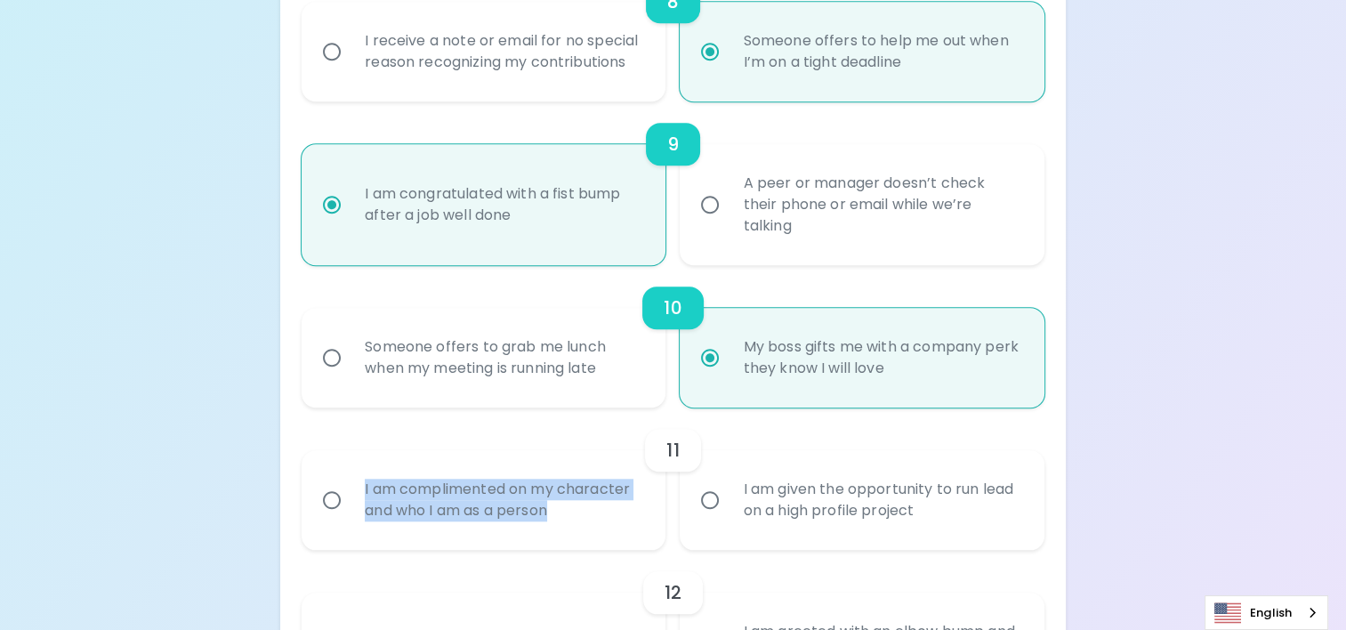
scroll to position [1601, 0]
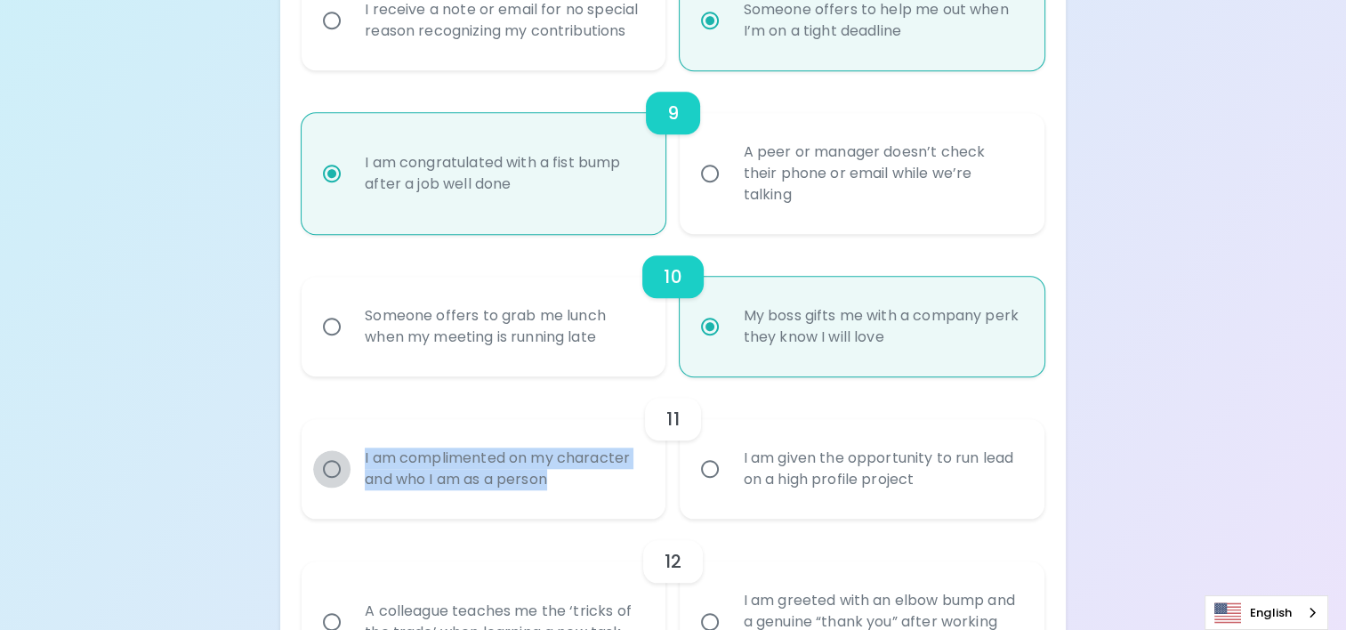
click at [334, 462] on input "I am complimented on my character and who I am as a person" at bounding box center [331, 468] width 37 height 37
radio input "false"
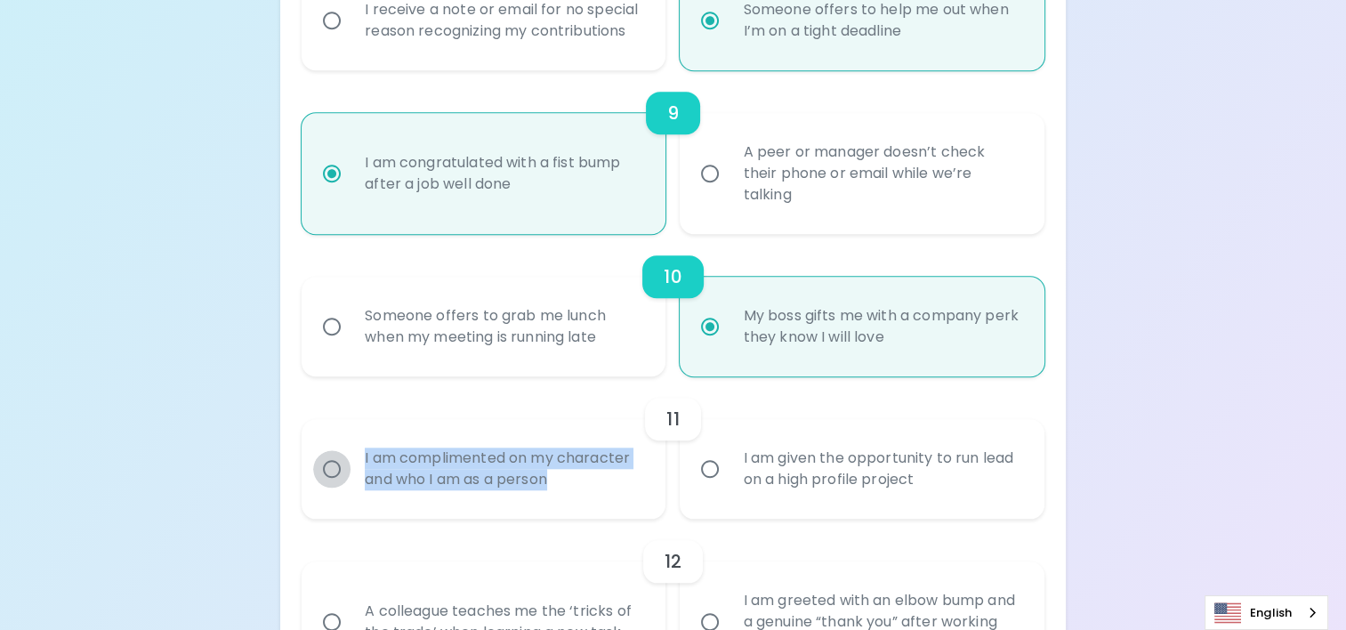
radio input "false"
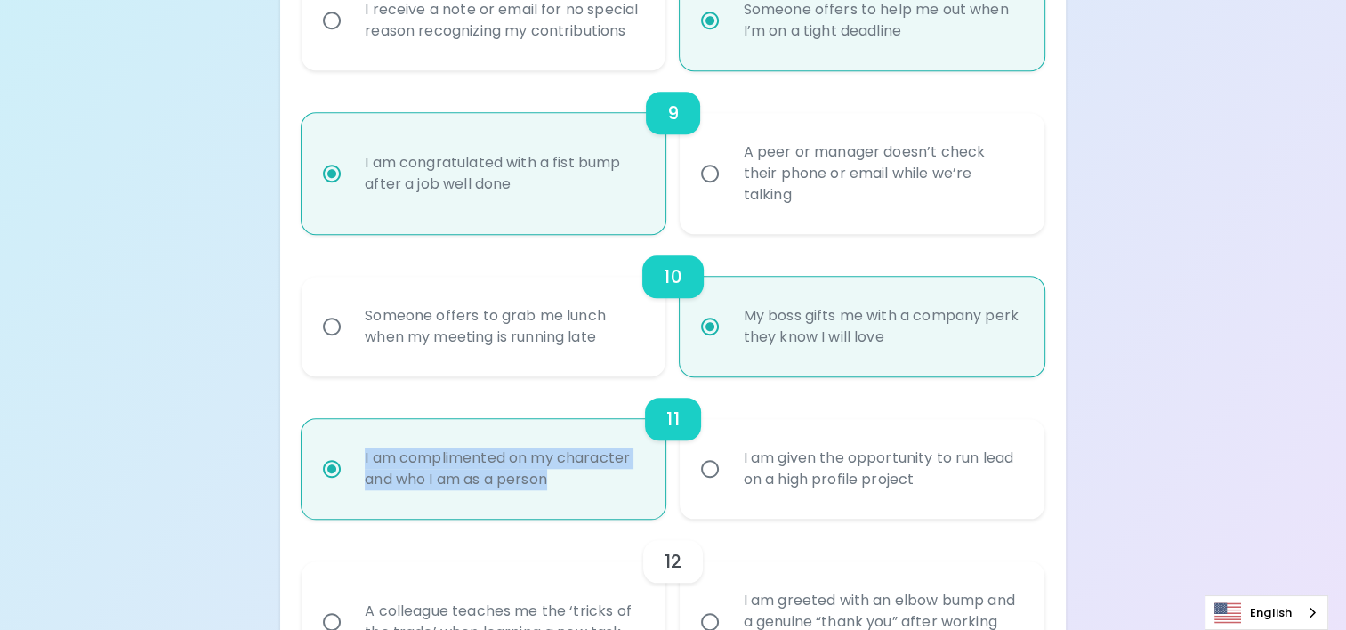
scroll to position [1743, 0]
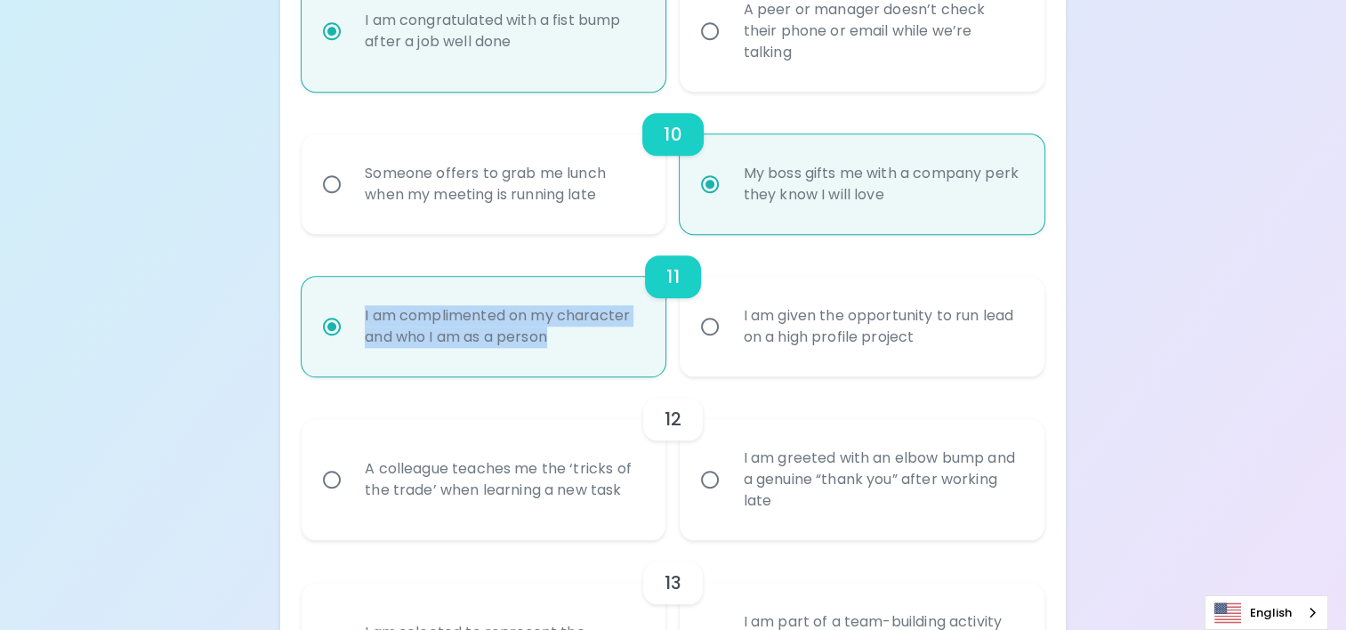
radio input "true"
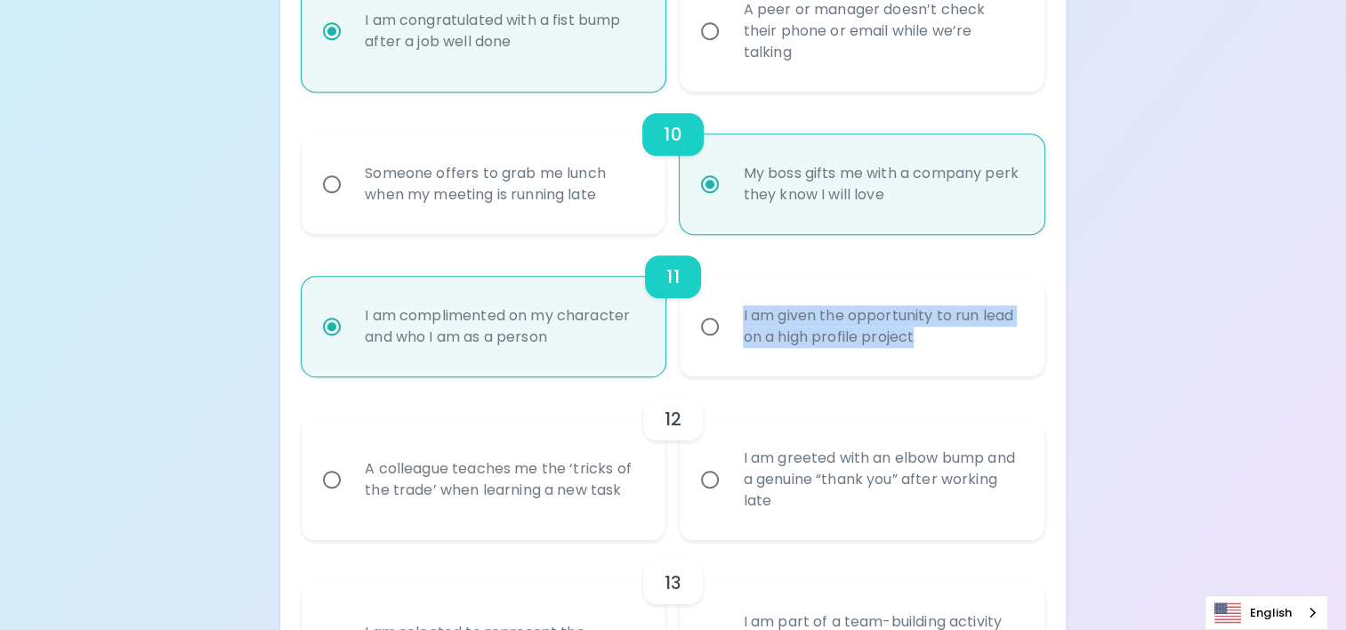
drag, startPoint x: 735, startPoint y: 311, endPoint x: 920, endPoint y: 338, distance: 186.0
click at [920, 338] on div "I am given the opportunity to run lead on a high profile project" at bounding box center [880, 326] width 305 height 85
copy div "I am given the opportunity to run lead on a high profile project"
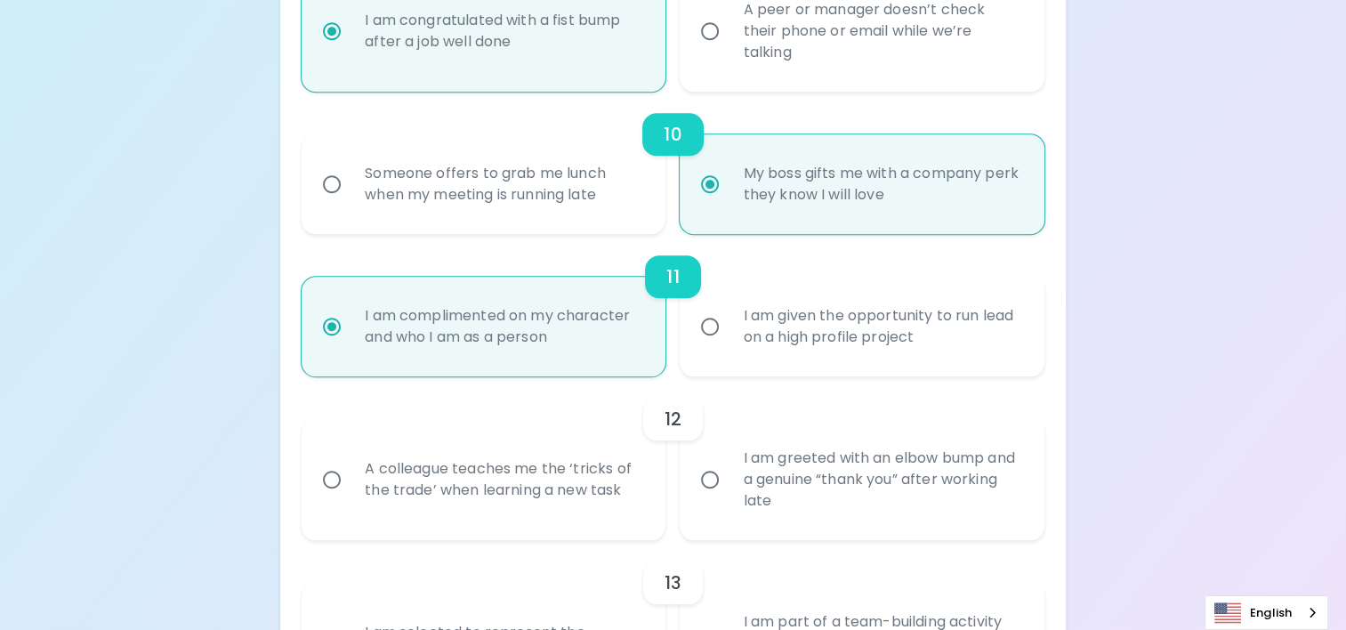
drag, startPoint x: 701, startPoint y: 364, endPoint x: 732, endPoint y: 355, distance: 32.4
click at [703, 364] on label "I am given the opportunity to run lead on a high profile project" at bounding box center [852, 327] width 364 height 100
click at [703, 345] on input "I am given the opportunity to run lead on a high profile project" at bounding box center [709, 326] width 37 height 37
radio input "false"
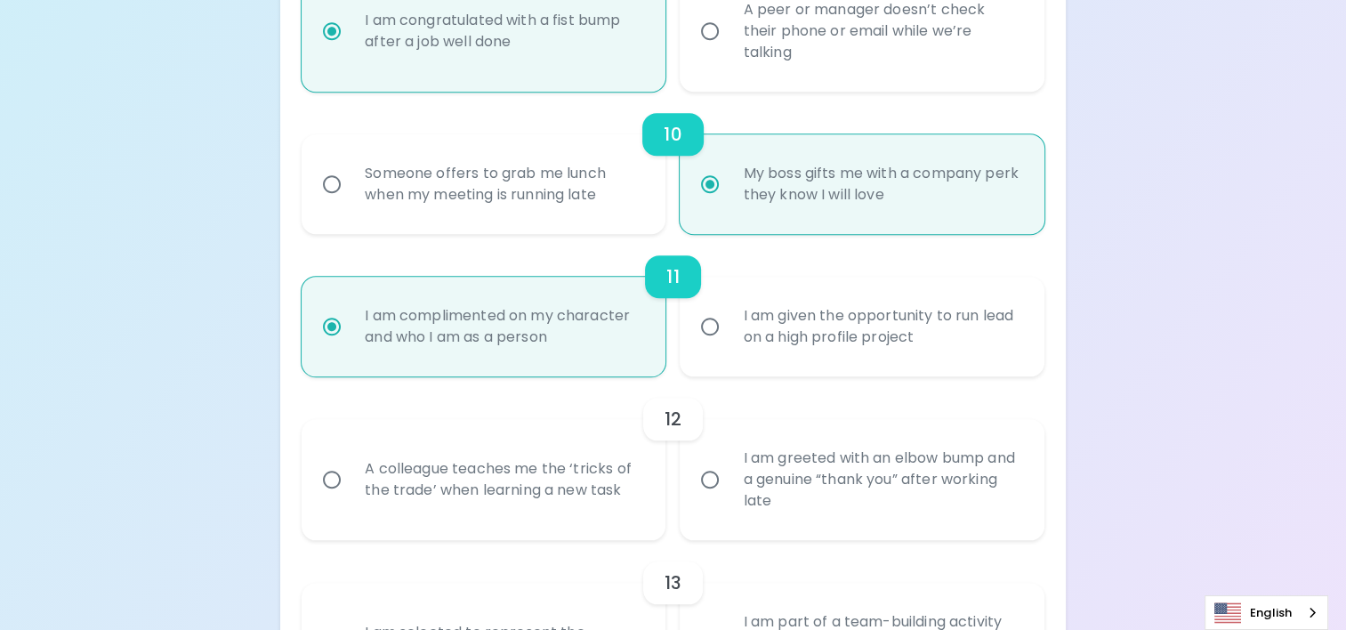
radio input "false"
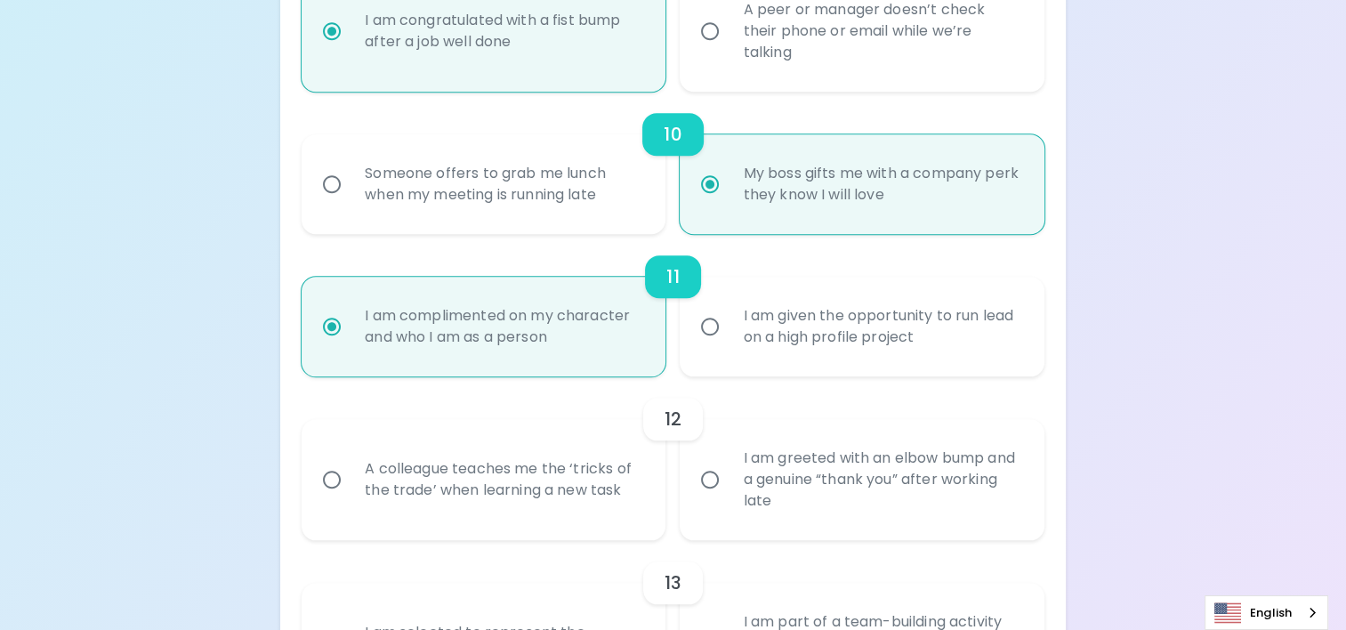
radio input "false"
radio input "true"
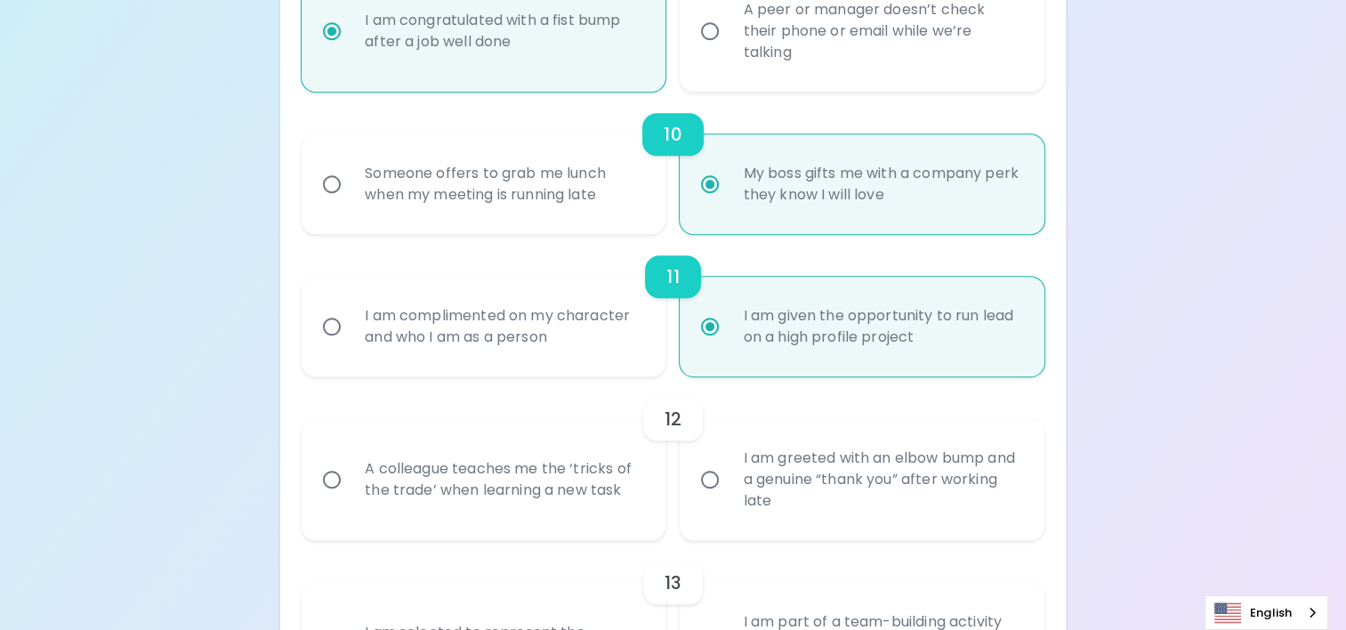
radio input "true"
drag, startPoint x: 345, startPoint y: 310, endPoint x: 398, endPoint y: 315, distance: 53.5
click at [347, 311] on input "I am complimented on my character and who I am as a person" at bounding box center [331, 326] width 37 height 37
radio input "false"
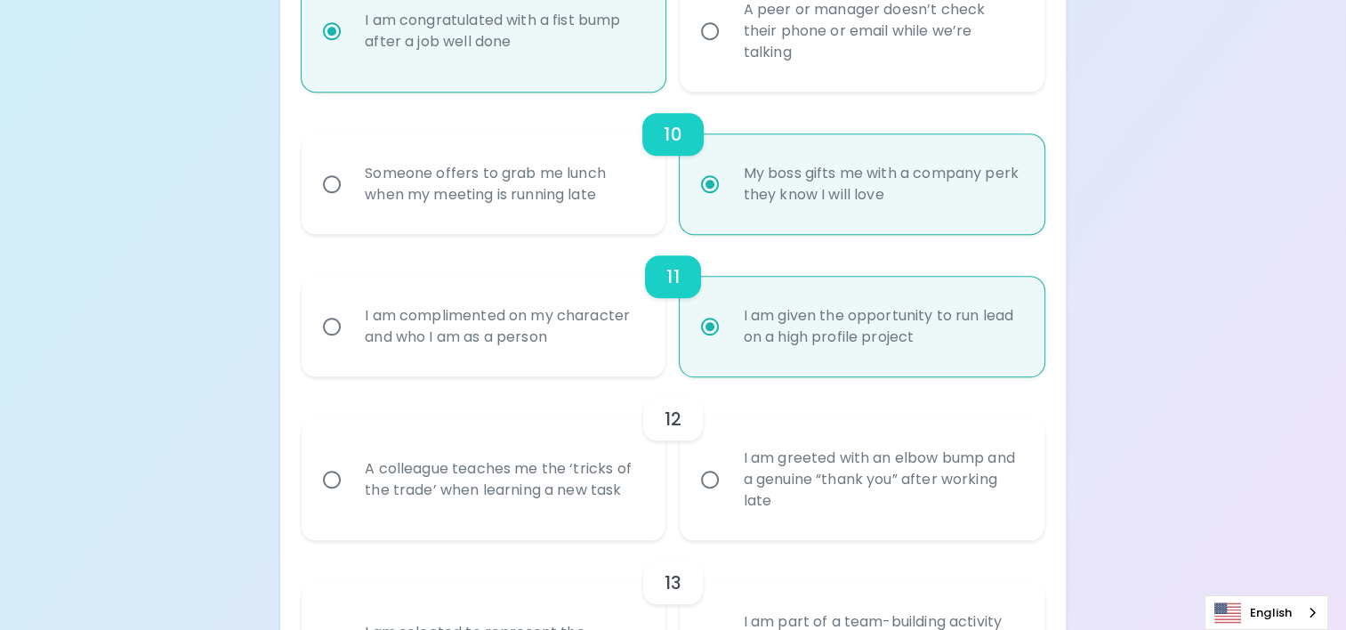
radio input "false"
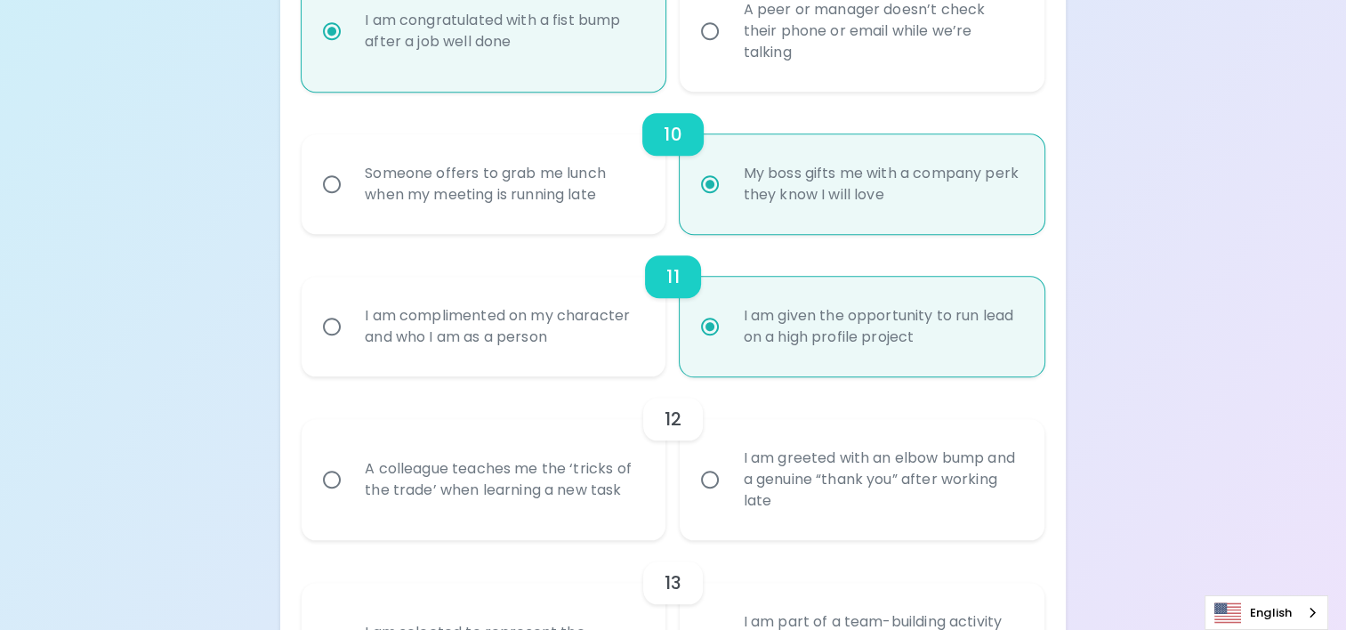
radio input "false"
radio input "true"
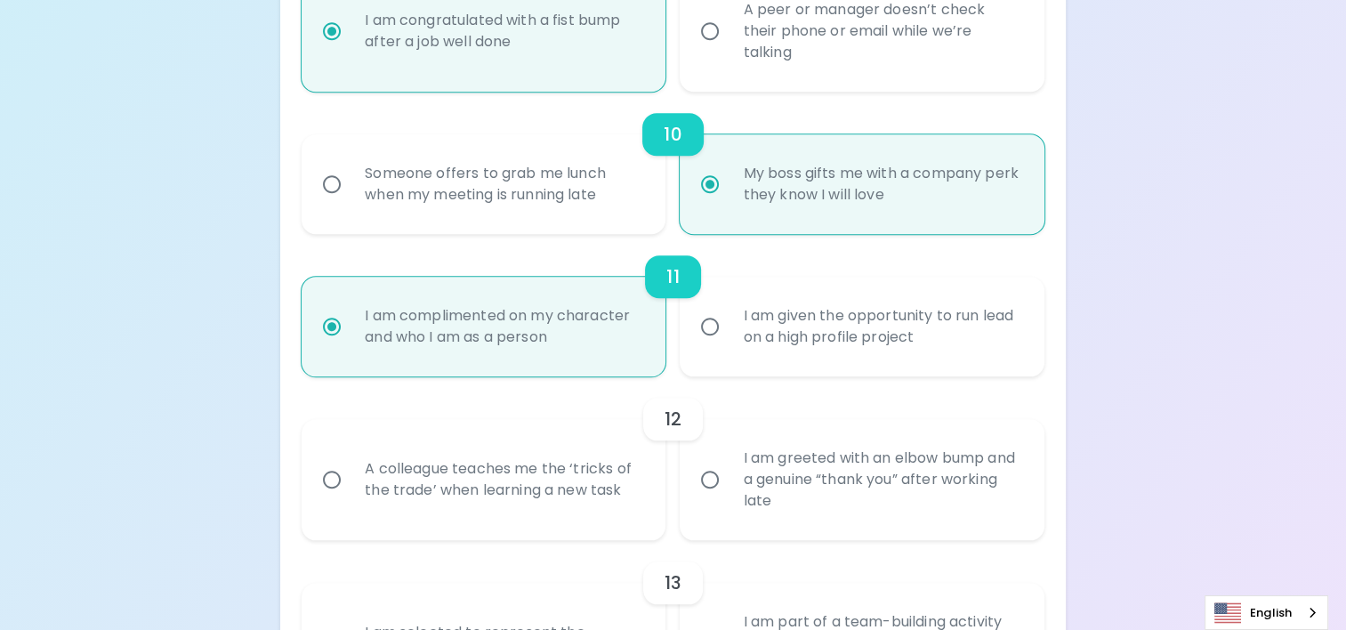
radio input "true"
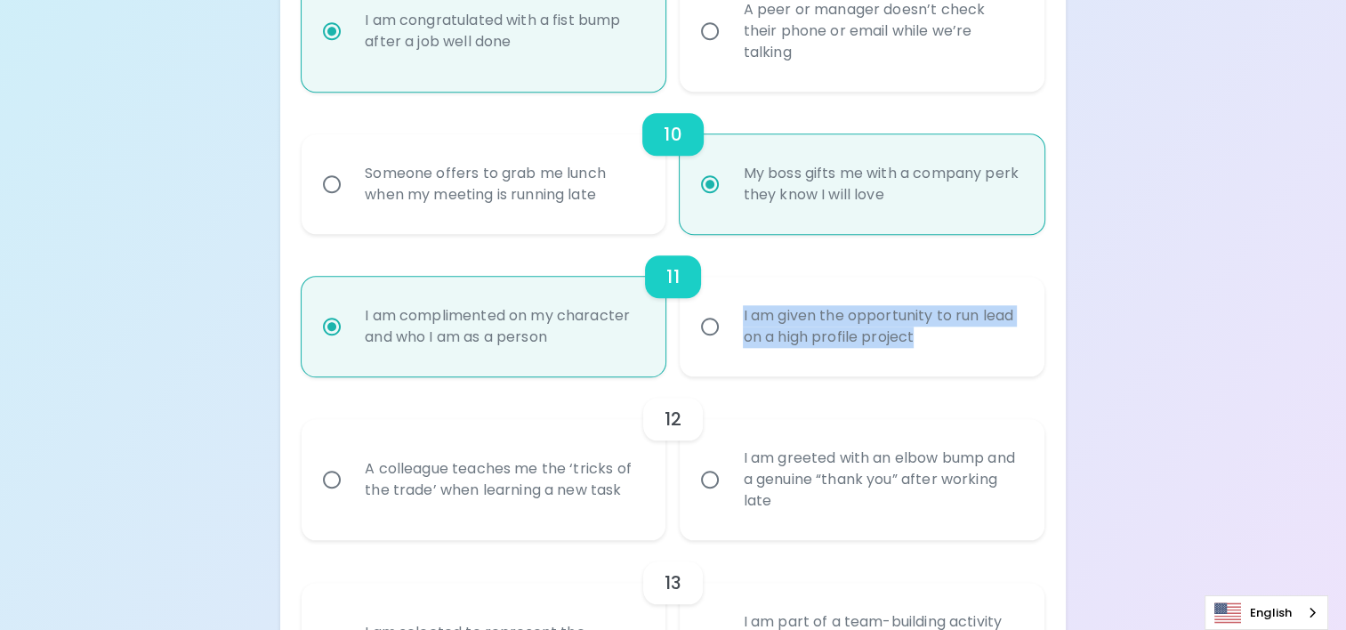
drag, startPoint x: 737, startPoint y: 313, endPoint x: 950, endPoint y: 363, distance: 218.3
click at [950, 363] on div "I am given the opportunity to run lead on a high profile project" at bounding box center [880, 326] width 305 height 85
drag, startPoint x: 950, startPoint y: 363, endPoint x: 832, endPoint y: 326, distance: 123.2
copy div "I am given the opportunity to run lead on a high profile project"
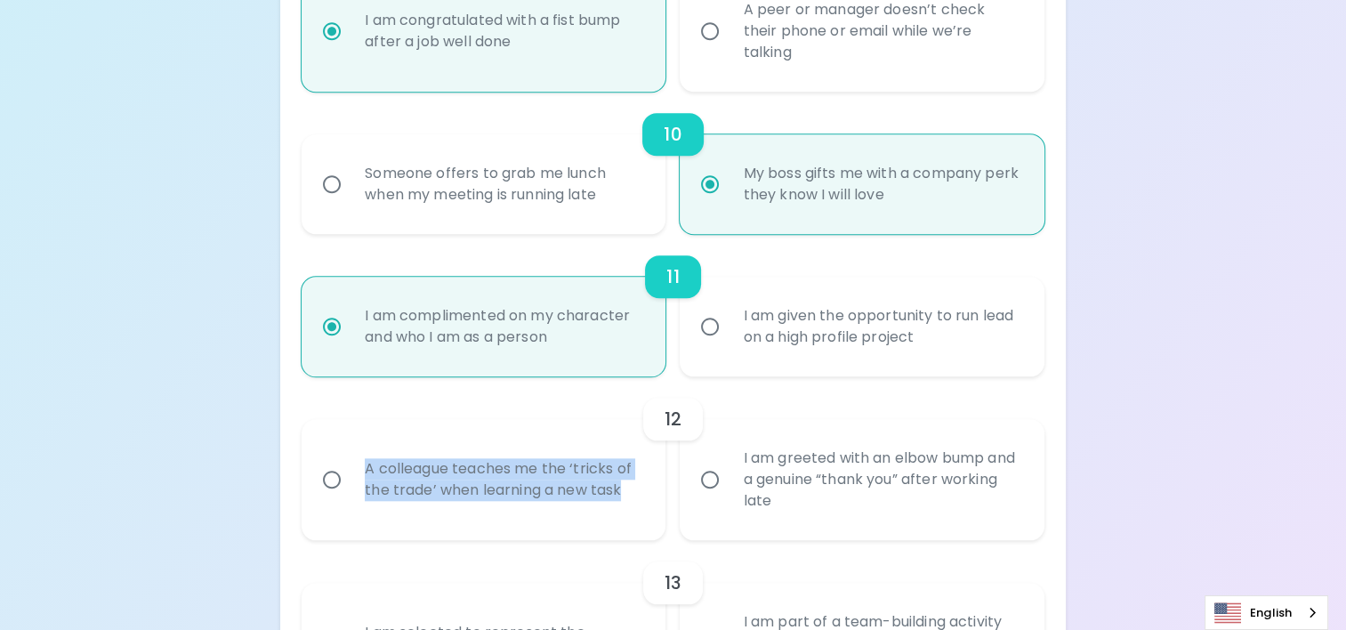
drag, startPoint x: 360, startPoint y: 462, endPoint x: 633, endPoint y: 498, distance: 275.3
click at [633, 498] on div "A colleague teaches me the ‘tricks of the trade’ when learning a new task" at bounding box center [502, 479] width 305 height 85
drag, startPoint x: 633, startPoint y: 498, endPoint x: 553, endPoint y: 470, distance: 85.0
copy div "A colleague teaches me the ‘tricks of the trade’ when learning a new task"
click at [337, 473] on input "A colleague teaches me the ‘tricks of the trade’ when learning a new task" at bounding box center [331, 479] width 37 height 37
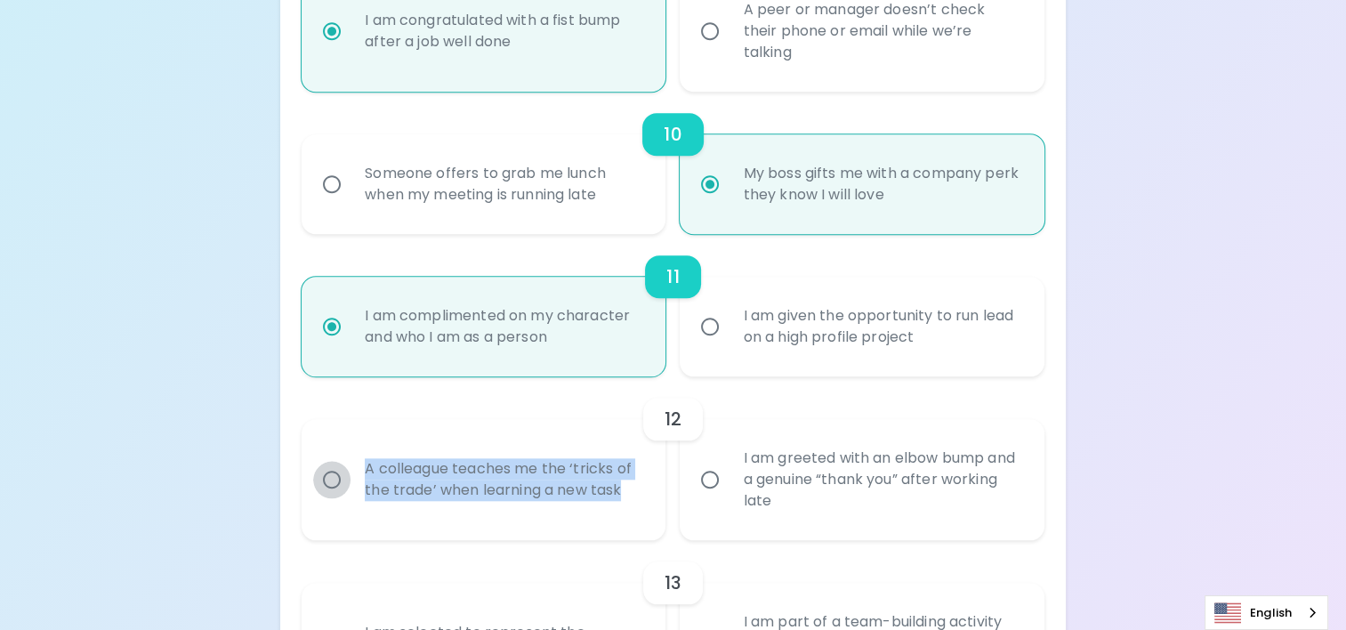
radio input "false"
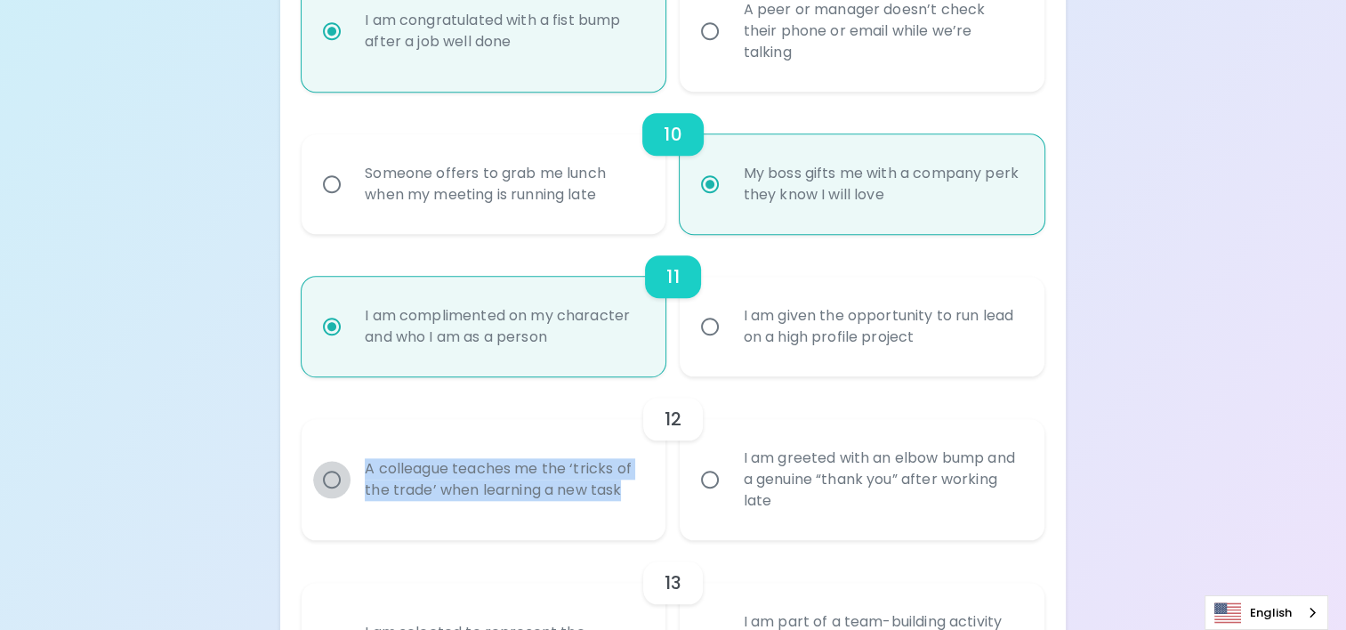
radio input "false"
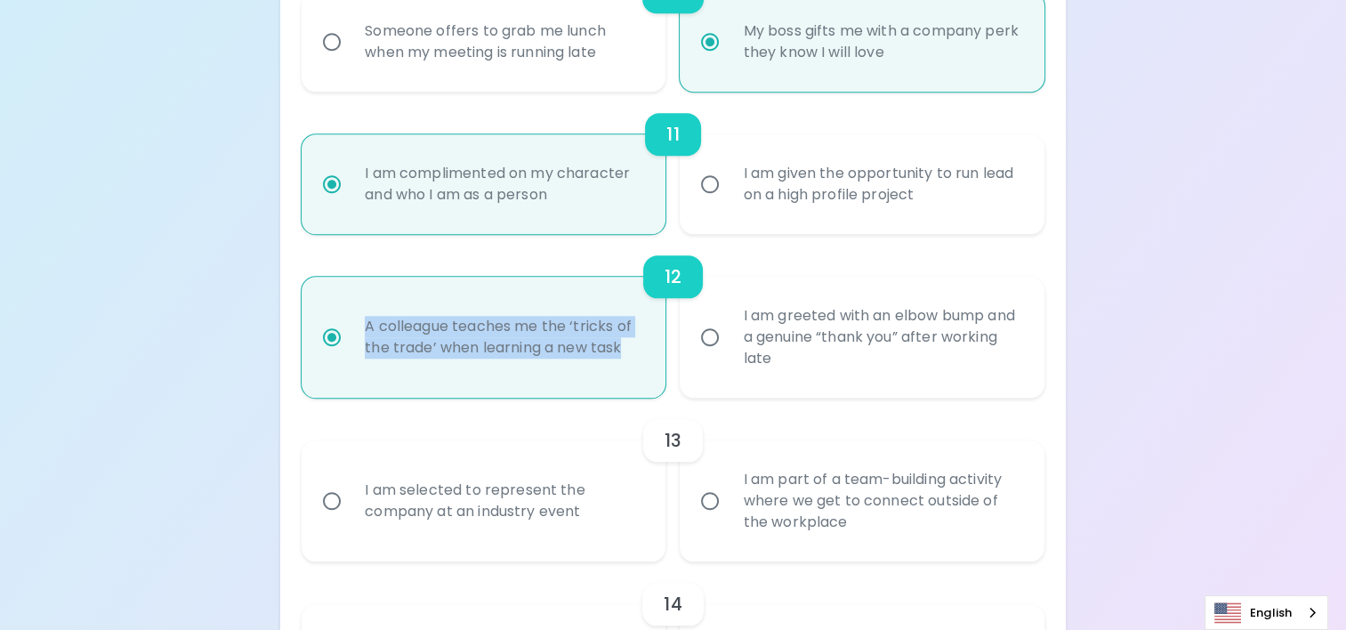
scroll to position [2152, 0]
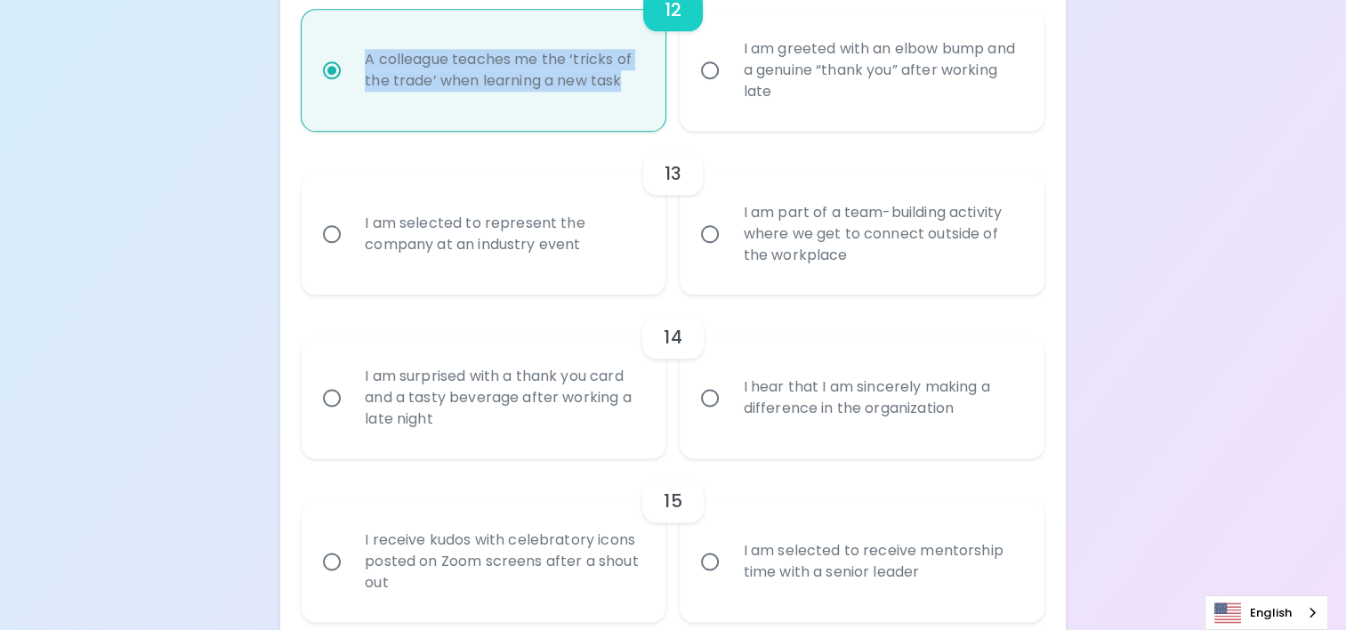
radio input "true"
click at [719, 235] on input "I am part of a team-building activity where we get to connect outside of the wo…" at bounding box center [709, 233] width 37 height 37
radio input "false"
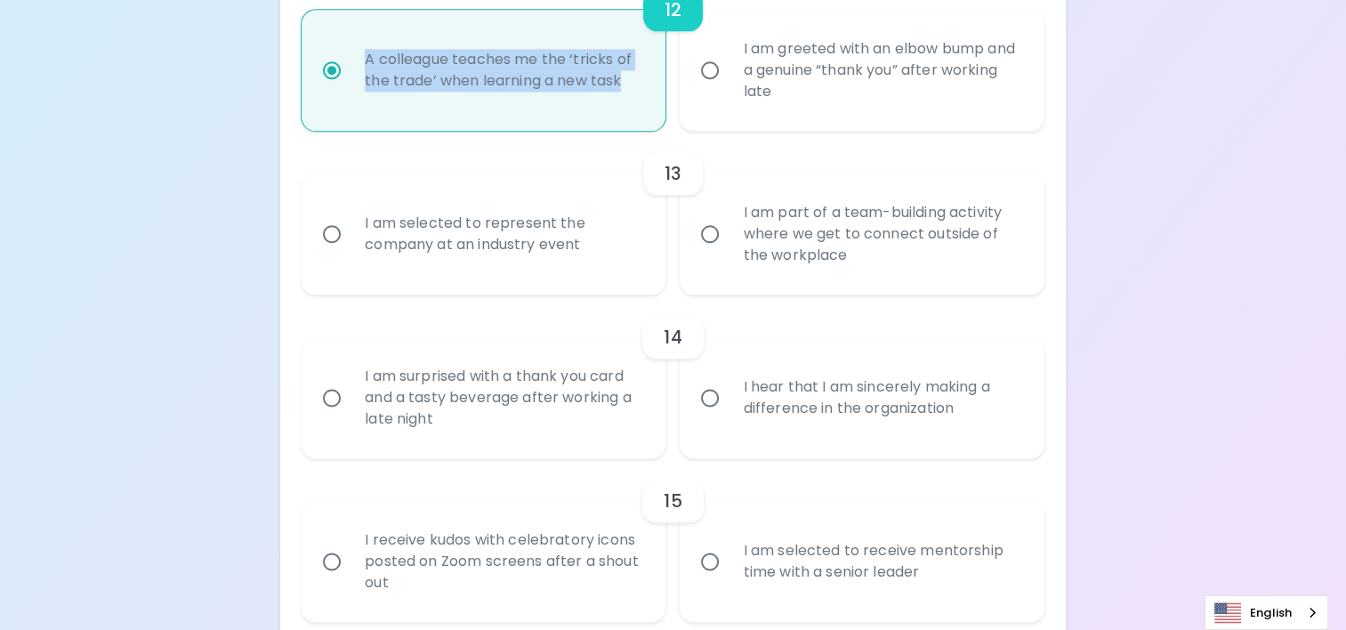
radio input "false"
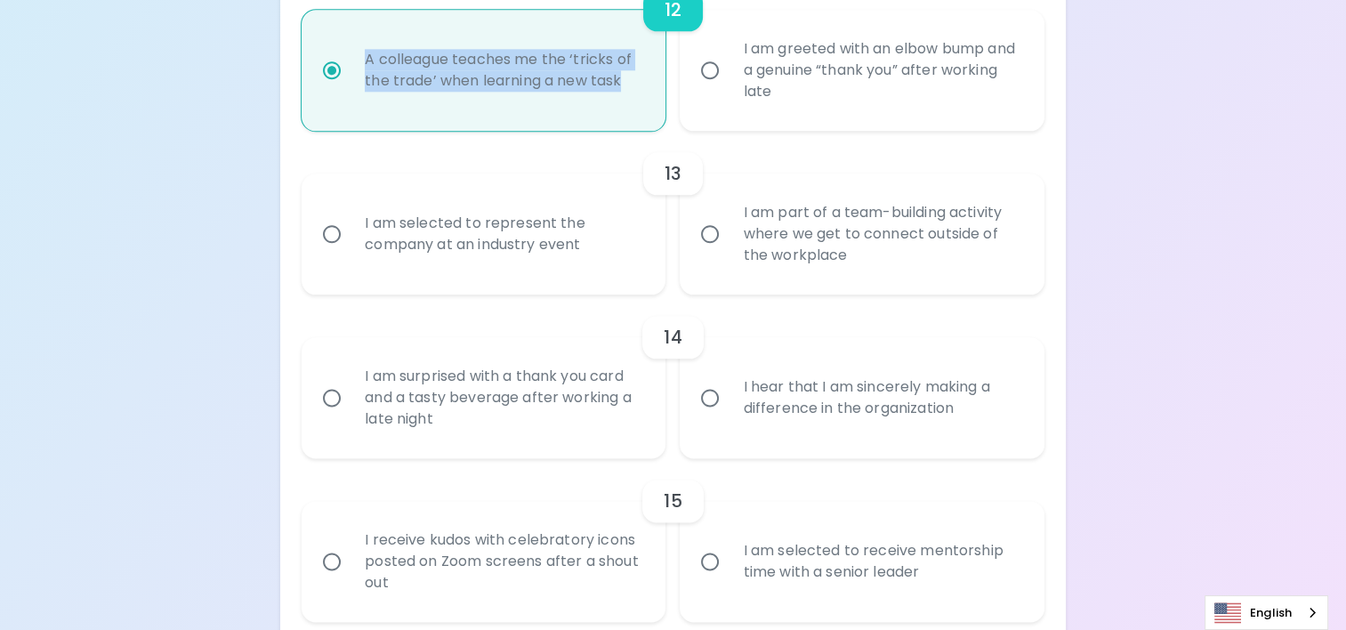
radio input "false"
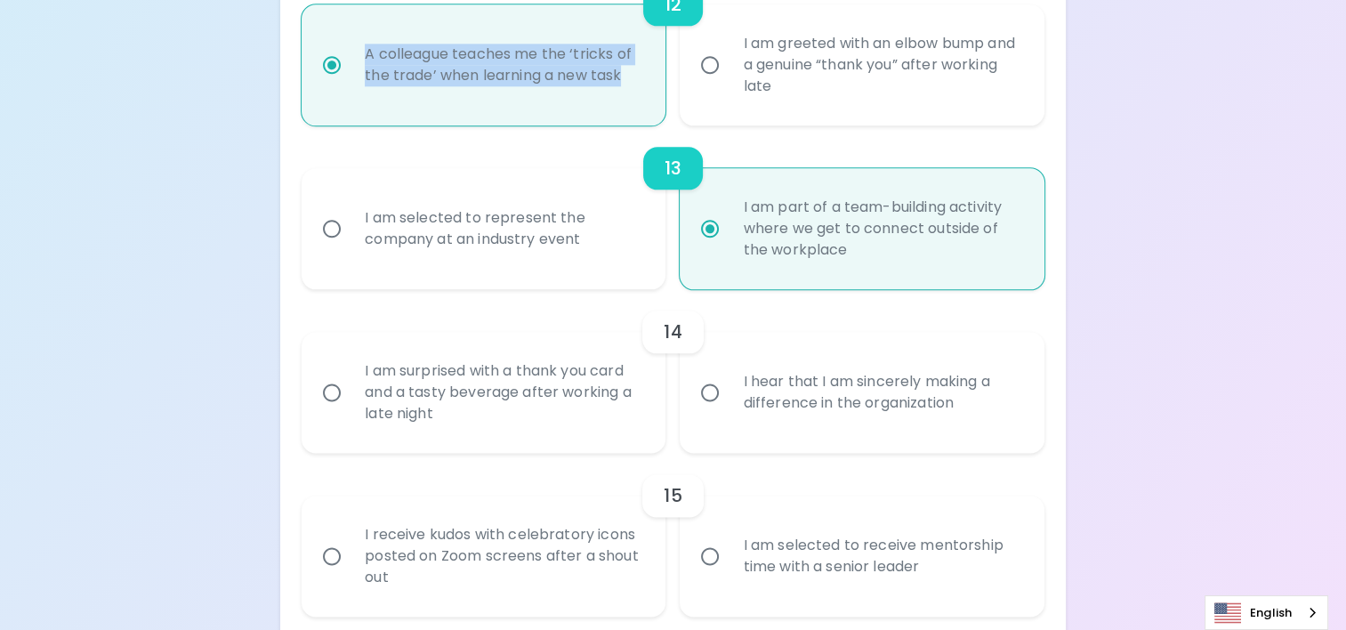
scroll to position [2230, 0]
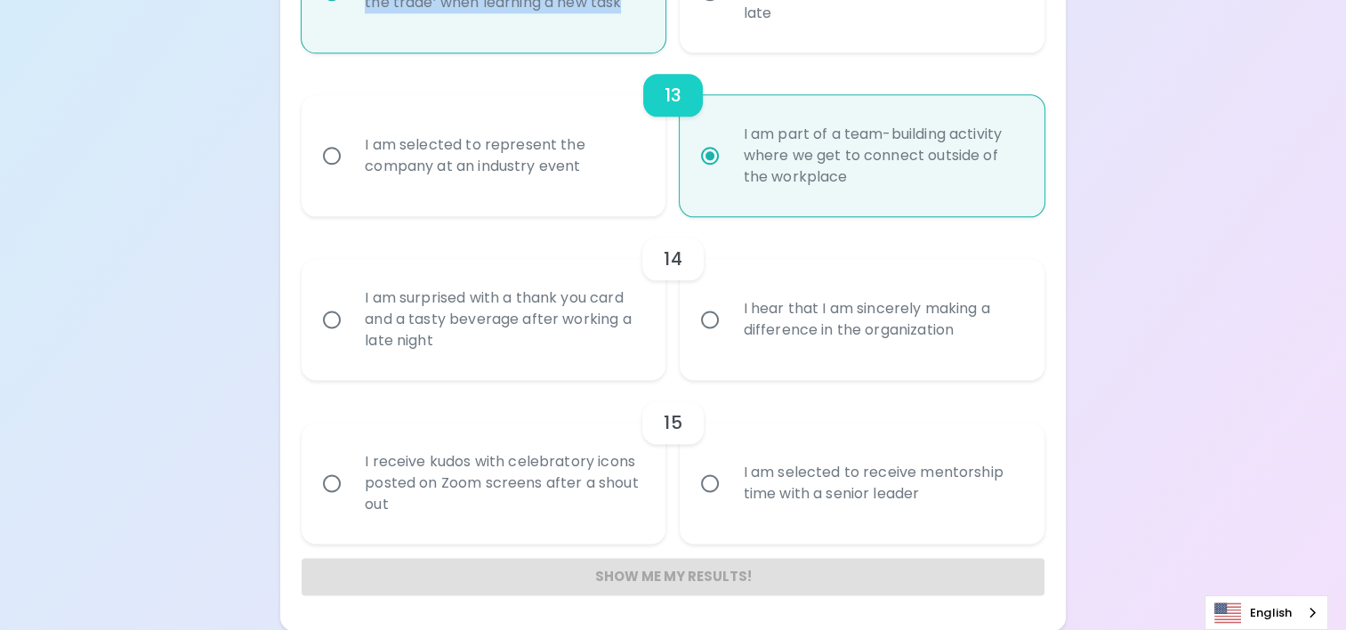
radio input "true"
click at [713, 313] on input "I hear that I am sincerely making a difference in the organization" at bounding box center [709, 319] width 37 height 37
radio input "false"
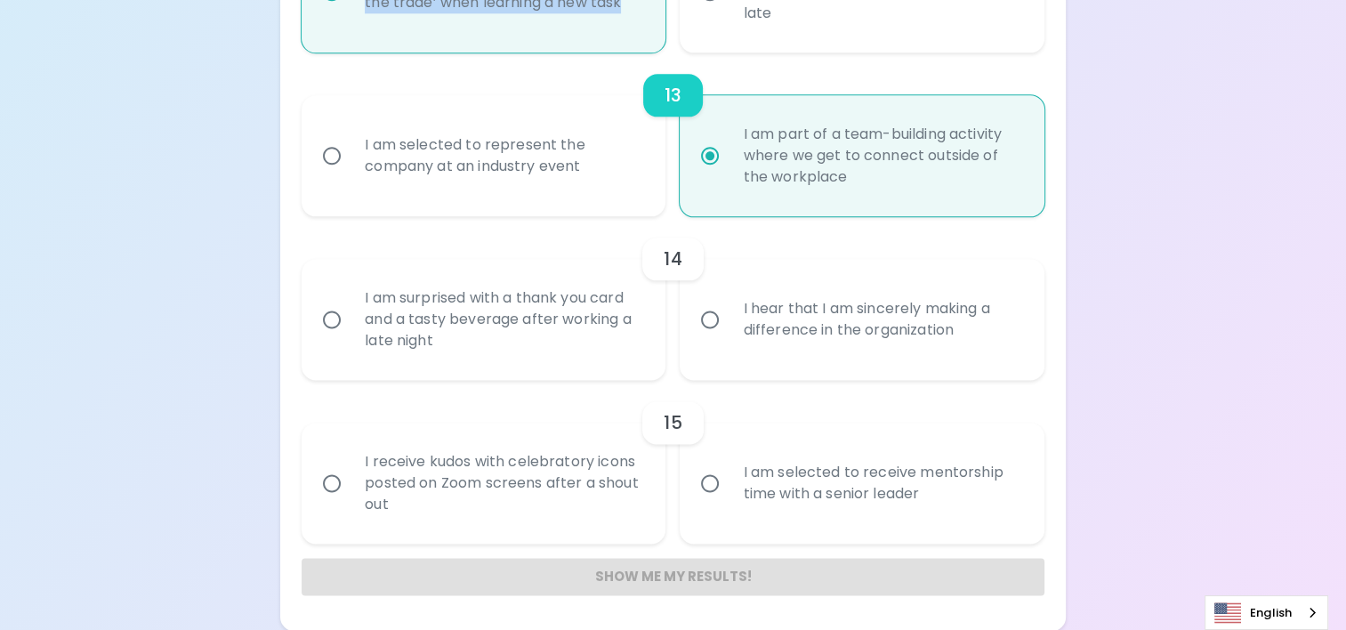
radio input "false"
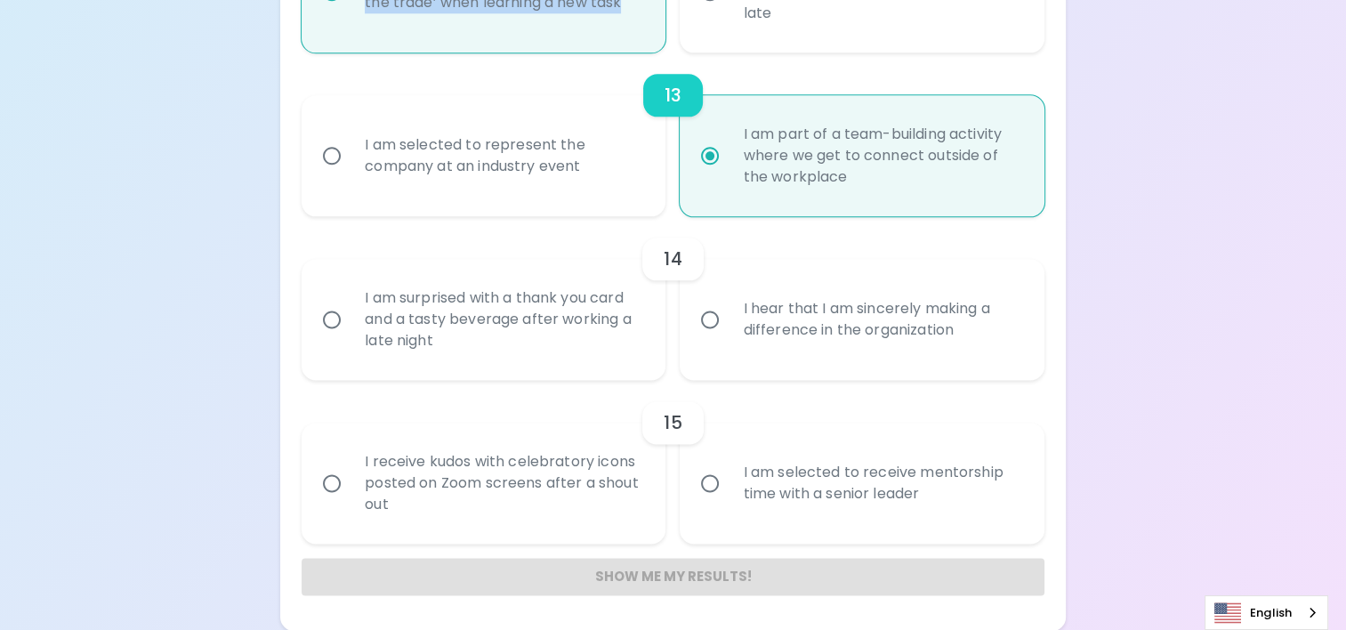
radio input "false"
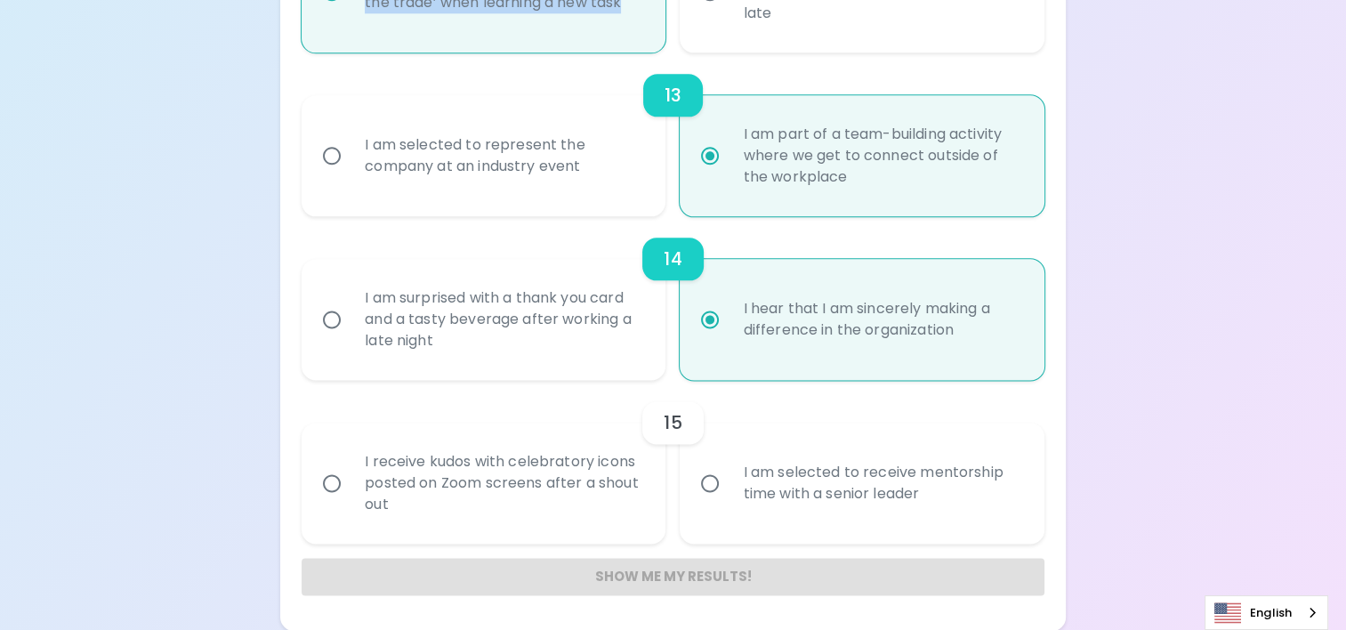
radio input "true"
click at [711, 480] on input "I am selected to receive mentorship time with a senior leader" at bounding box center [709, 482] width 37 height 37
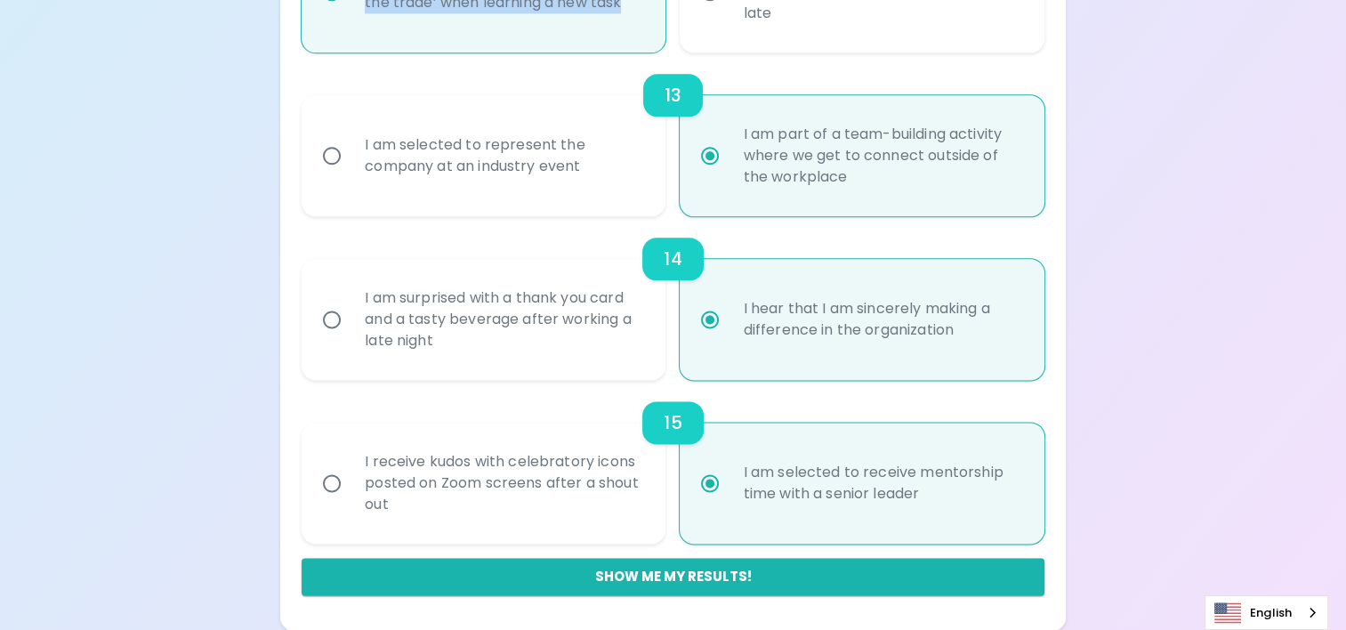
radio input "false"
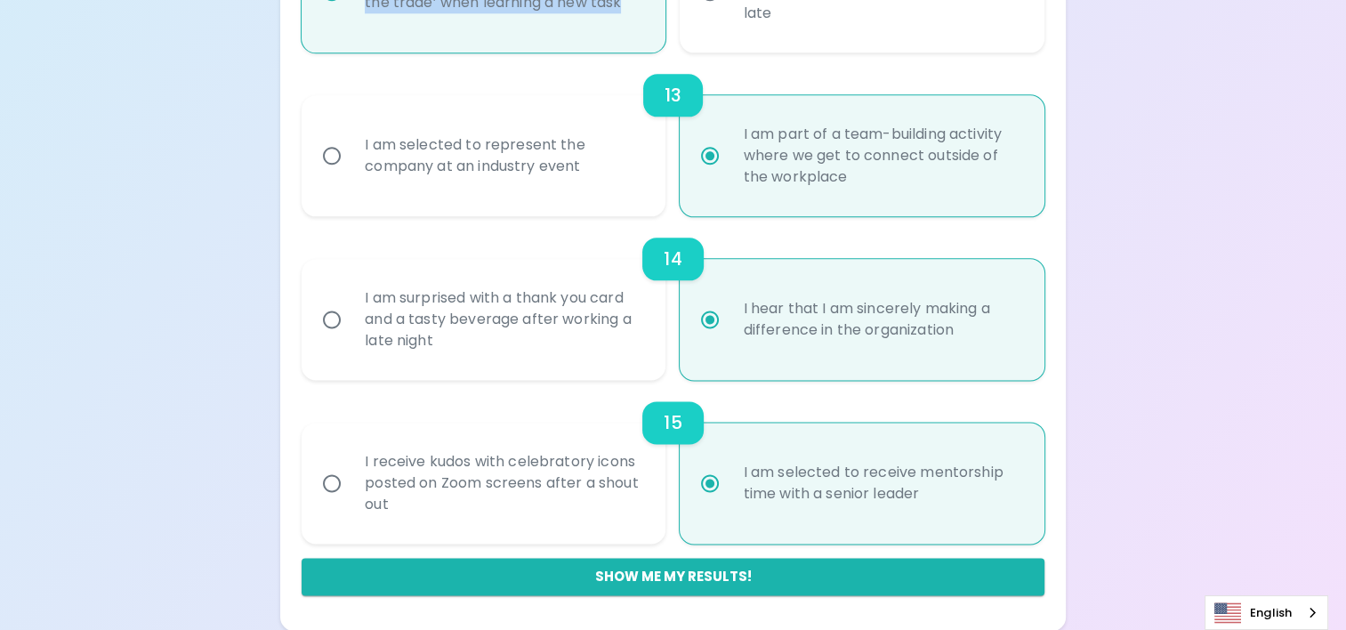
radio input "false"
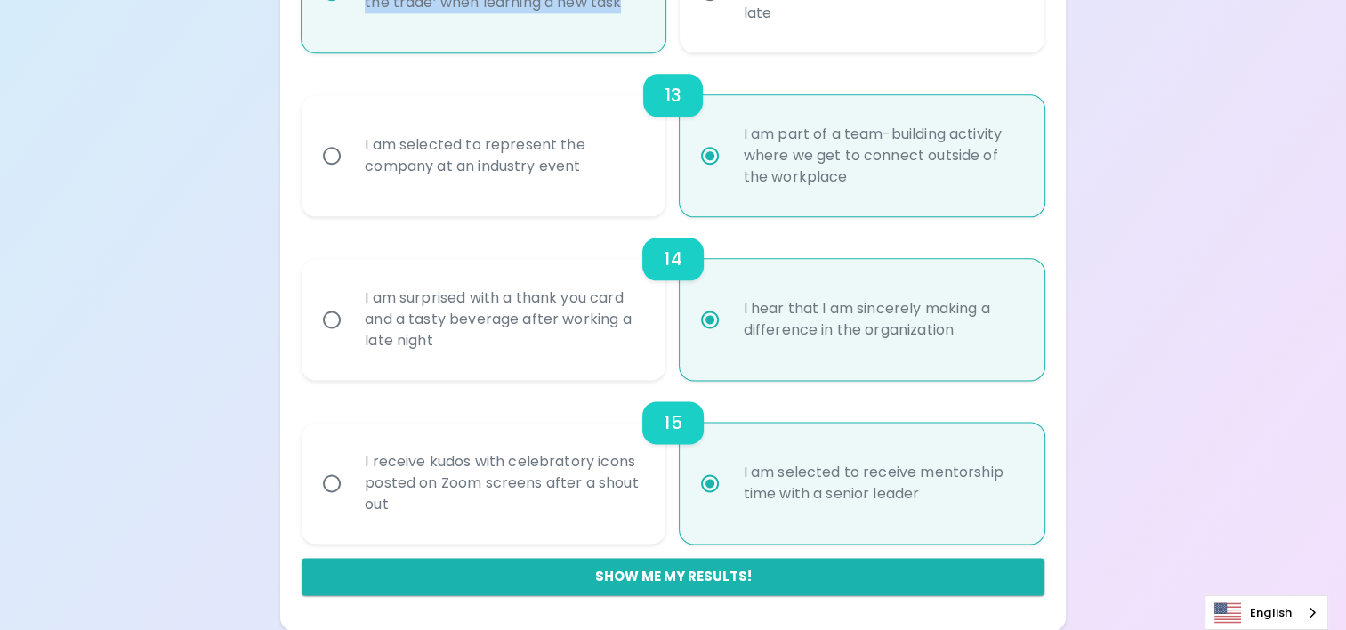
radio input "false"
radio input "true"
click at [689, 572] on button "Show me my results!" at bounding box center [672, 576] width 743 height 37
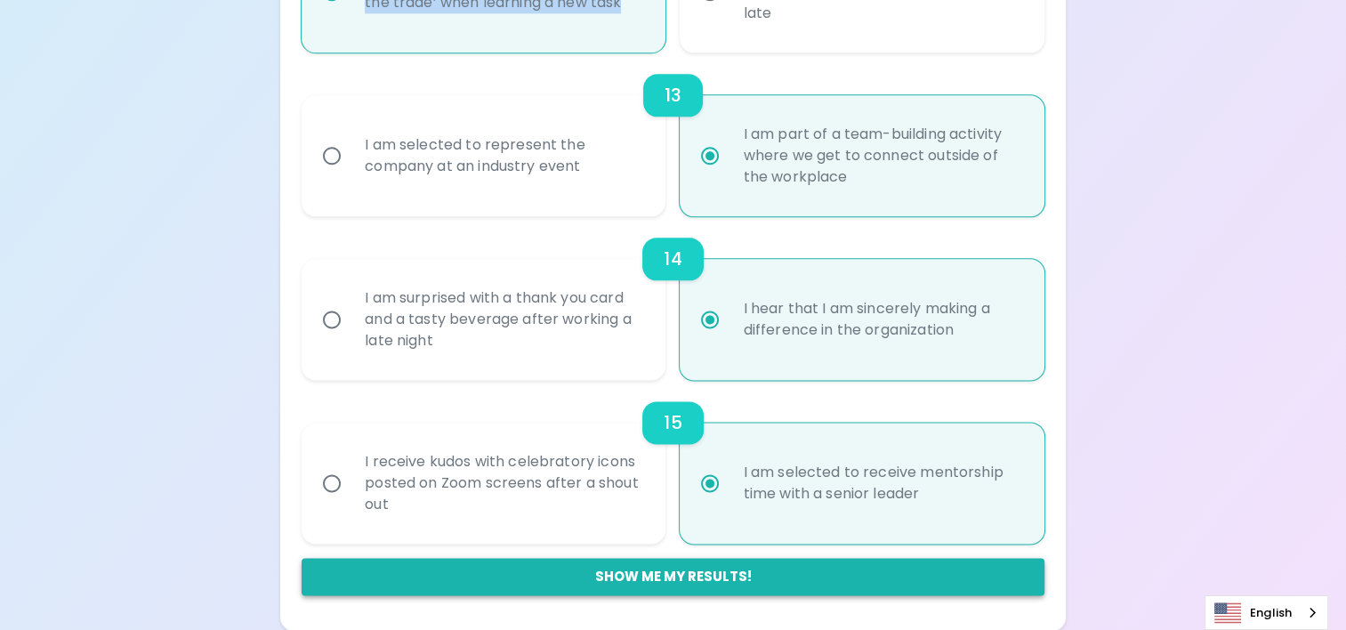
radio input "false"
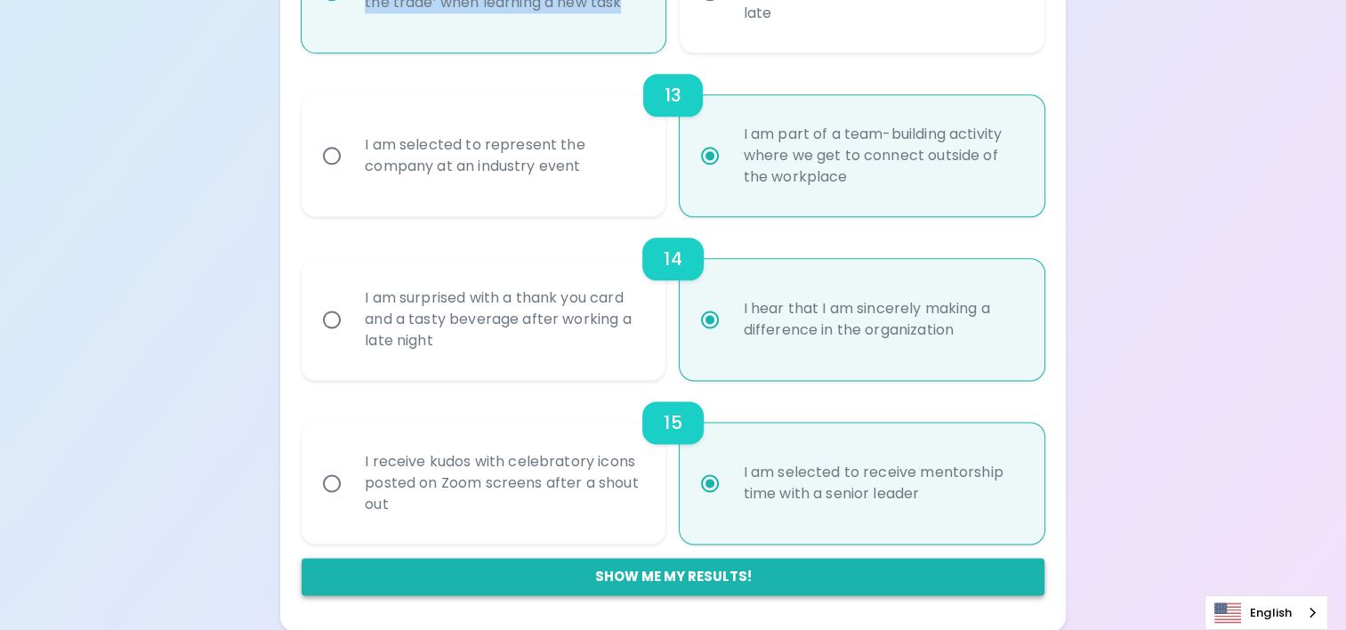
radio input "false"
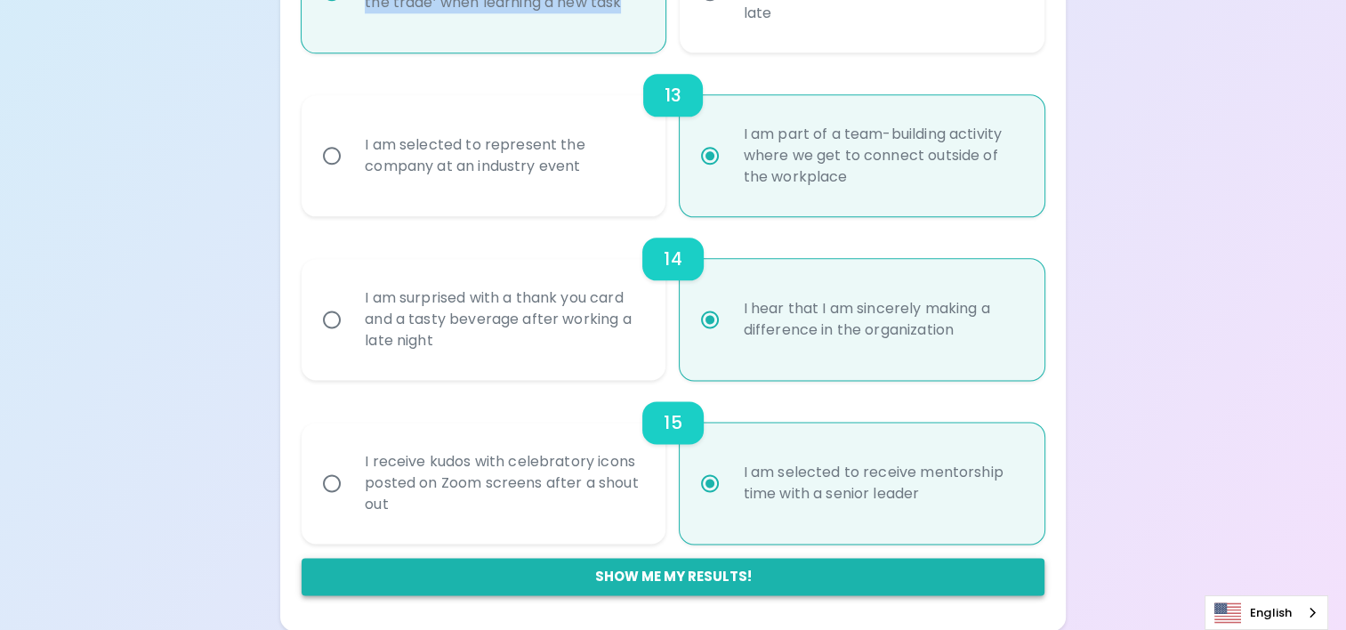
radio input "false"
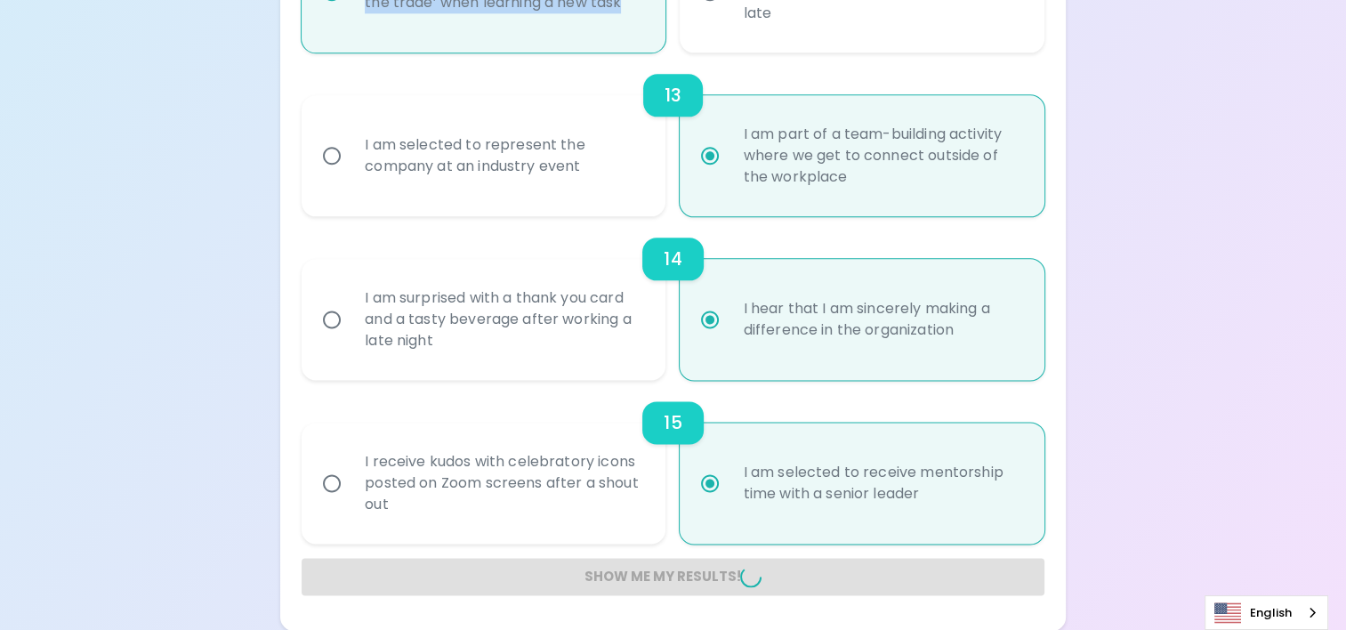
radio input "false"
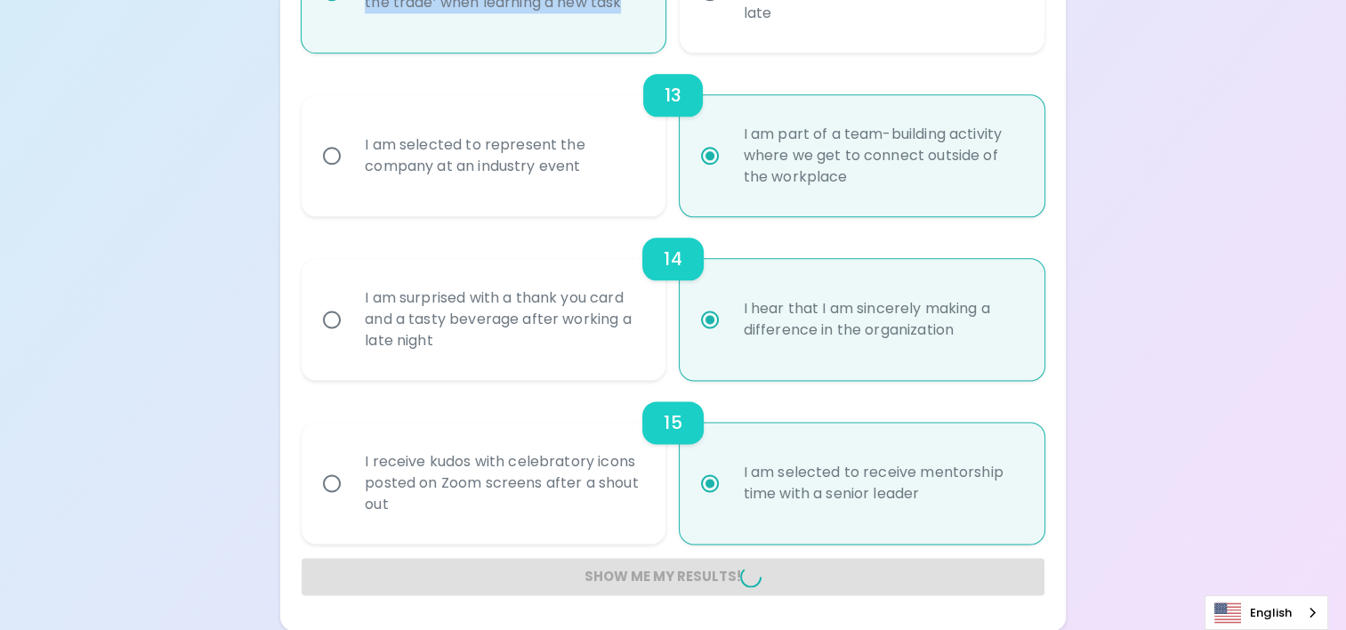
radio input "false"
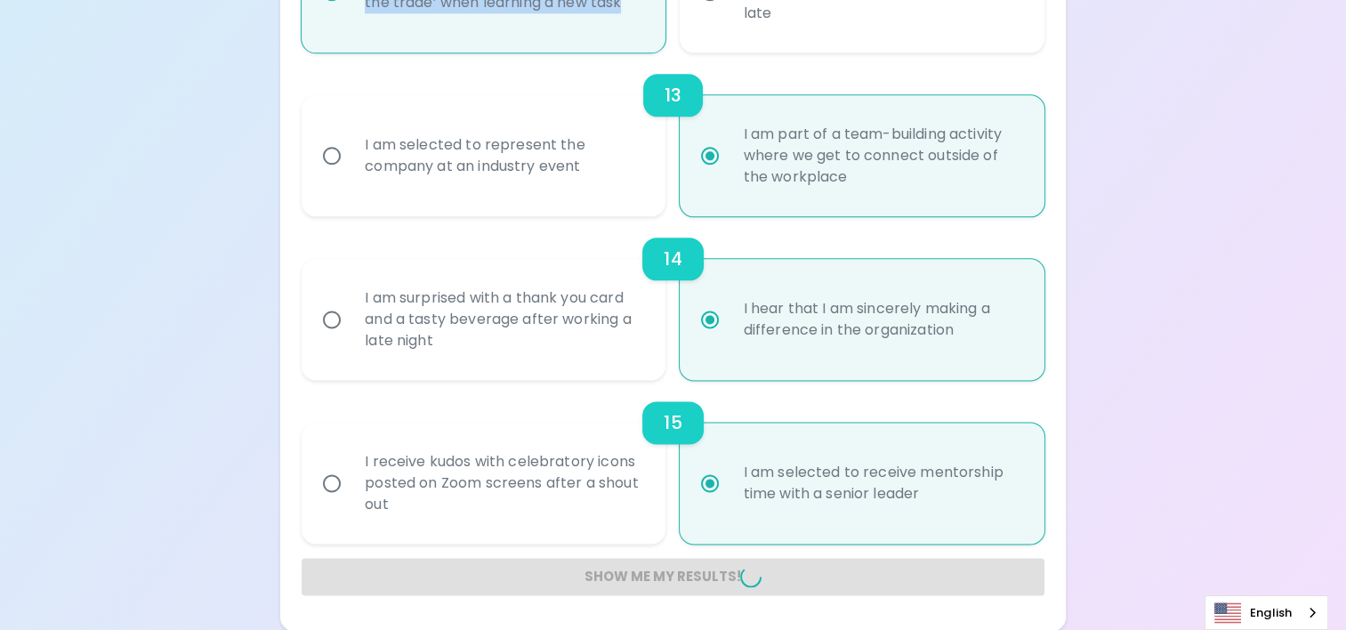
radio input "false"
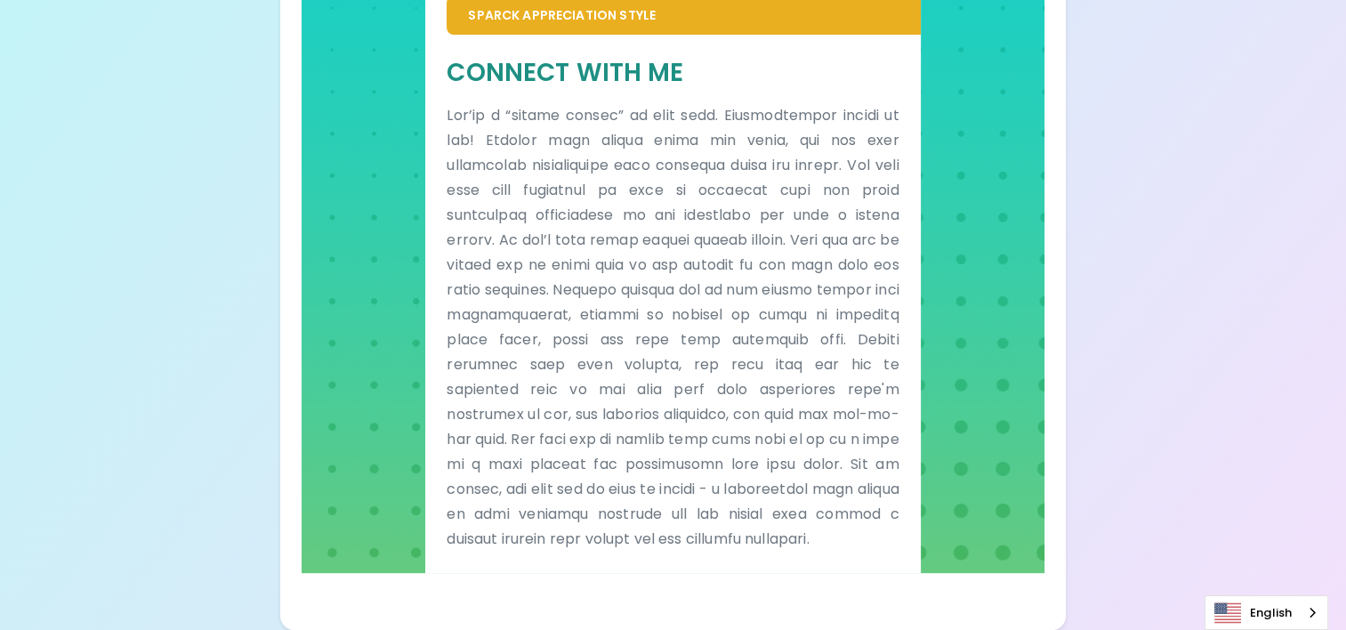
scroll to position [0, 0]
